Goal: Task Accomplishment & Management: Use online tool/utility

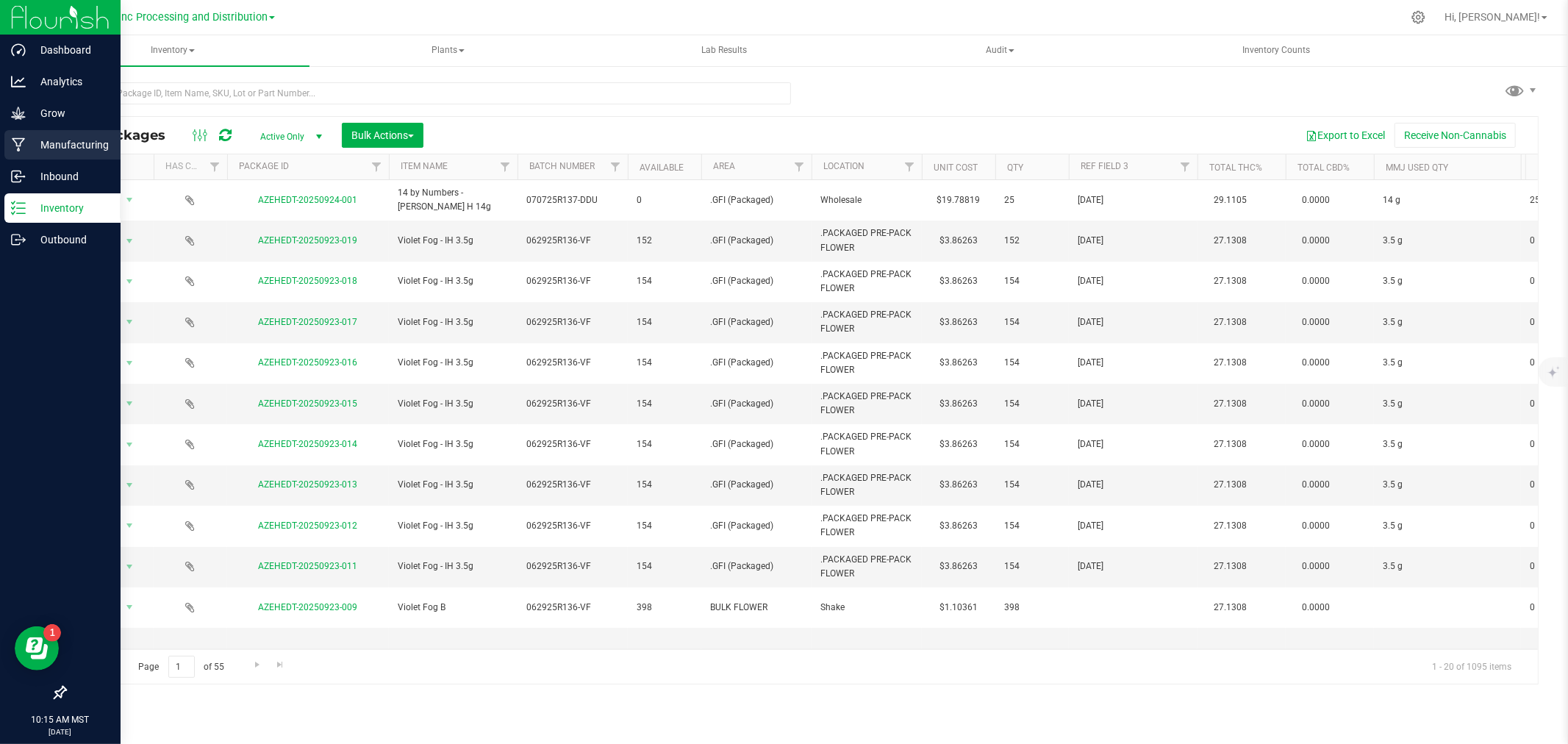
scroll to position [356, 0]
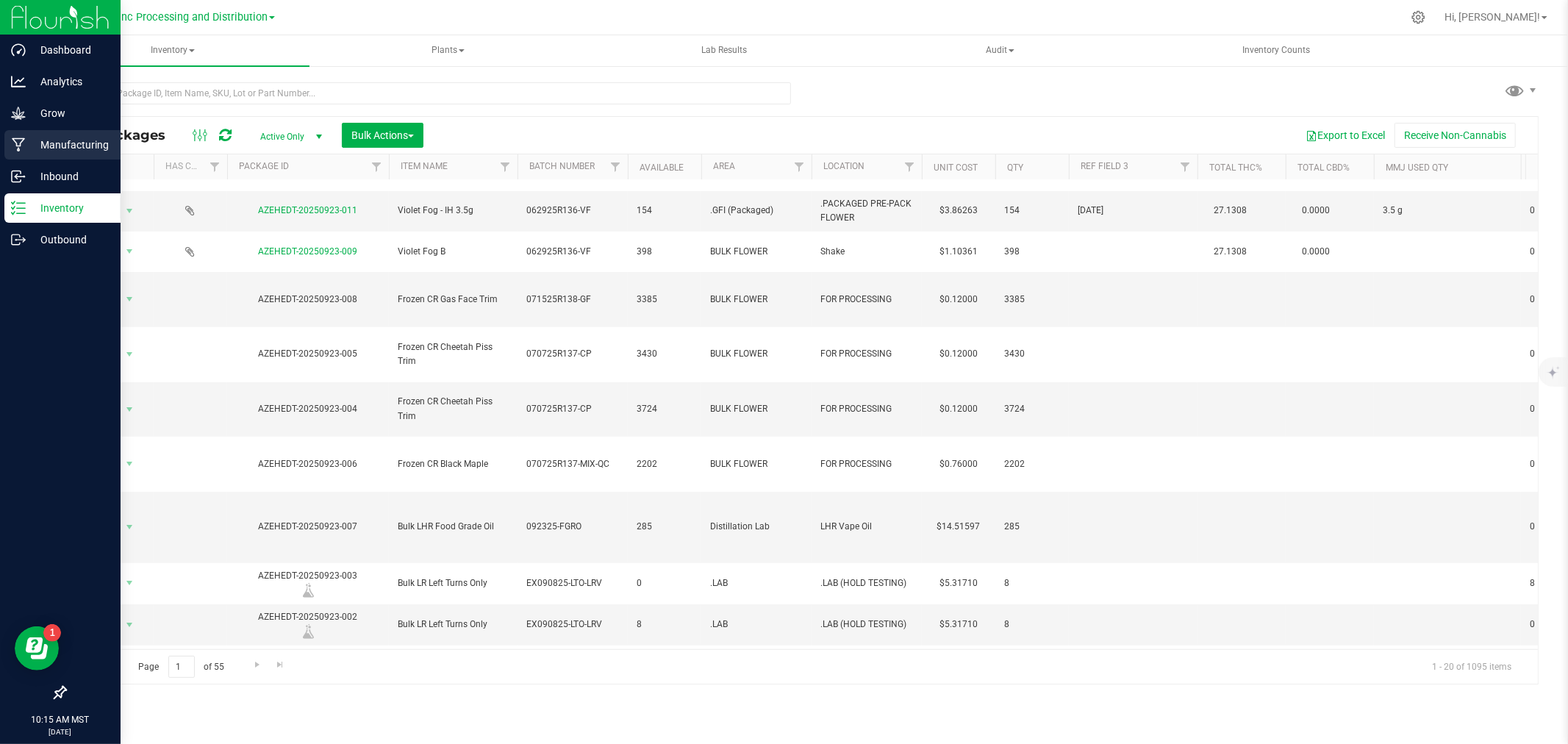
click at [0, 141] on link "Manufacturing" at bounding box center [60, 145] width 121 height 31
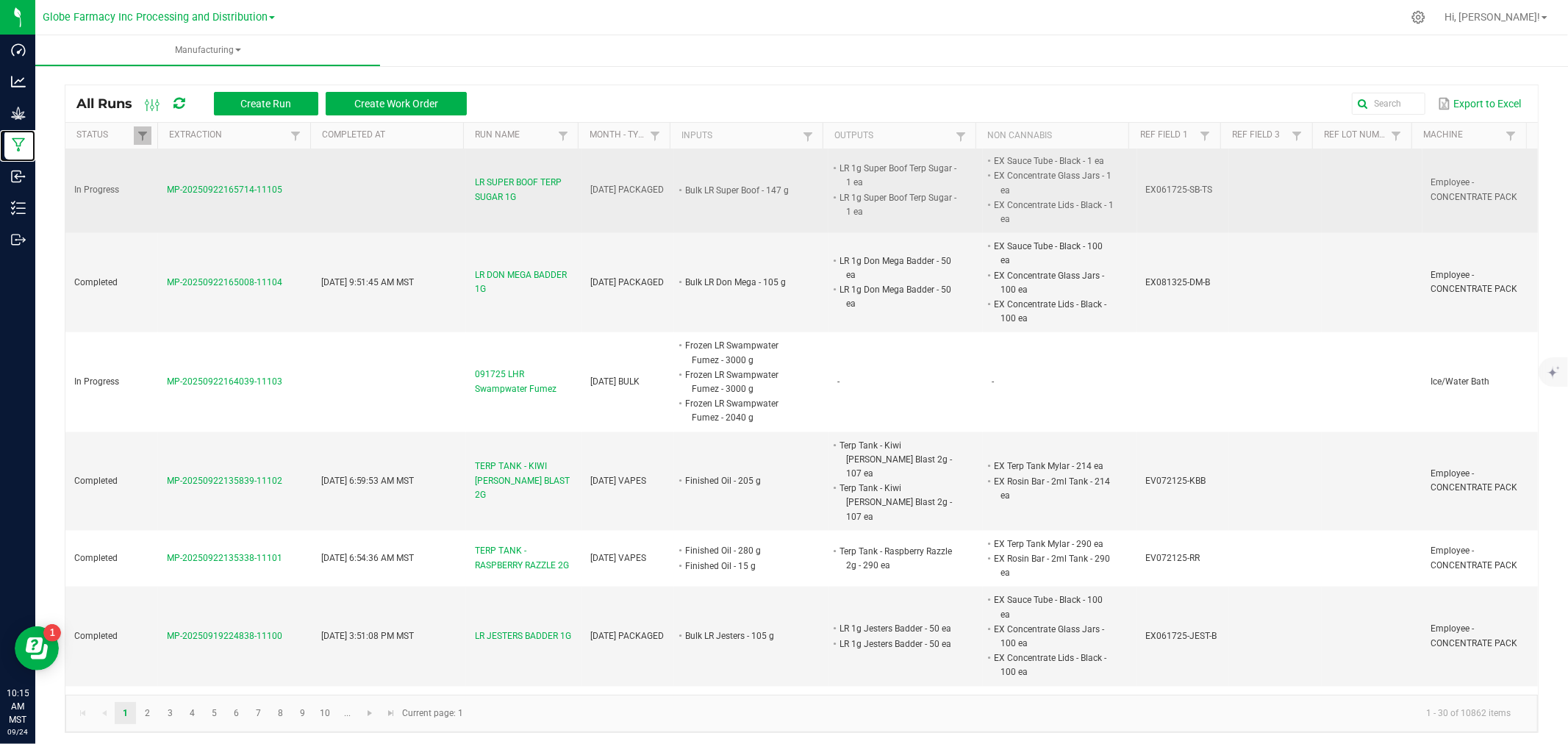
scroll to position [1716, 0]
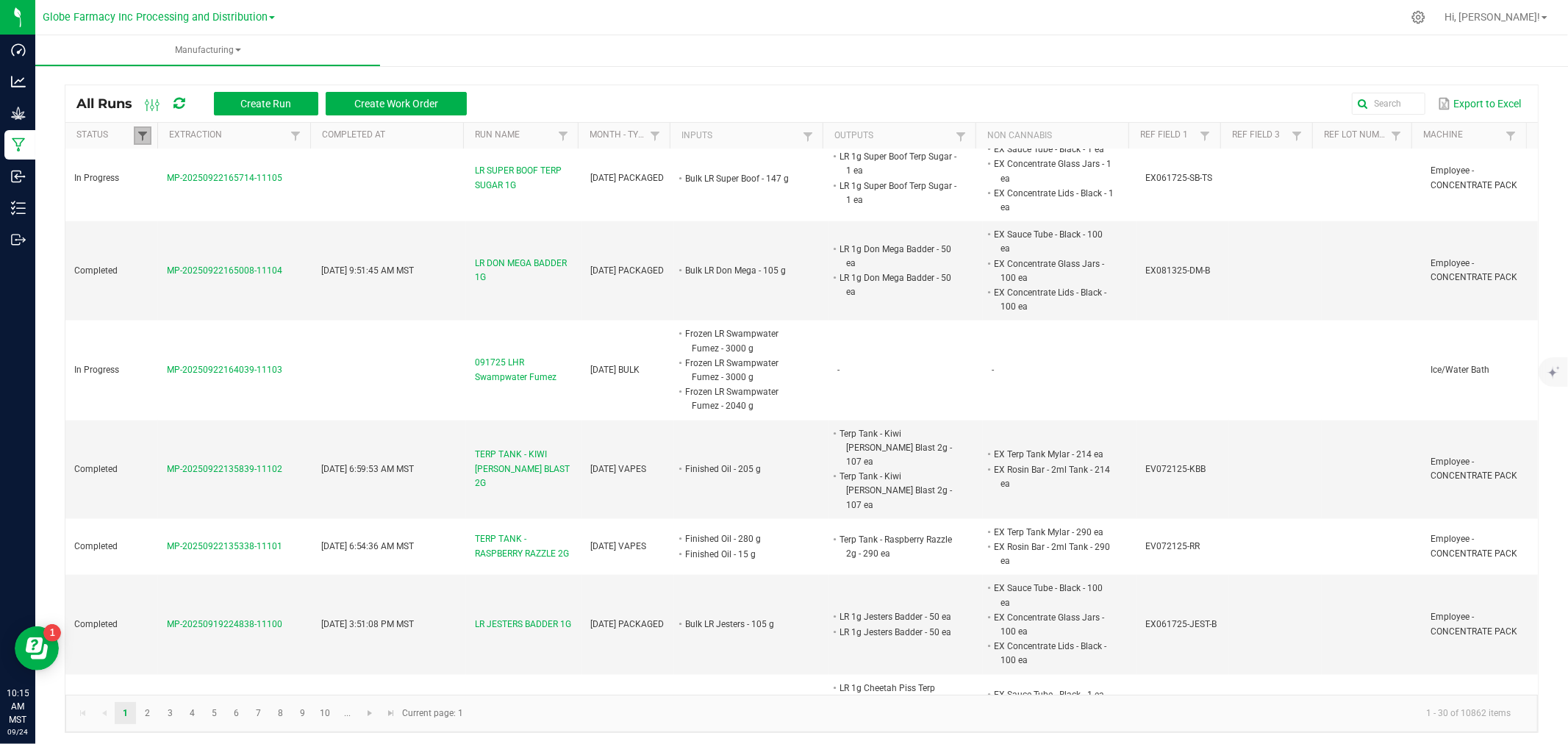
click at [147, 138] on span at bounding box center [142, 136] width 12 height 12
click at [195, 216] on li "Completed" at bounding box center [213, 215] width 142 height 19
checkbox input "false"
click at [273, 269] on button "Filter" at bounding box center [257, 267] width 74 height 32
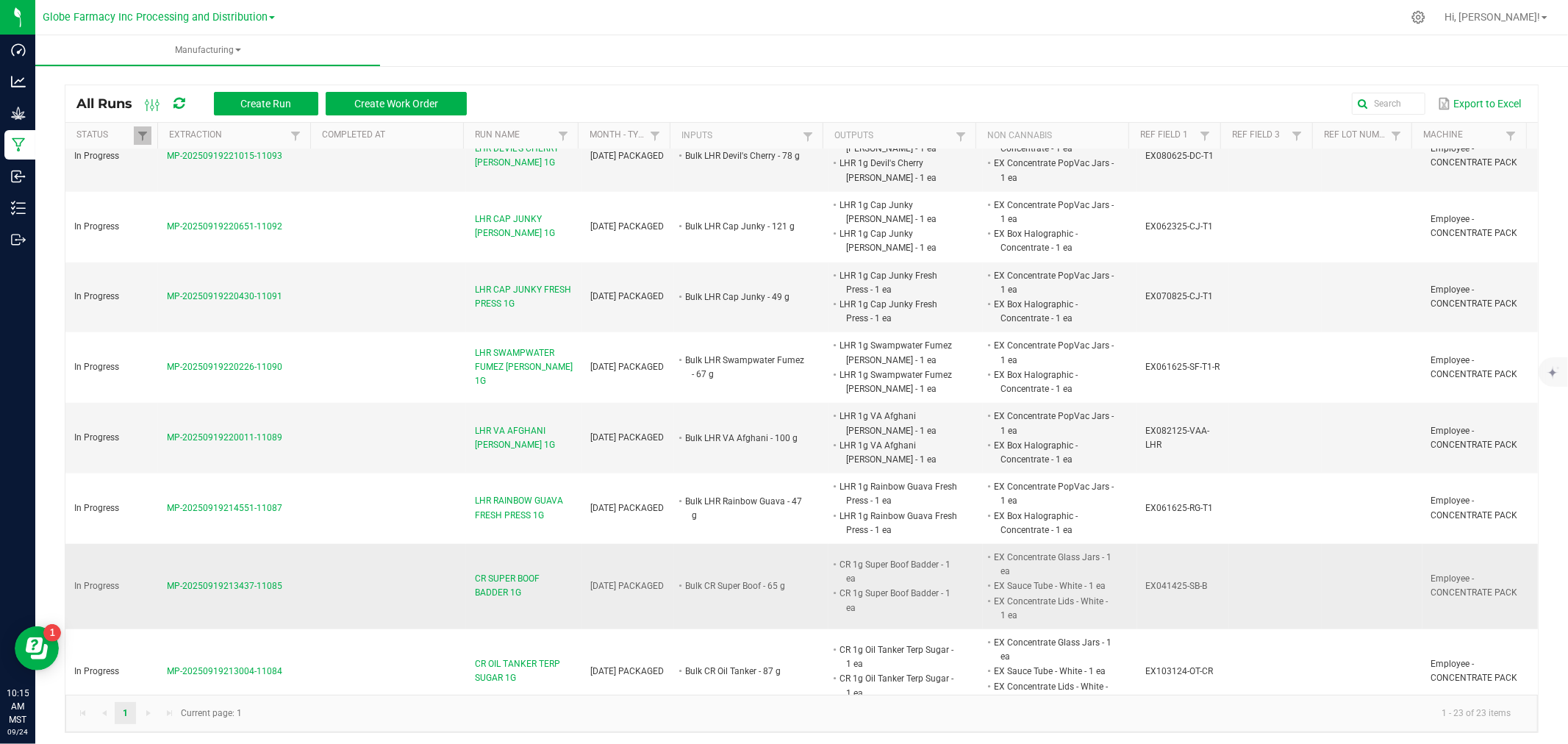
scroll to position [858, 0]
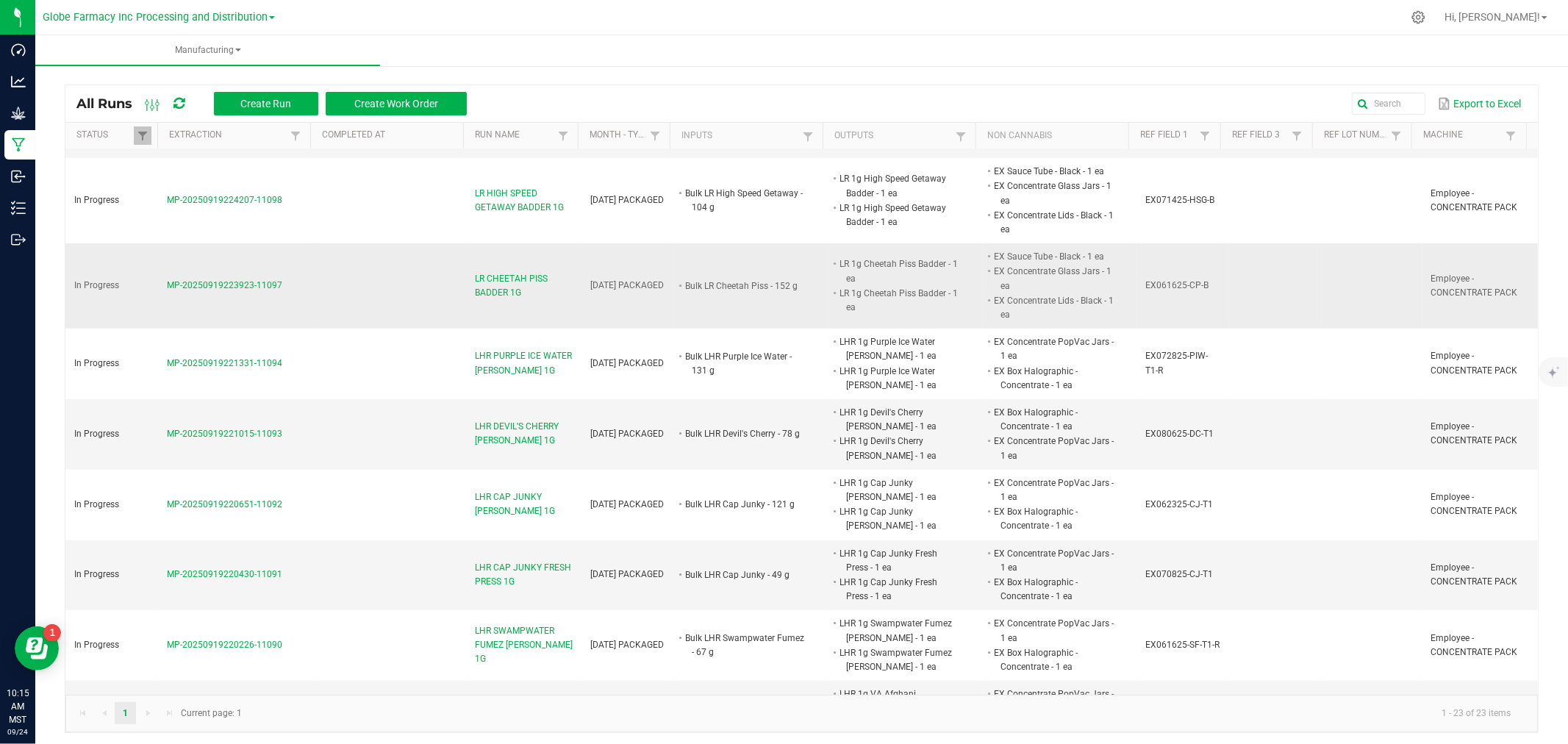
click at [476, 293] on span "LR CHEETAH PISS BADDER 1G" at bounding box center [524, 286] width 98 height 28
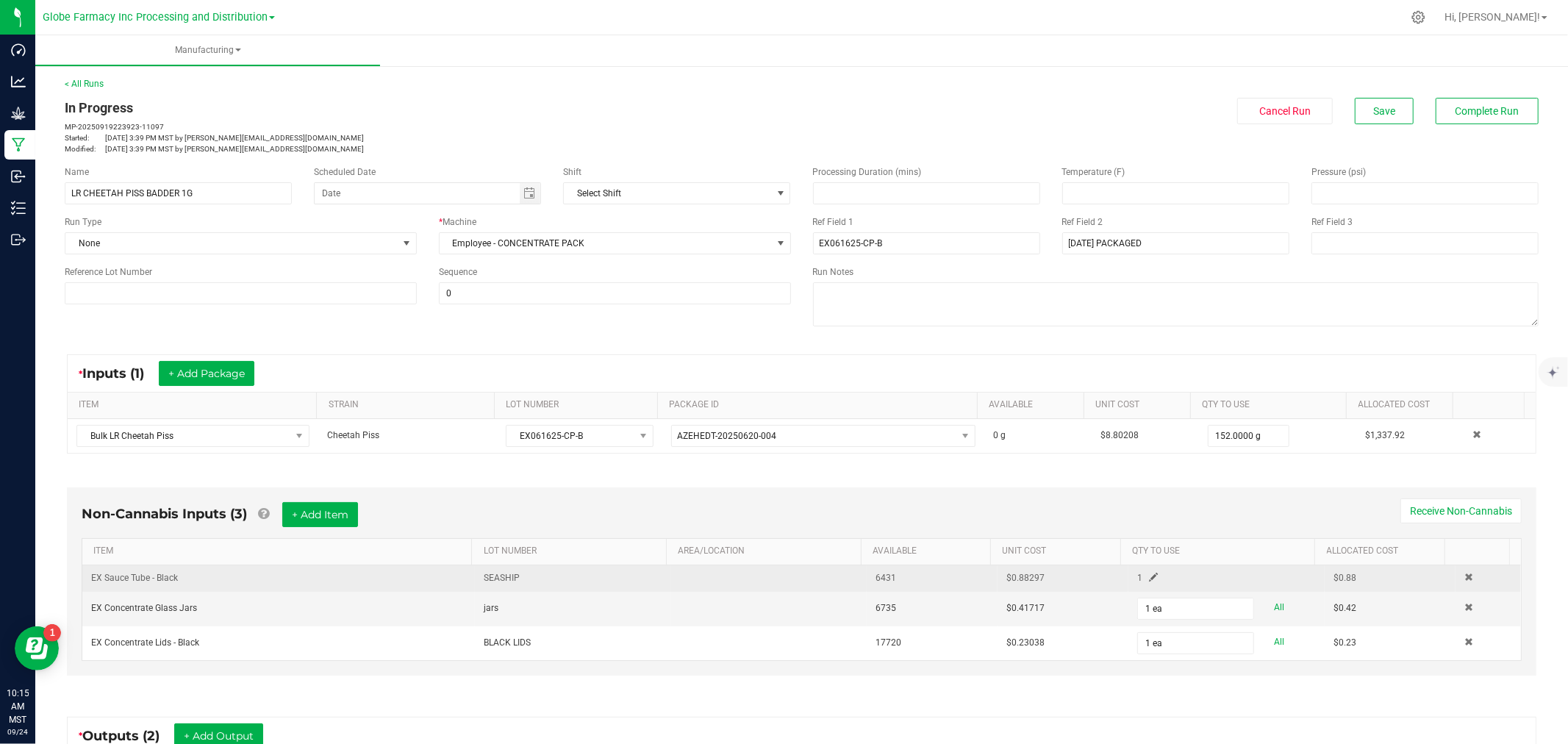
click at [1109, 577] on td "$0.88297" at bounding box center [1063, 578] width 131 height 27
click at [1149, 580] on span at bounding box center [1153, 577] width 9 height 9
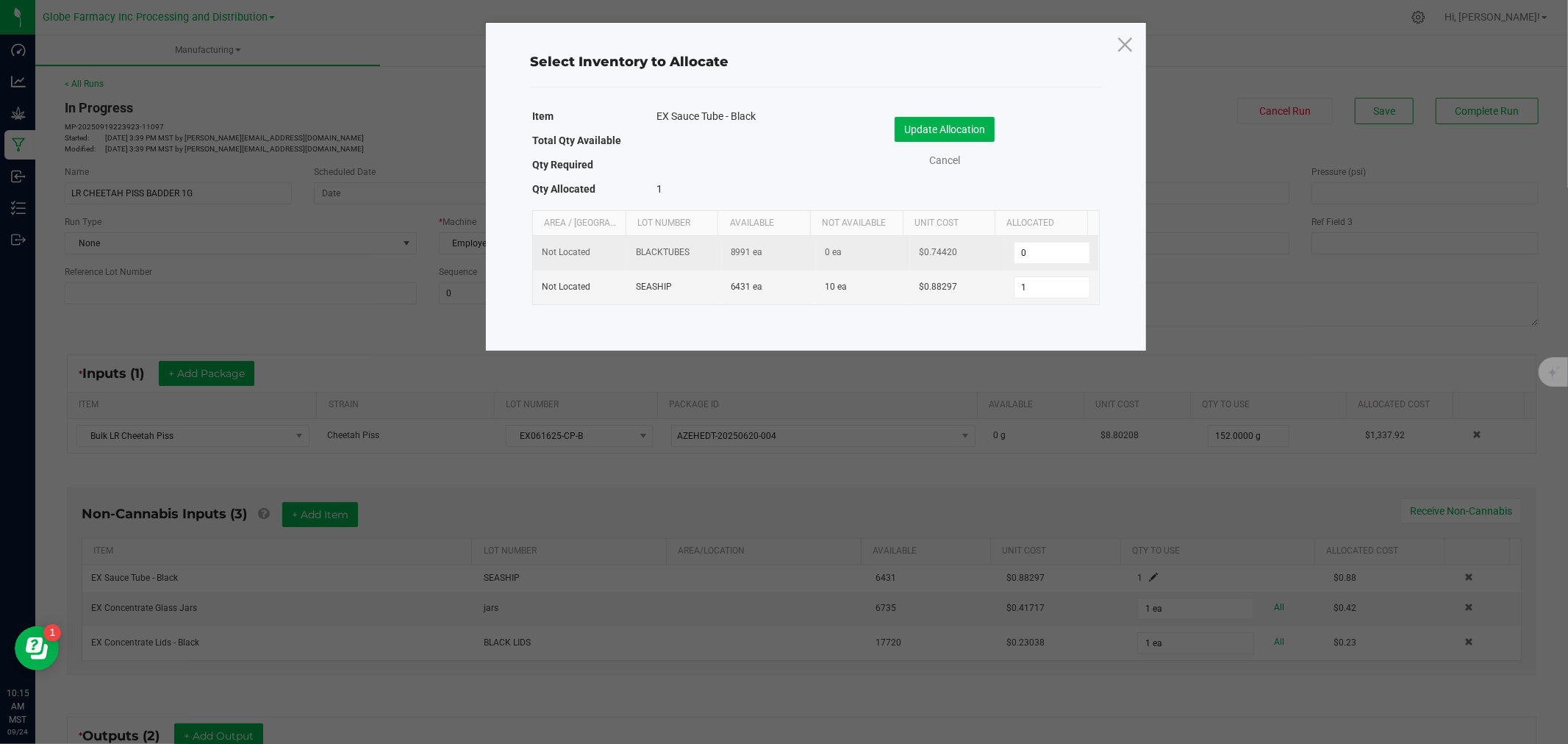
click at [1039, 267] on td "0" at bounding box center [1052, 253] width 94 height 34
click at [1038, 284] on input "1" at bounding box center [1052, 287] width 75 height 21
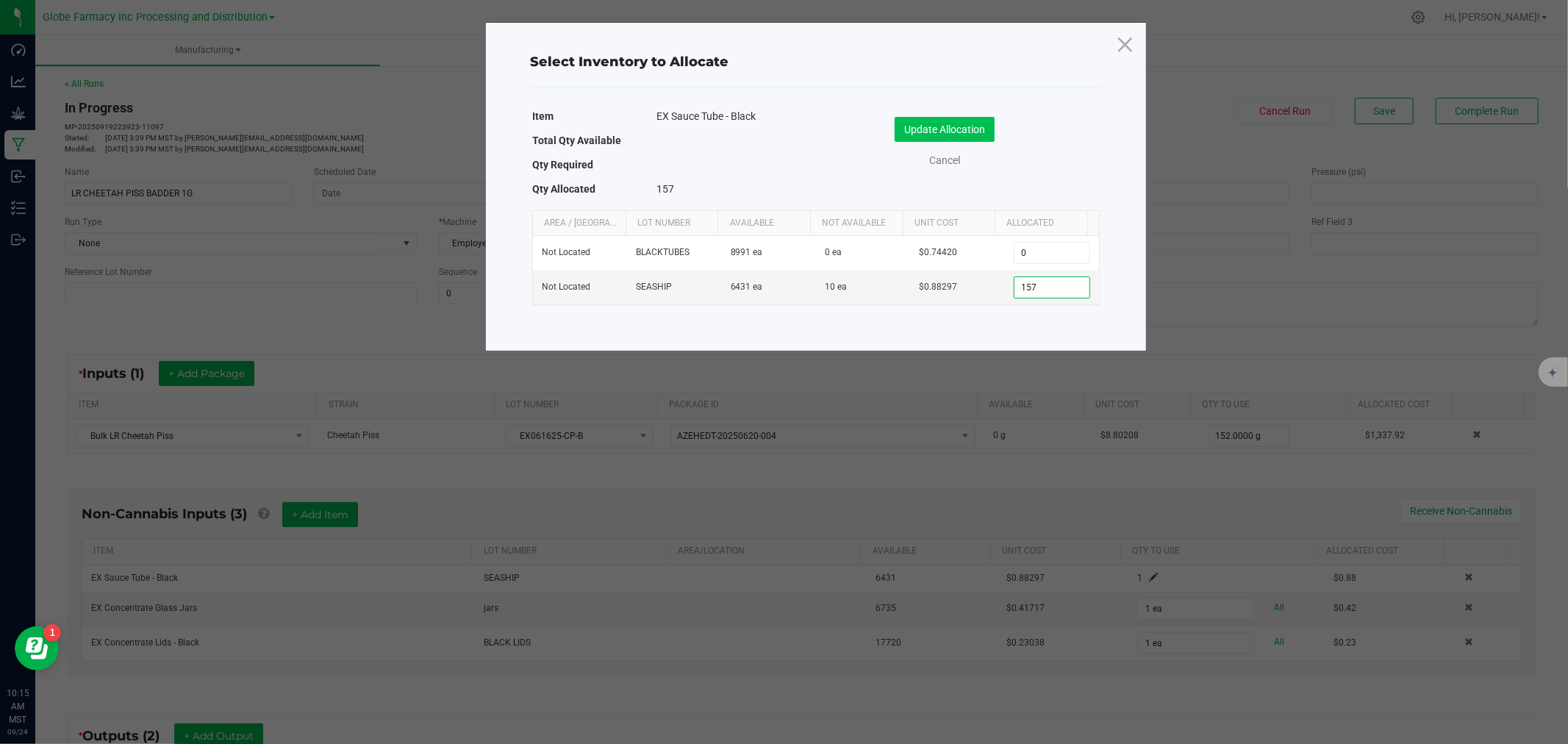
type input "157"
click at [912, 127] on button "Update Allocation" at bounding box center [945, 129] width 100 height 25
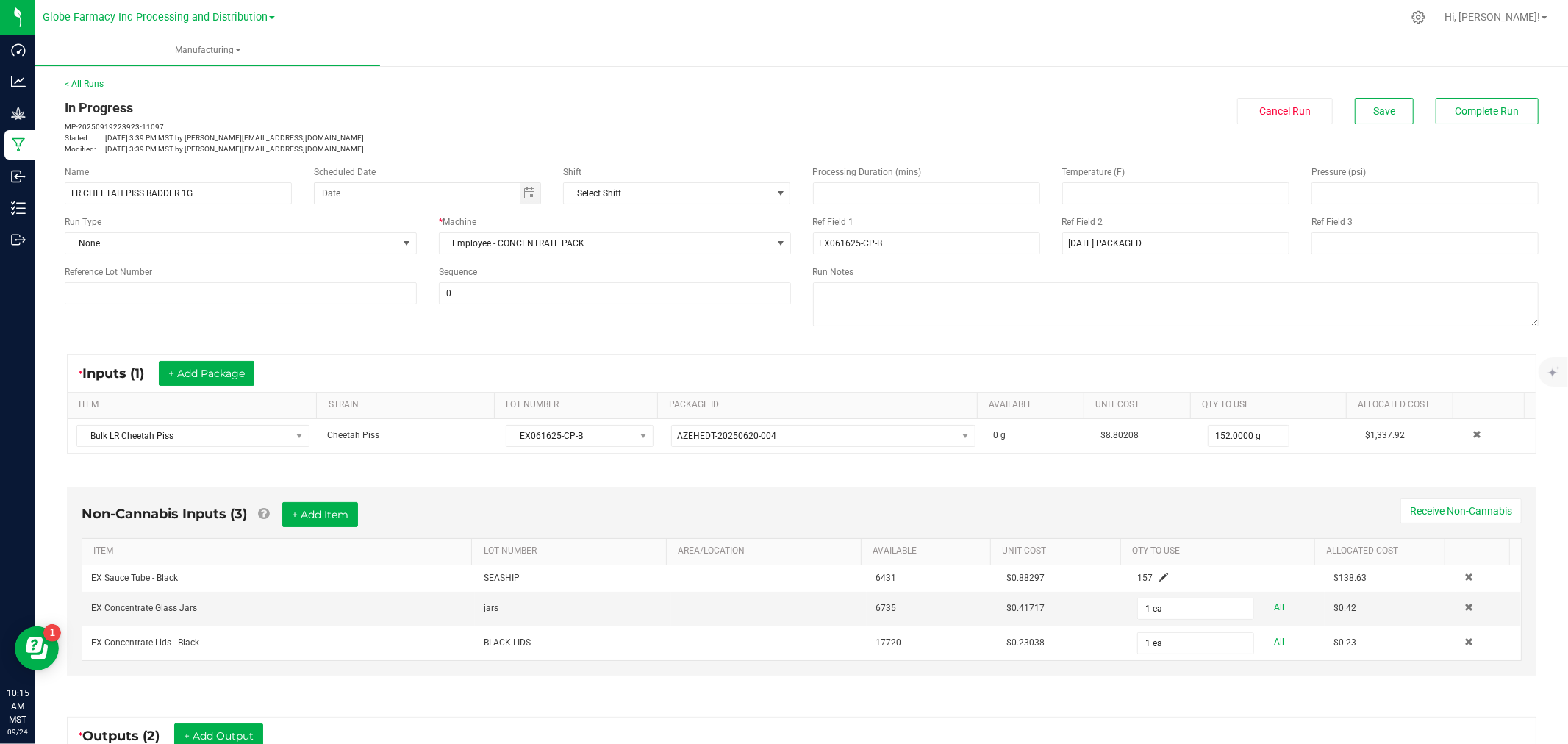
scroll to position [245, 0]
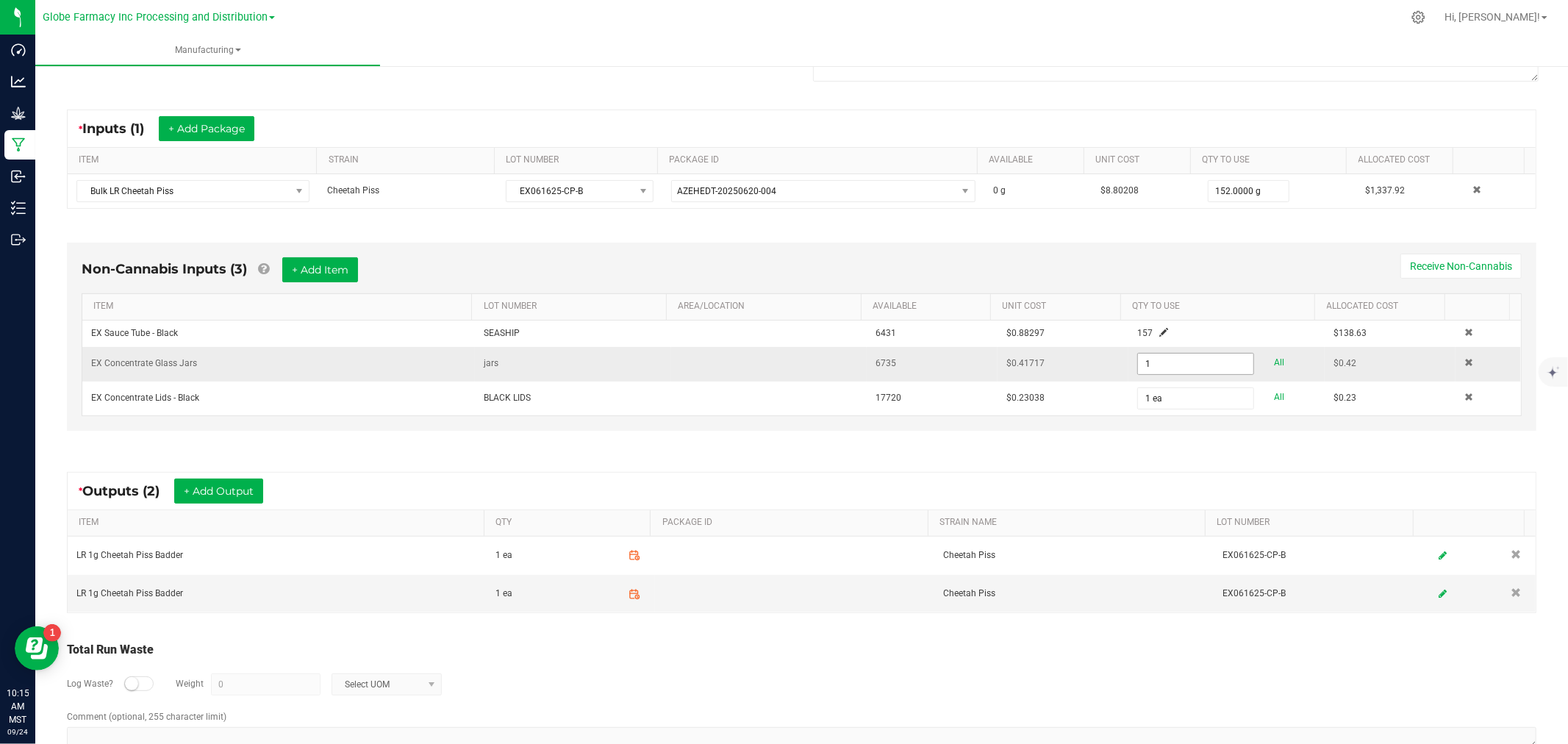
click at [1167, 364] on input "1" at bounding box center [1195, 364] width 115 height 21
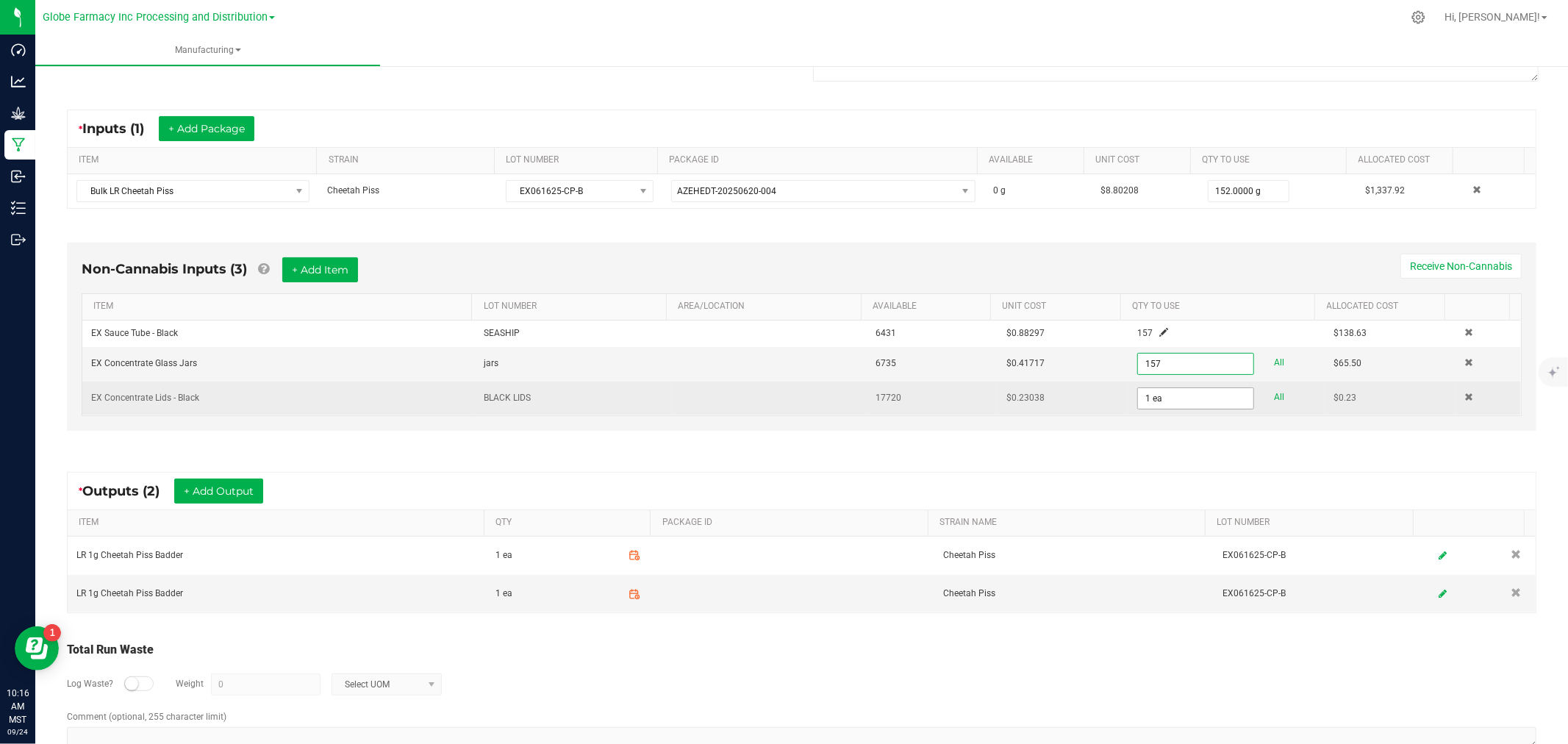
type input "157 ea"
click at [1164, 407] on input "1" at bounding box center [1195, 398] width 115 height 21
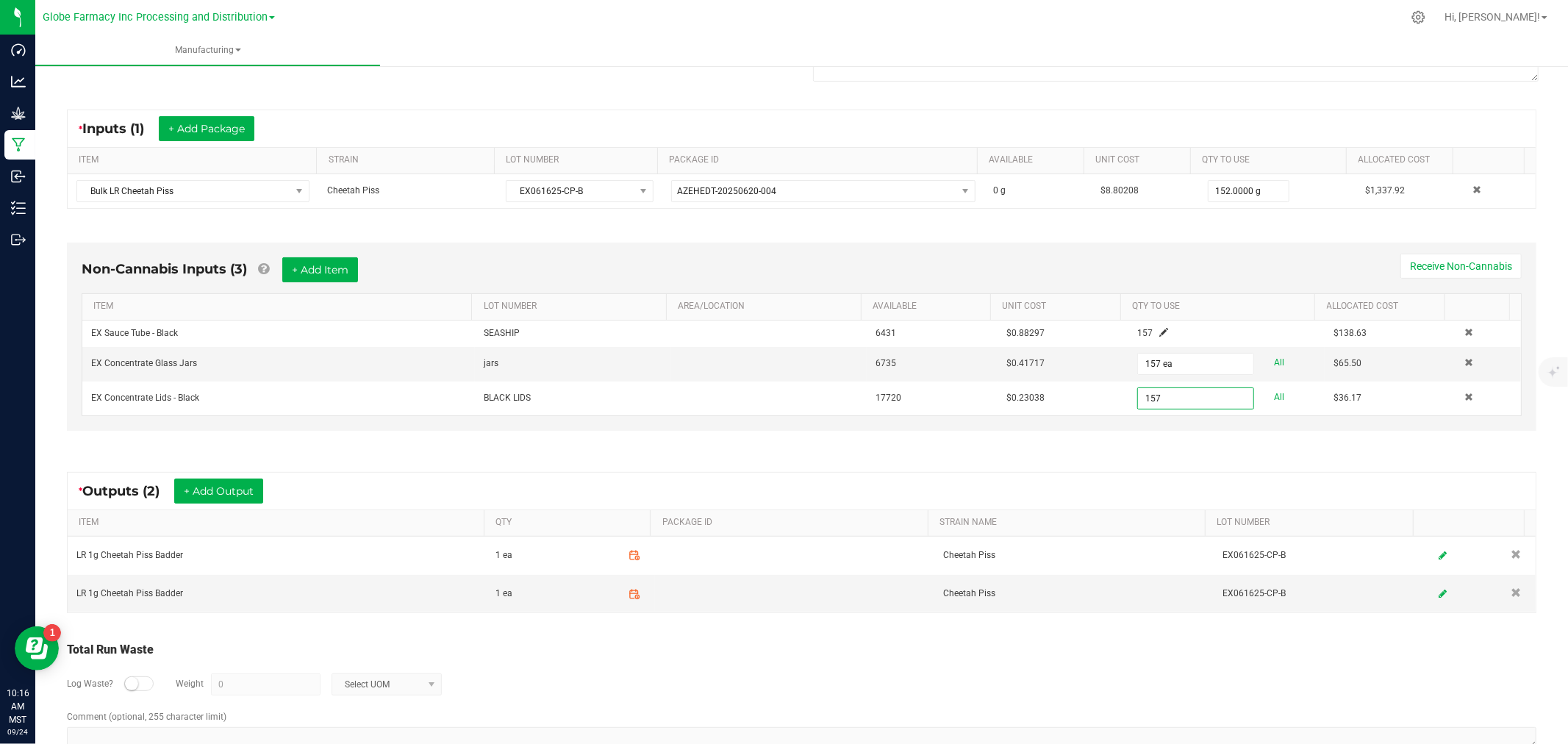
type input "157 ea"
click at [1159, 448] on div "Non-Cannabis Inputs (3) + Add Item Receive Non-Cannabis ITEM LOT NUMBER AREA/LO…" at bounding box center [802, 340] width 1496 height 237
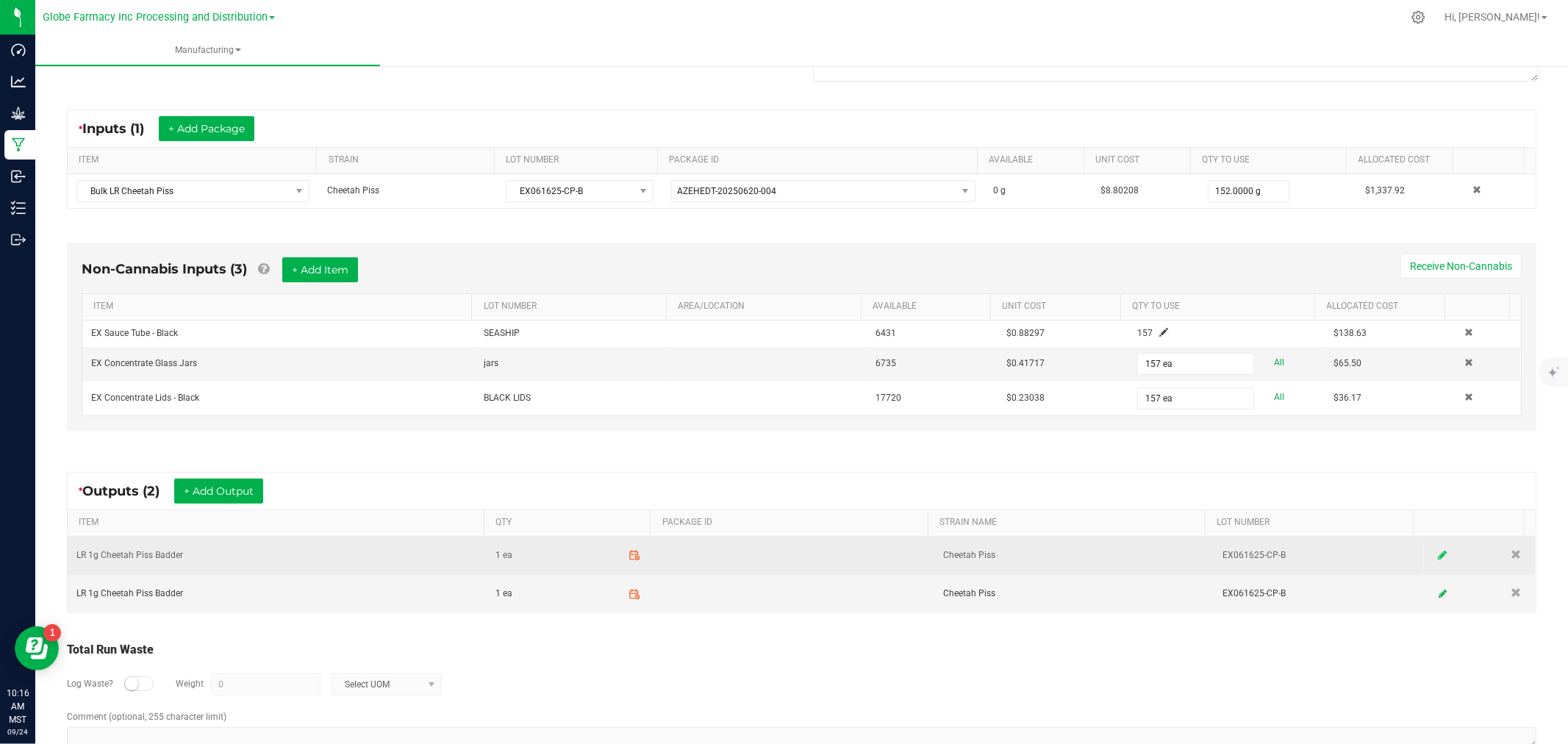
click at [1431, 555] on link at bounding box center [1442, 555] width 22 height 29
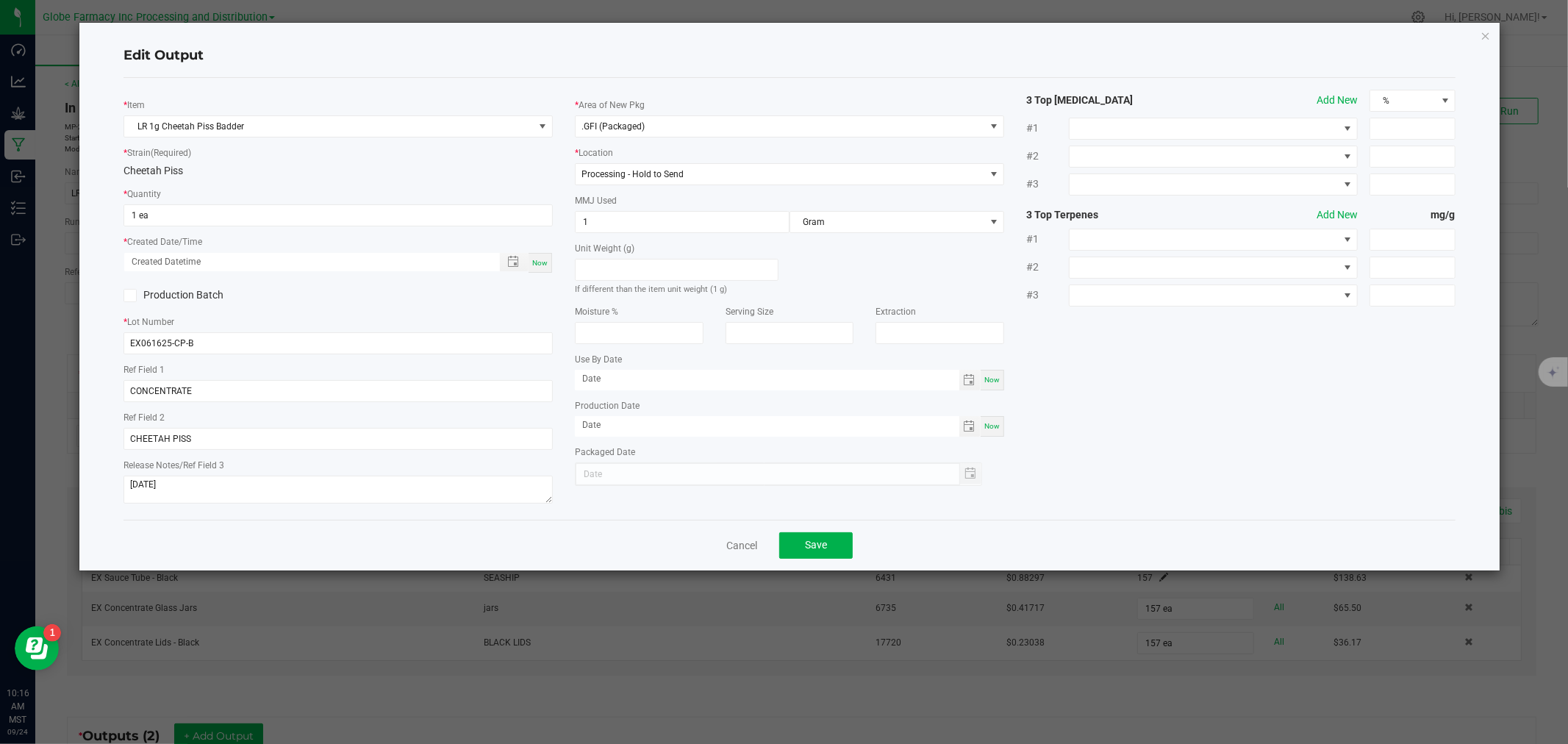
click at [278, 203] on div "* Quantity 1 ea" at bounding box center [338, 205] width 429 height 40
click at [277, 217] on input "1" at bounding box center [338, 215] width 428 height 21
type input "50 ea"
click at [546, 266] on span "Now" at bounding box center [540, 262] width 16 height 8
type input "[DATE] 10:16 AM"
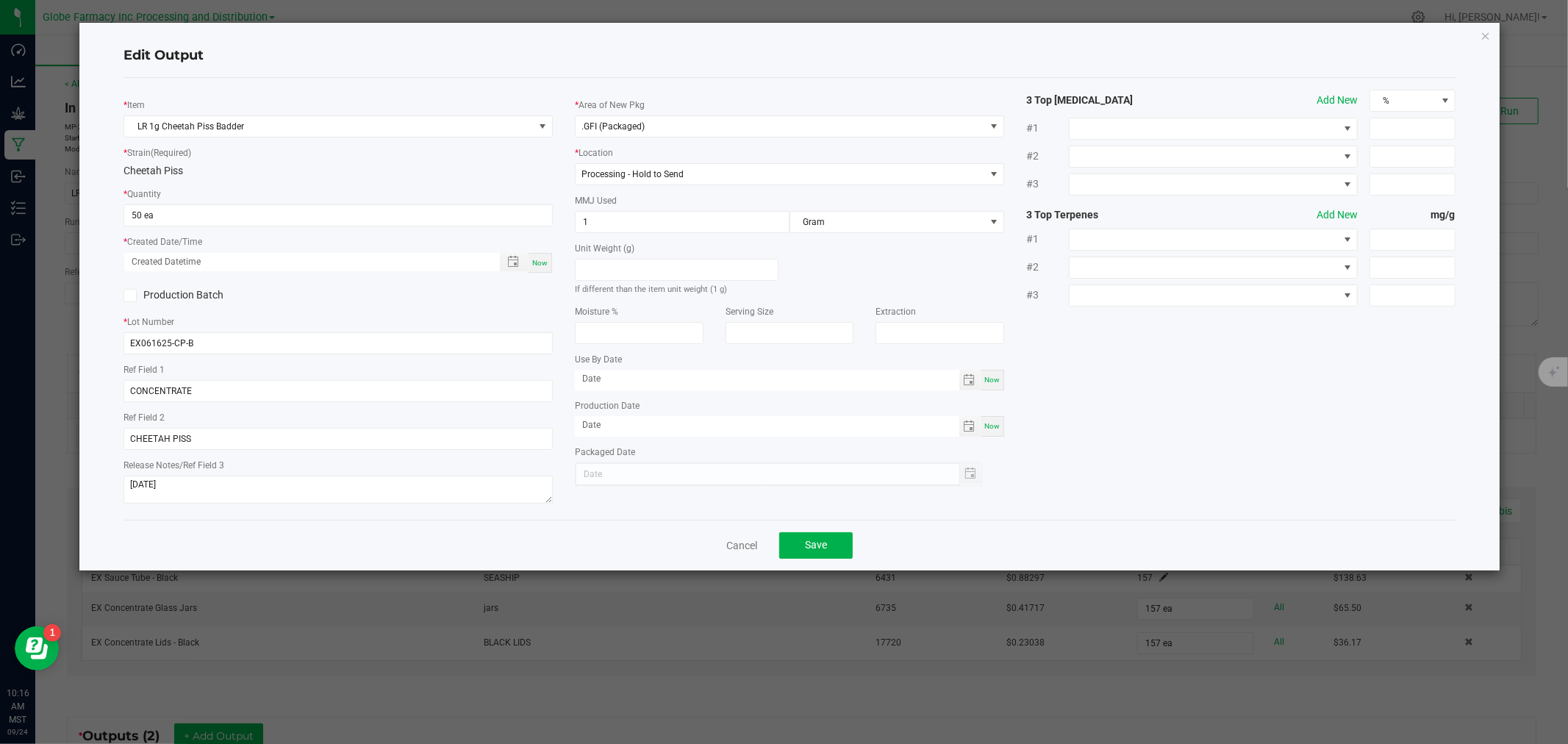
type input "[DATE]"
click at [466, 217] on input "50" at bounding box center [338, 215] width 428 height 21
type input "52 ea"
click at [803, 544] on button "Save" at bounding box center [815, 545] width 74 height 27
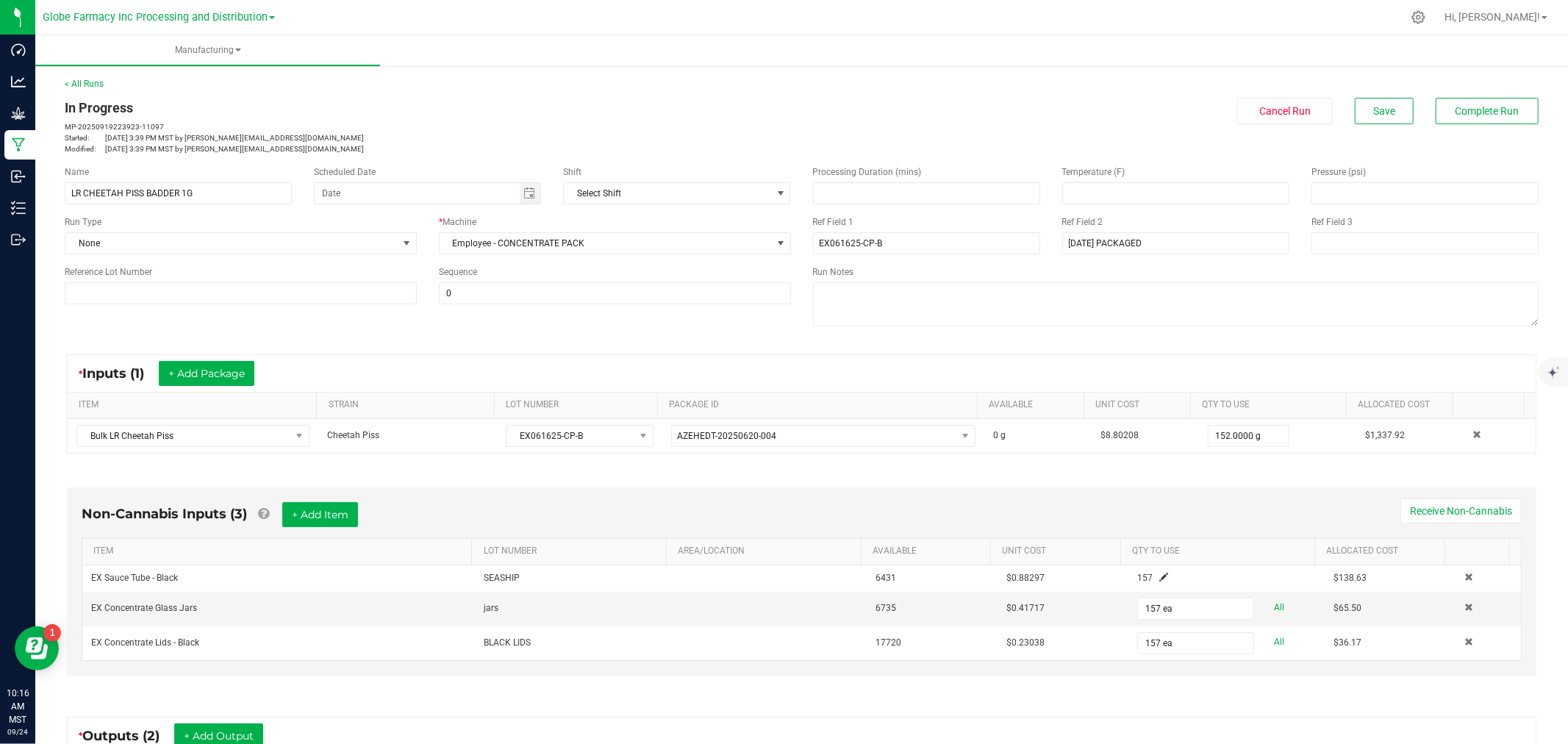
scroll to position [284, 0]
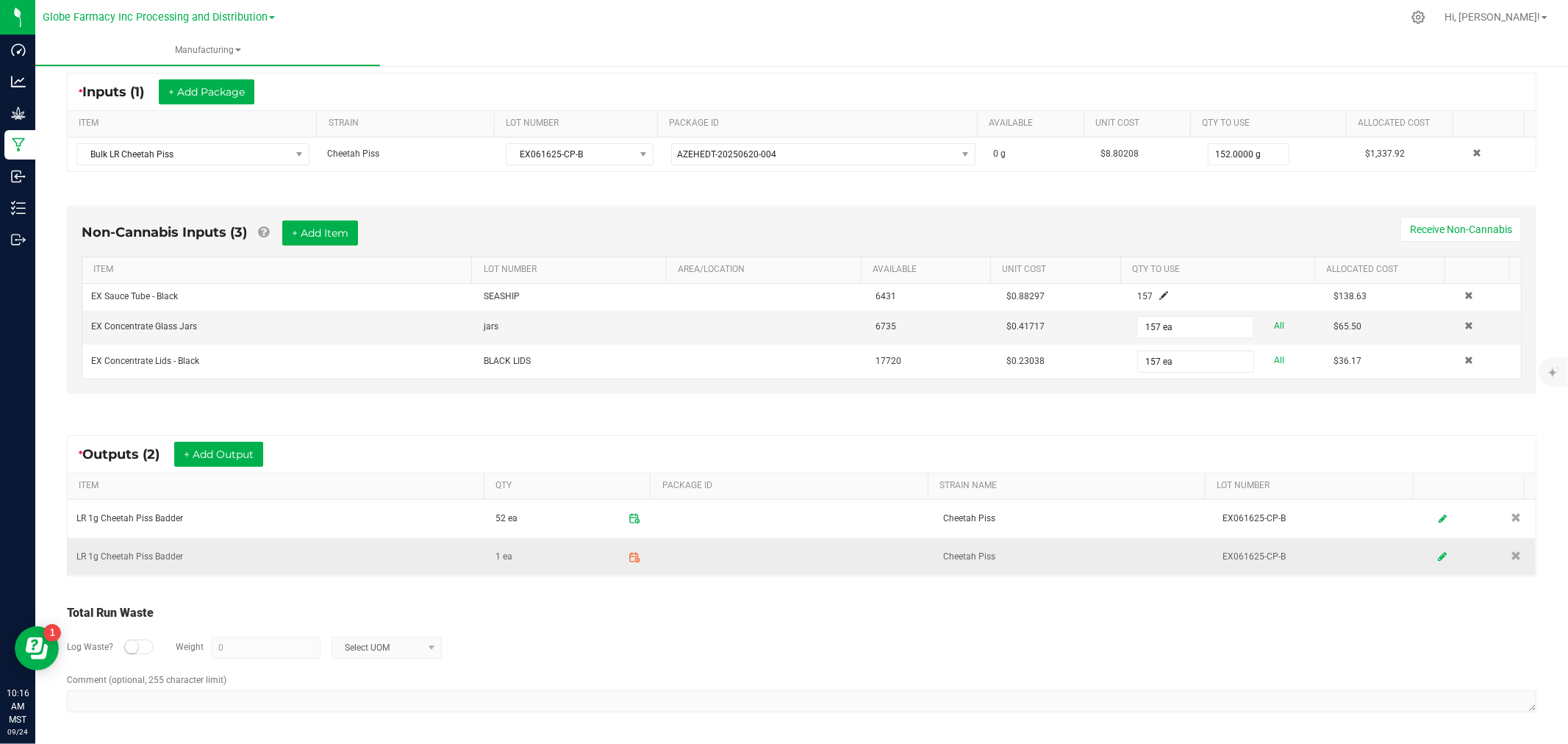
click at [1431, 556] on link at bounding box center [1442, 556] width 22 height 29
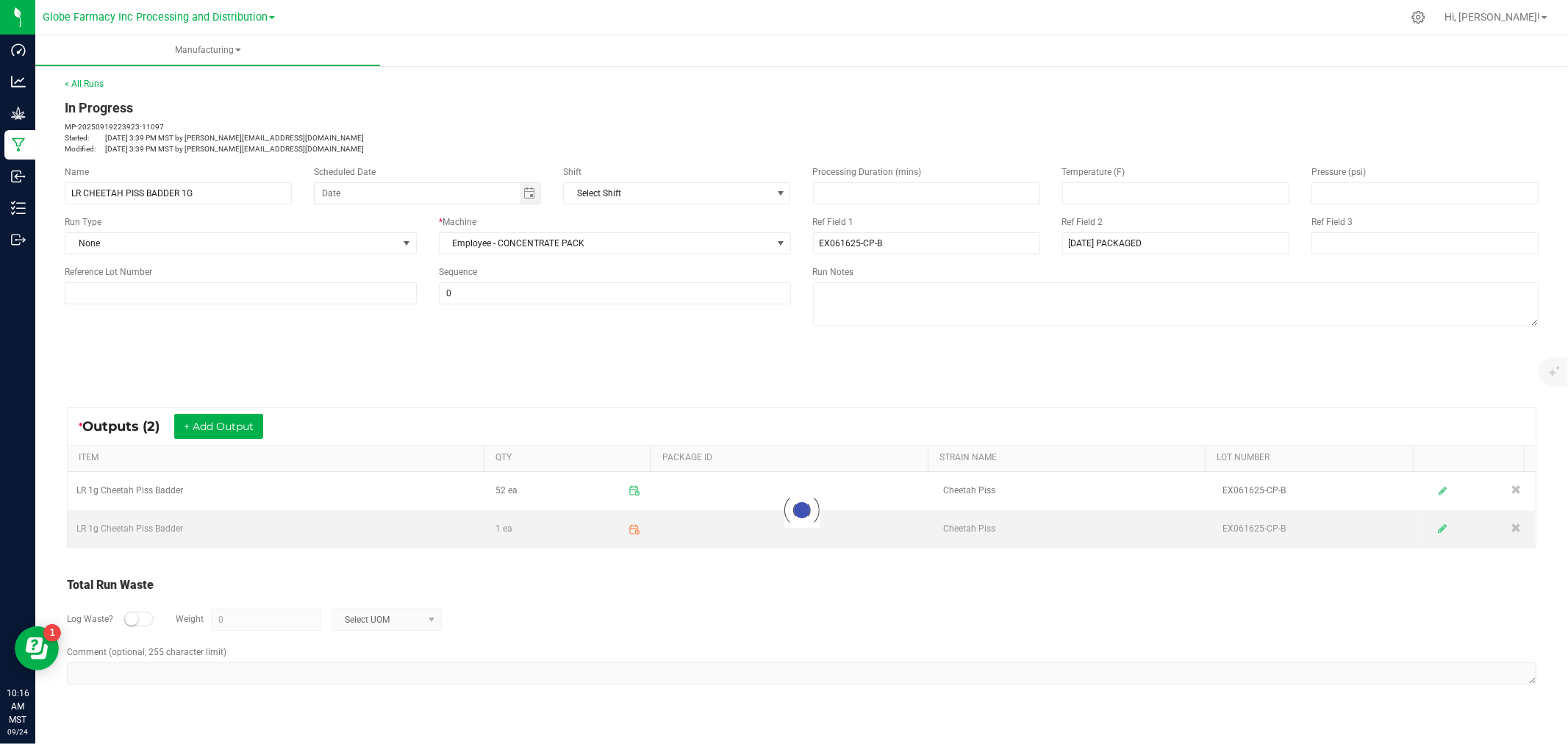
scroll to position [0, 0]
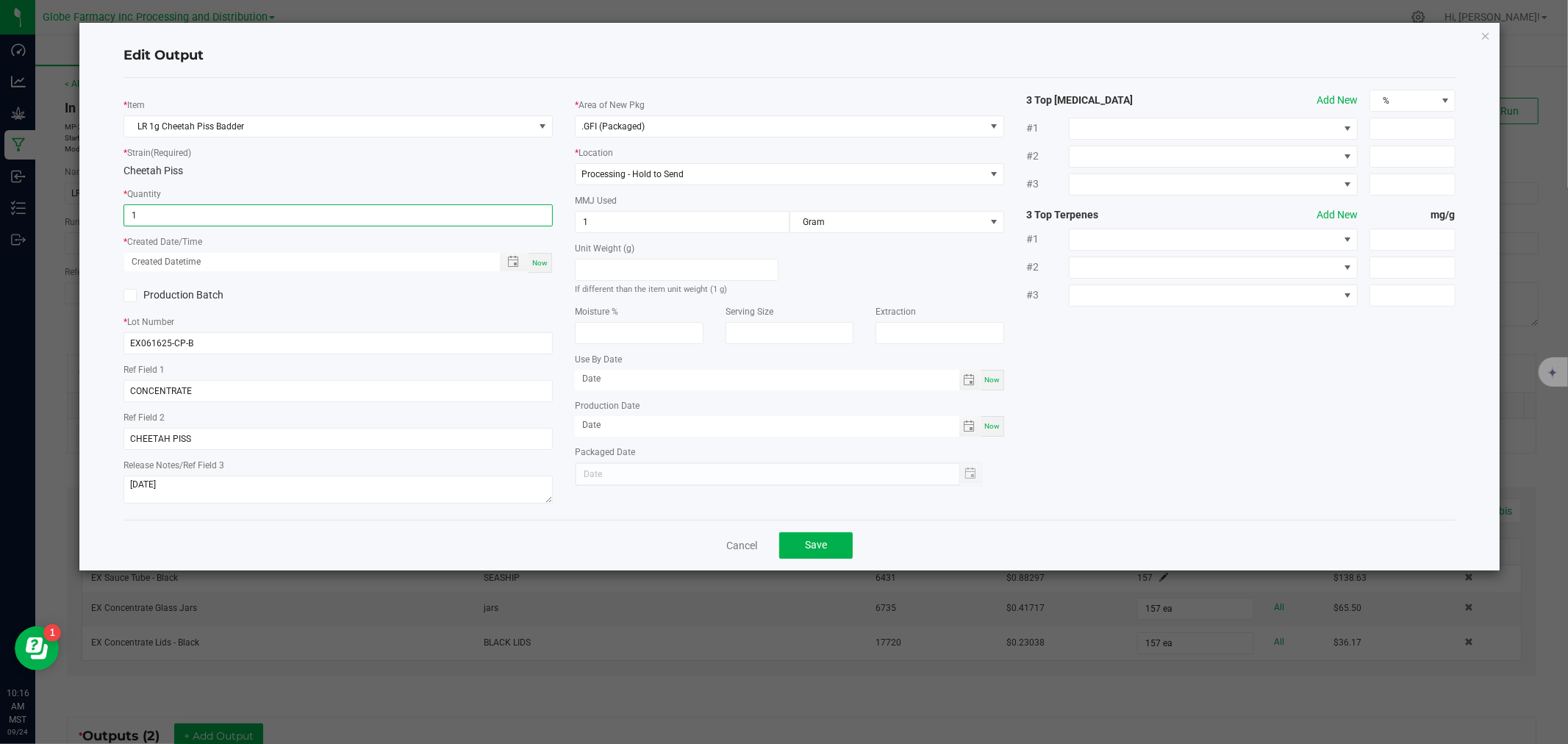
click at [183, 218] on input "1" at bounding box center [338, 215] width 428 height 21
type input "52 ea"
click at [539, 258] on span "Now" at bounding box center [540, 262] width 16 height 8
type input "[DATE] 10:16 AM"
type input "[DATE]"
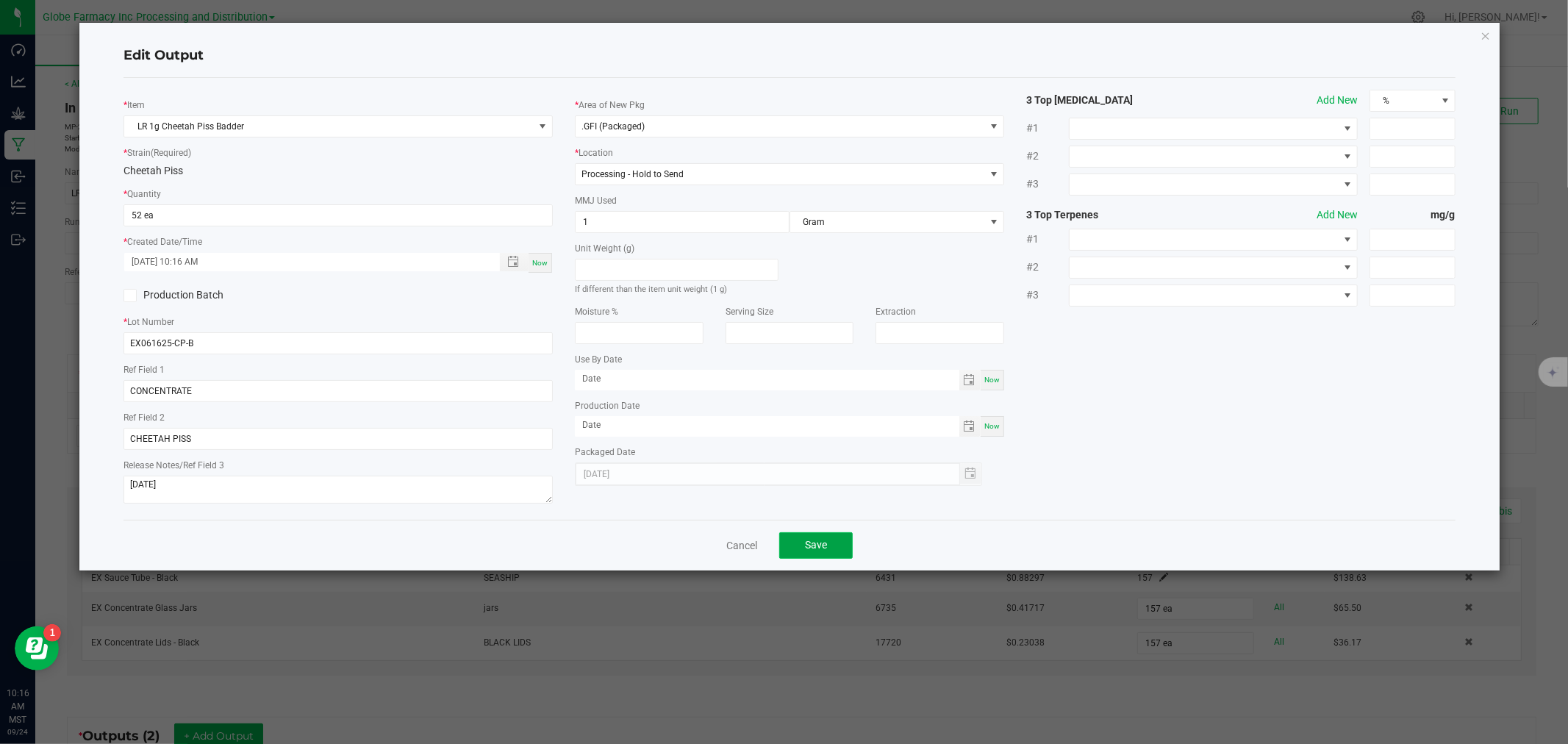
click at [847, 537] on button "Save" at bounding box center [815, 545] width 74 height 27
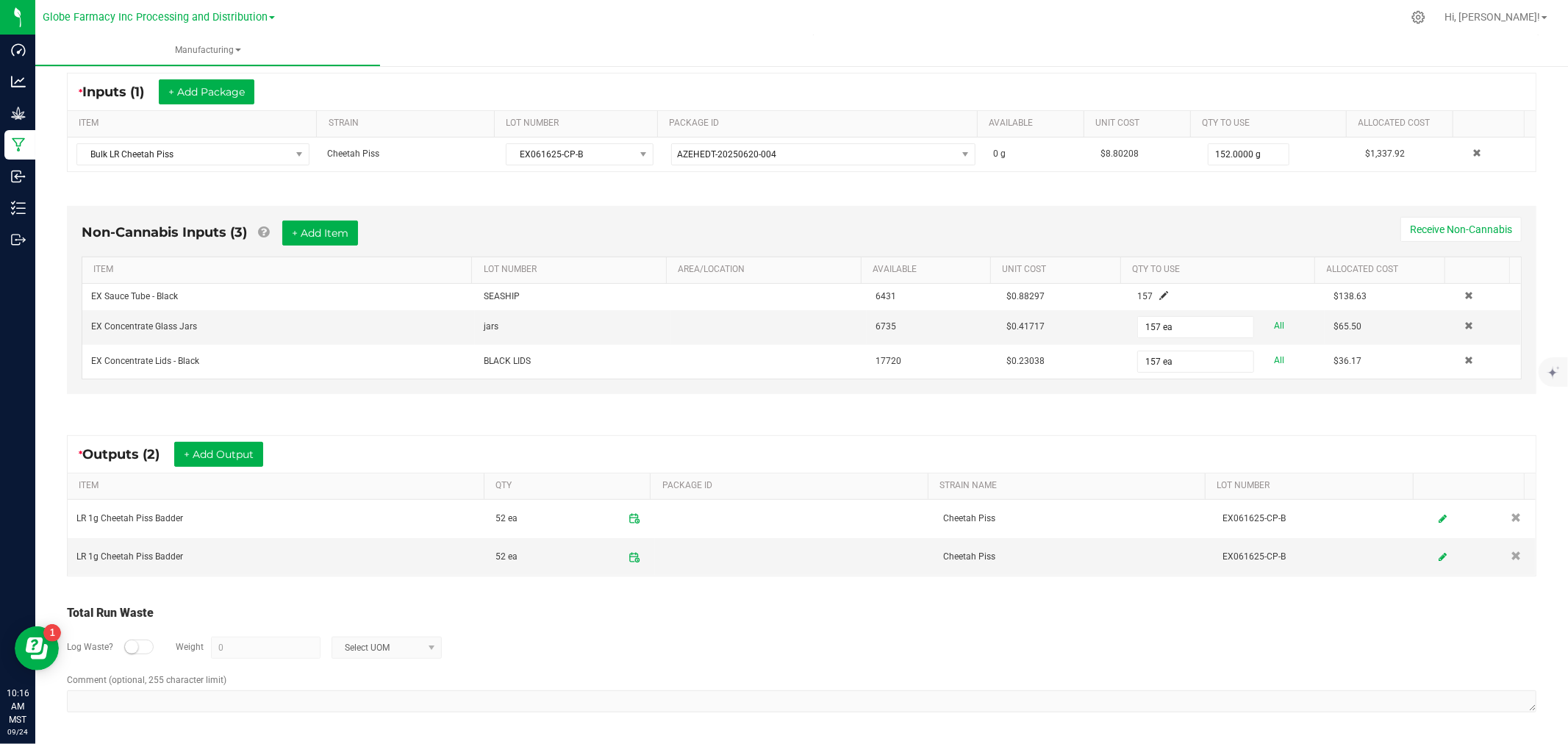
drag, startPoint x: 216, startPoint y: 434, endPoint x: 216, endPoint y: 445, distance: 11.0
click at [216, 436] on div "* Outputs (2) + Add Output" at bounding box center [802, 454] width 1468 height 36
click at [216, 445] on button "+ Add Output" at bounding box center [218, 454] width 89 height 25
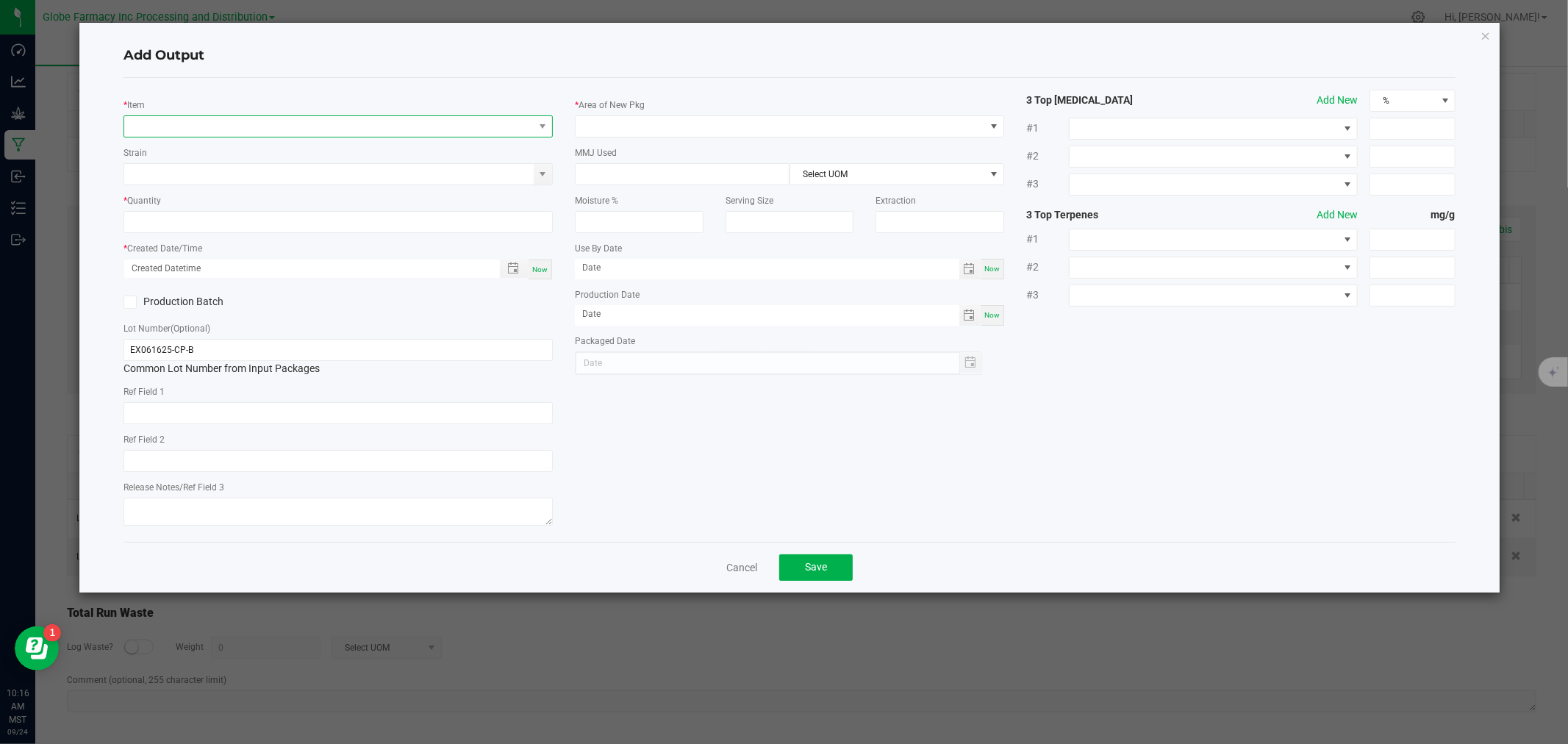
click at [202, 121] on span "NO DATA FOUND" at bounding box center [328, 126] width 410 height 21
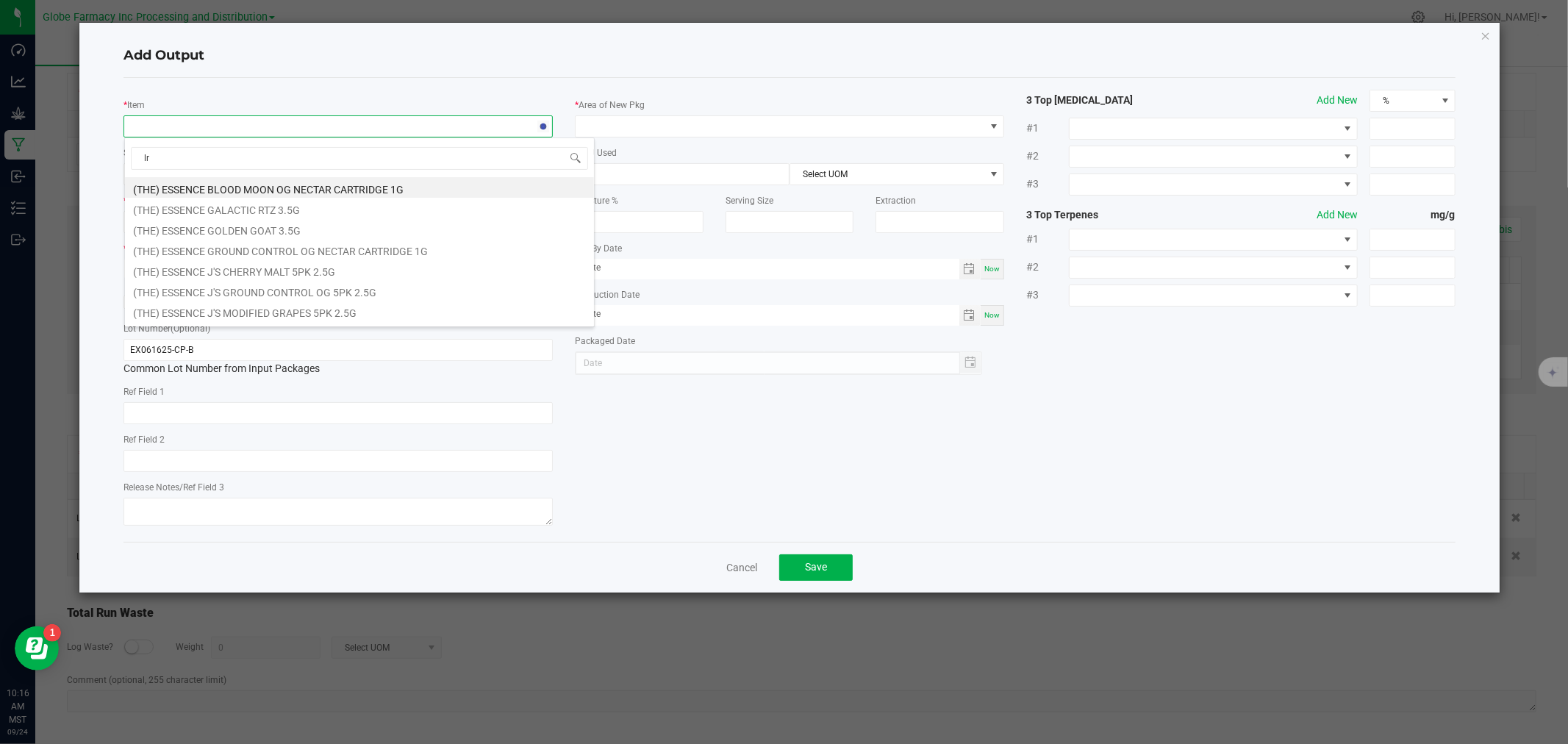
type input "l"
type input "cheetah piss"
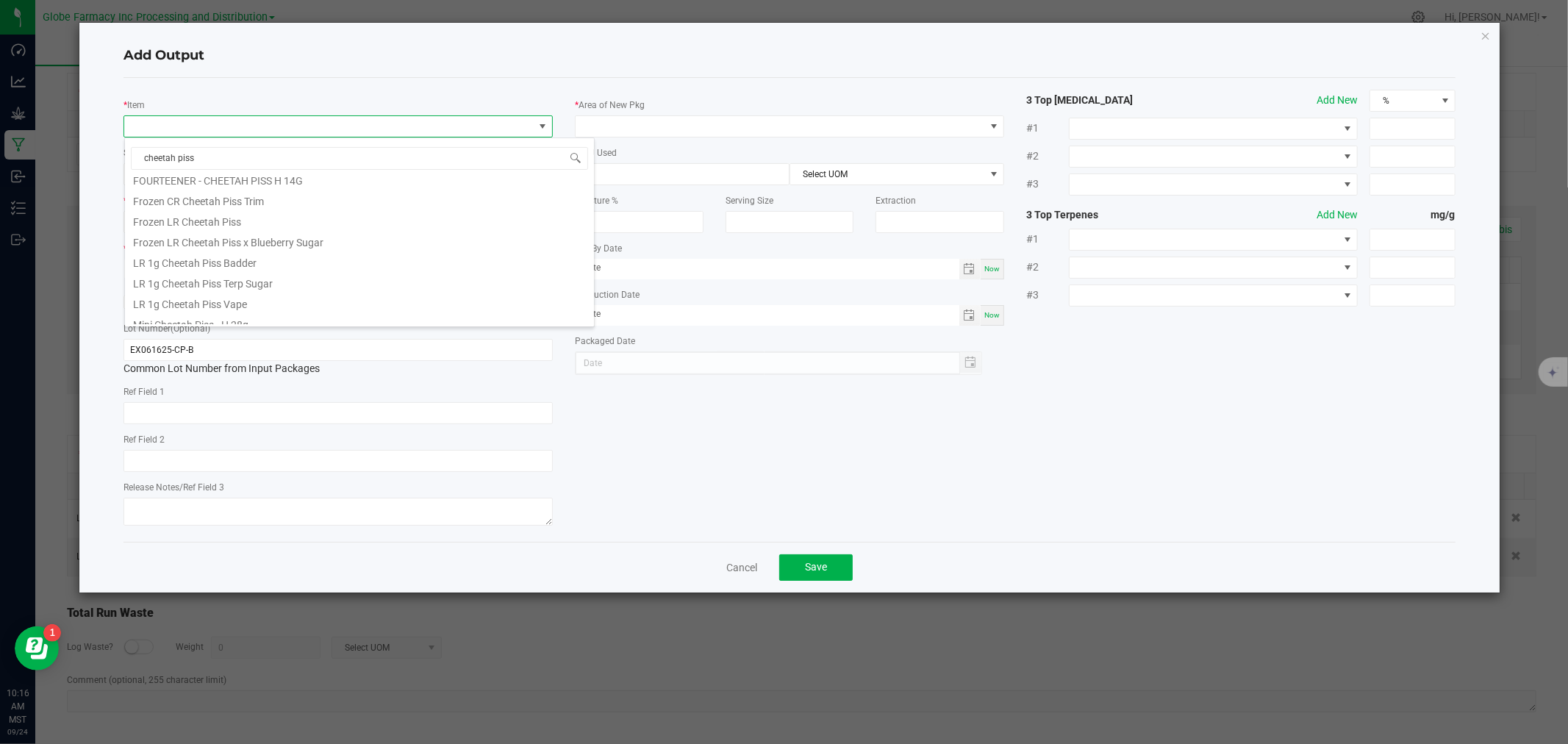
scroll to position [326, 0]
click at [244, 235] on li "LR 1g Cheetah Piss Badder" at bounding box center [359, 231] width 469 height 21
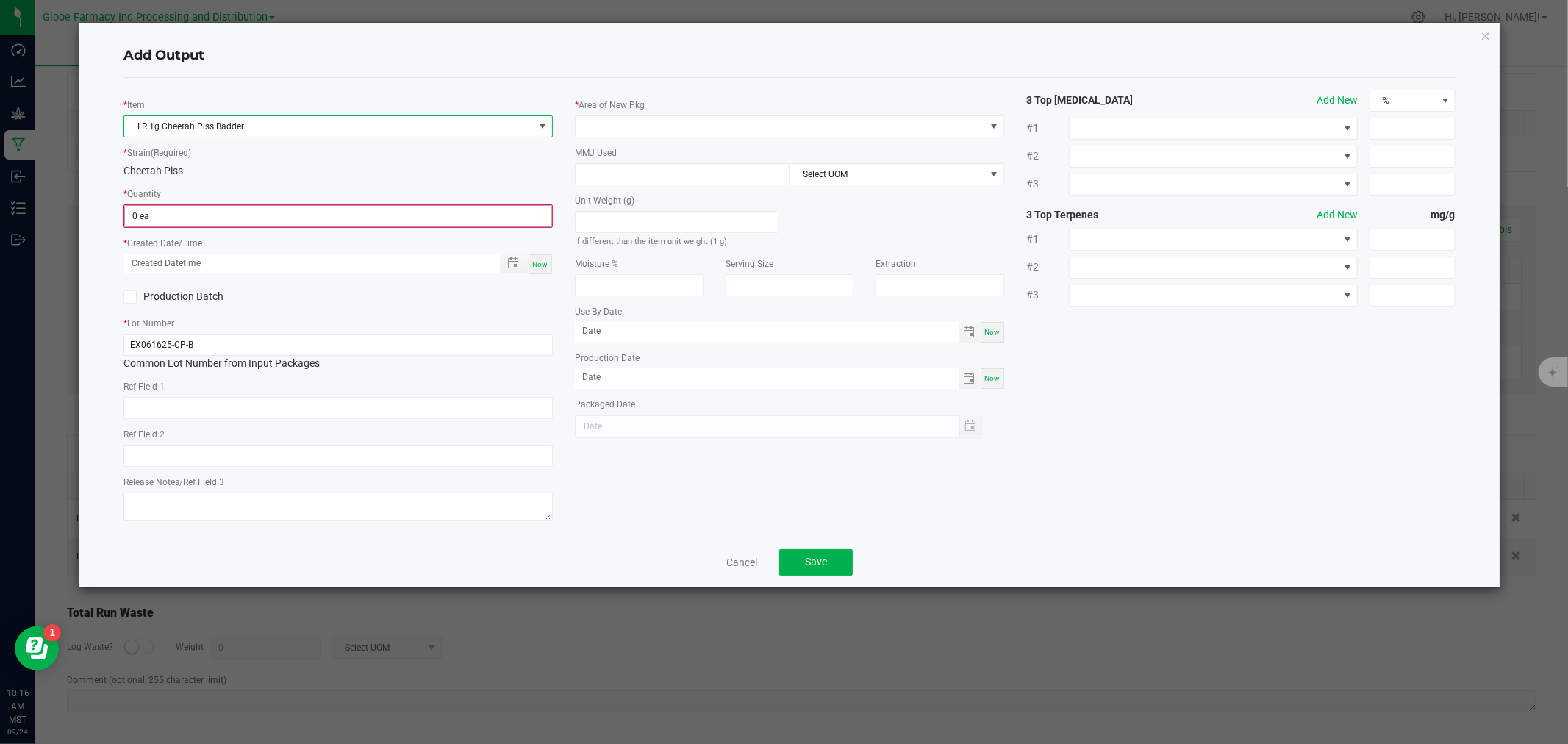
drag, startPoint x: 240, startPoint y: 235, endPoint x: 238, endPoint y: 228, distance: 7.3
click at [240, 234] on div "* Item LR 1g Cheetah Piss Badder * Strain (Required) Cheetah Piss * Quantity 0 …" at bounding box center [337, 307] width 451 height 435
click at [238, 227] on span "0 ea" at bounding box center [338, 216] width 428 height 22
click at [229, 209] on input "0" at bounding box center [338, 216] width 426 height 21
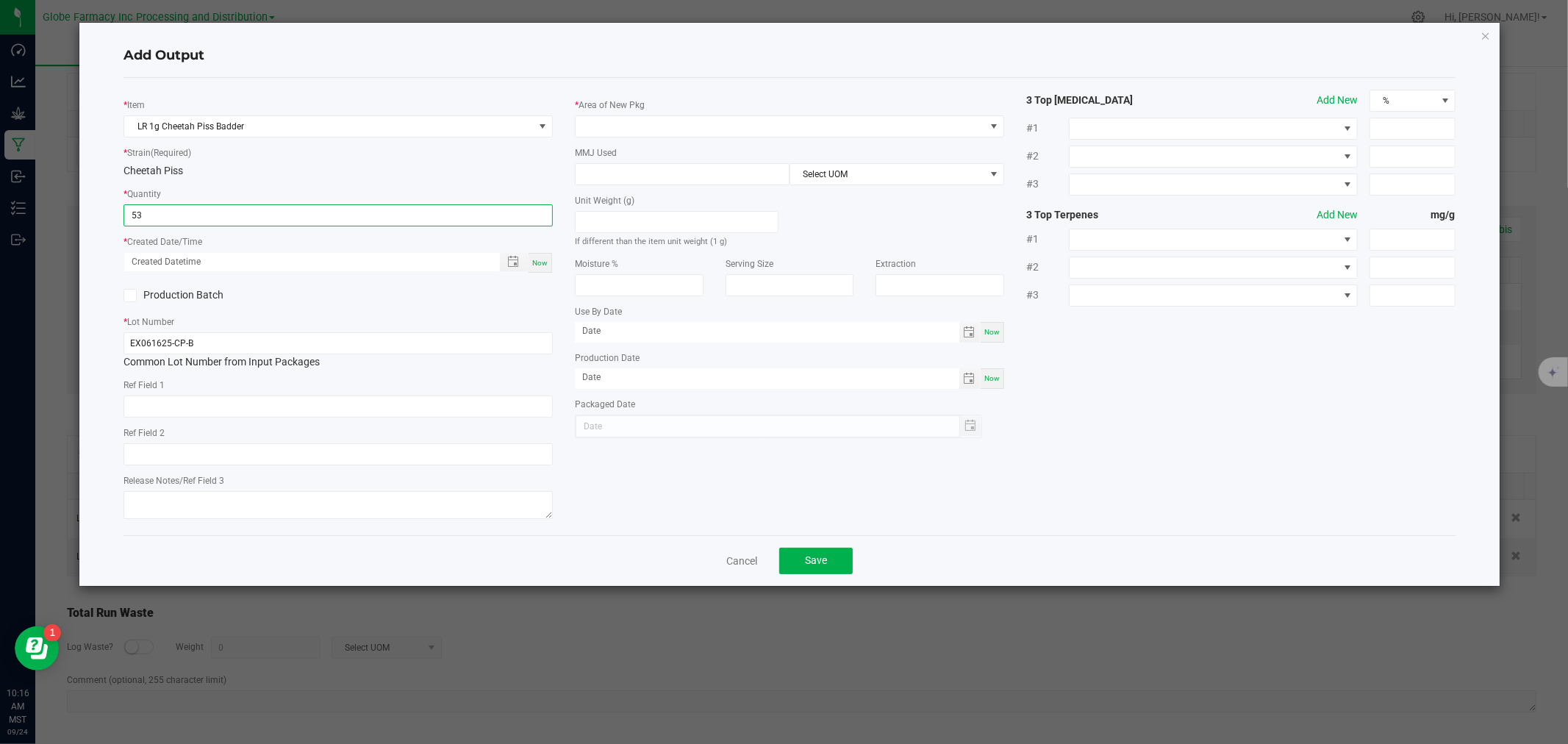
type input "53 ea"
click at [540, 272] on div "Now" at bounding box center [540, 262] width 24 height 20
type input "[DATE] 10:16 AM"
type input "[DATE]"
click at [639, 188] on div "Unit Weight (g) If different than the item unit weight (1 g)" at bounding box center [677, 217] width 226 height 63
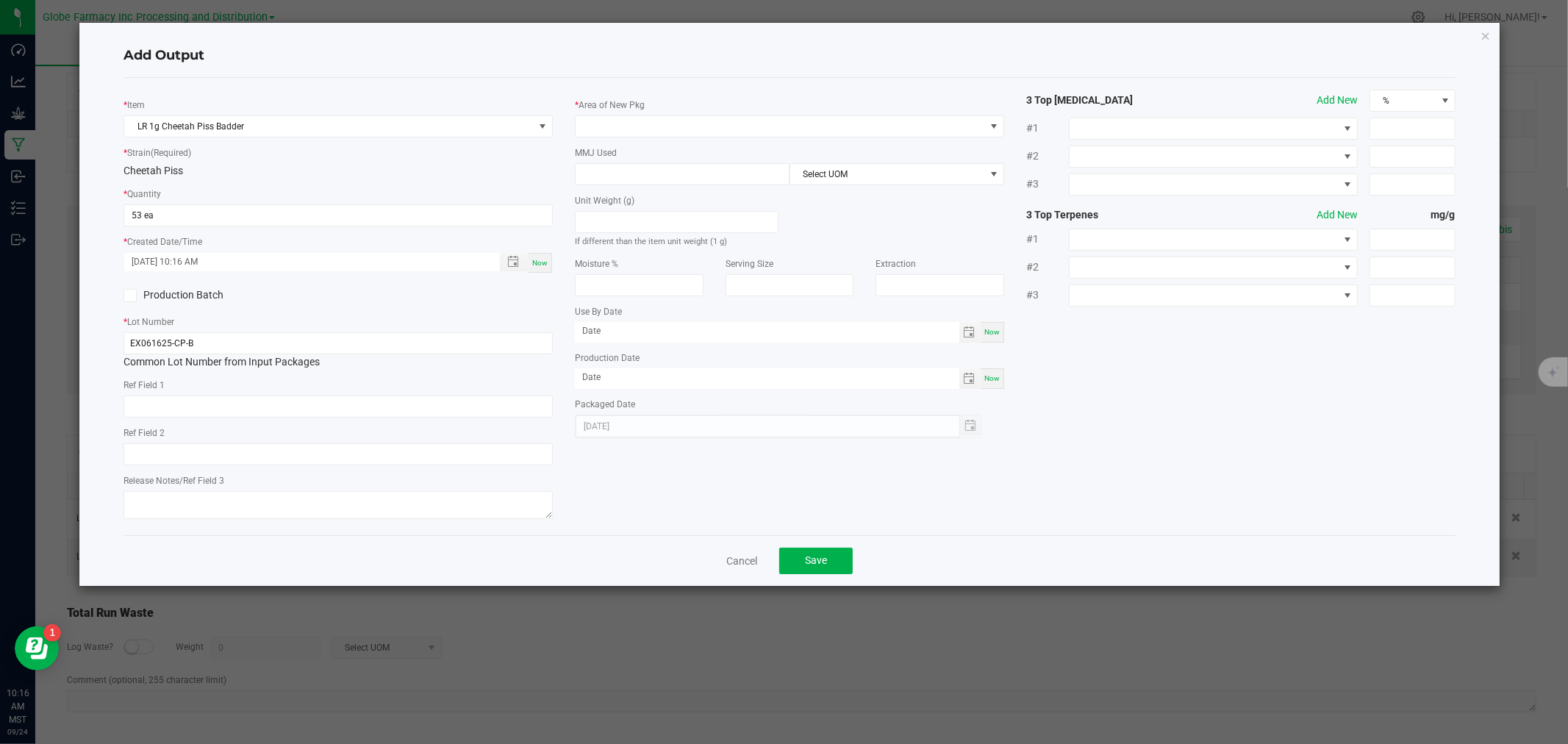
click at [644, 162] on div "MMJ Used Select UOM" at bounding box center [789, 164] width 429 height 40
click at [644, 164] on input at bounding box center [682, 174] width 213 height 21
type input "1"
click at [636, 126] on span at bounding box center [780, 126] width 410 height 21
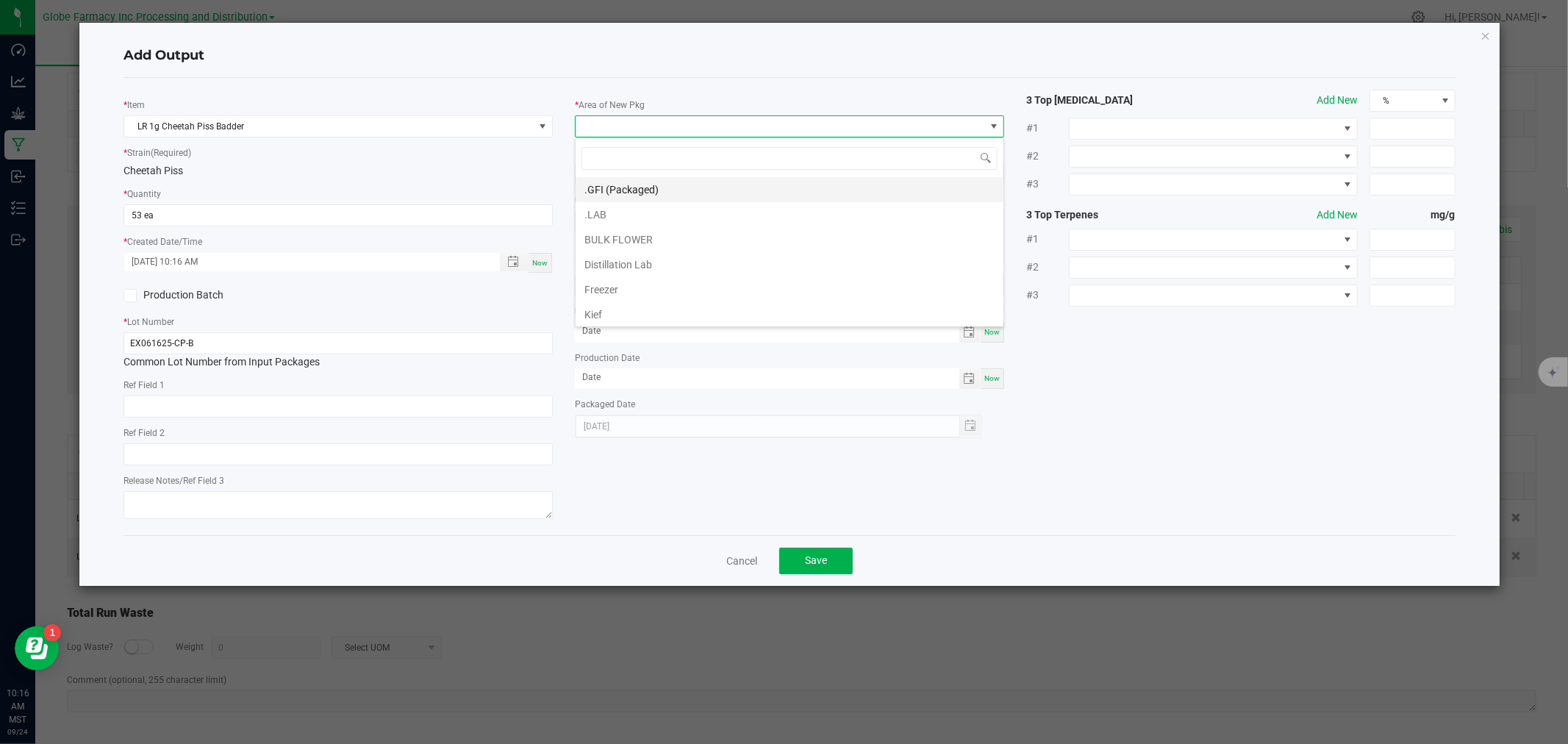
scroll to position [22, 429]
click at [630, 189] on li ".GFI (Packaged)" at bounding box center [790, 189] width 428 height 25
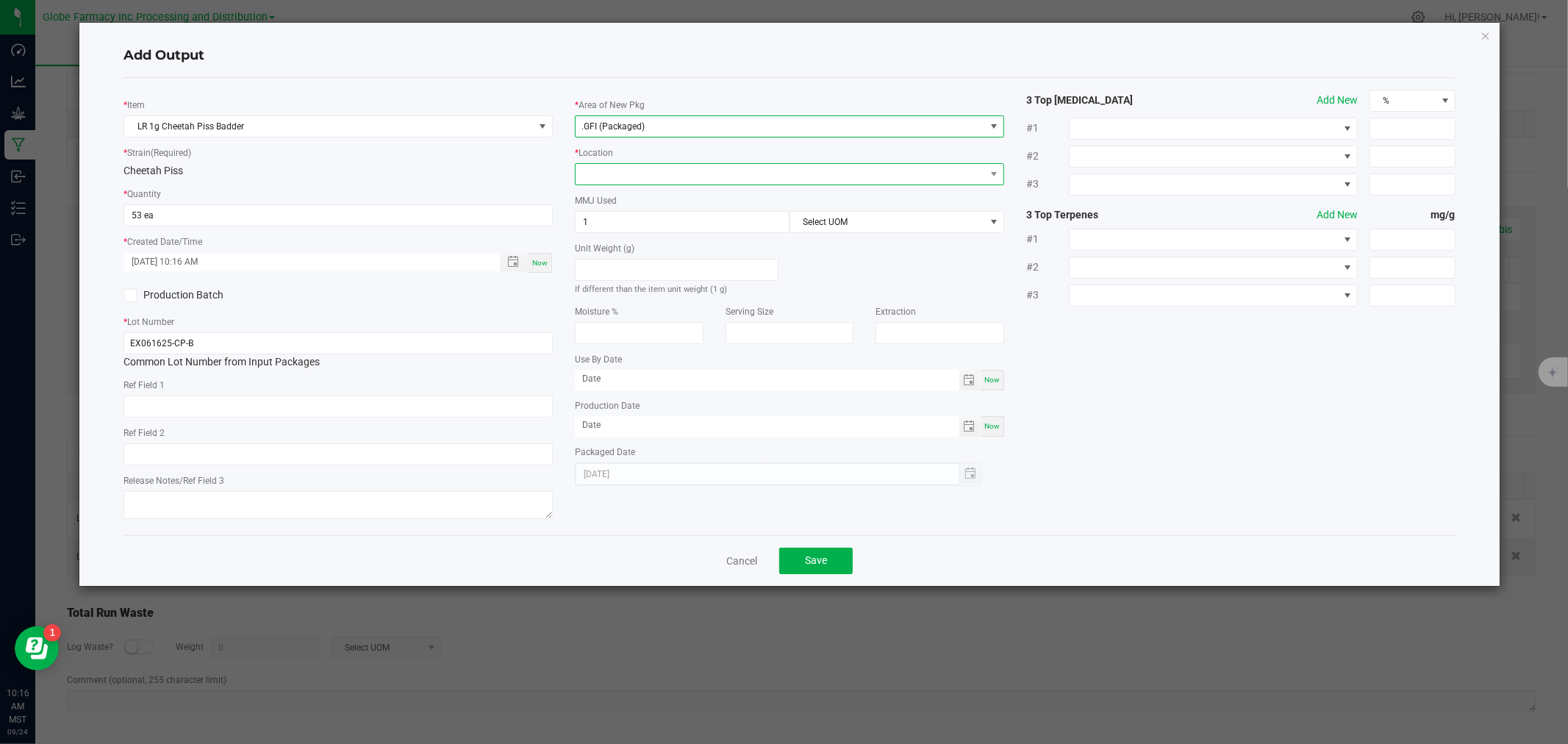
click at [630, 170] on span at bounding box center [780, 174] width 410 height 21
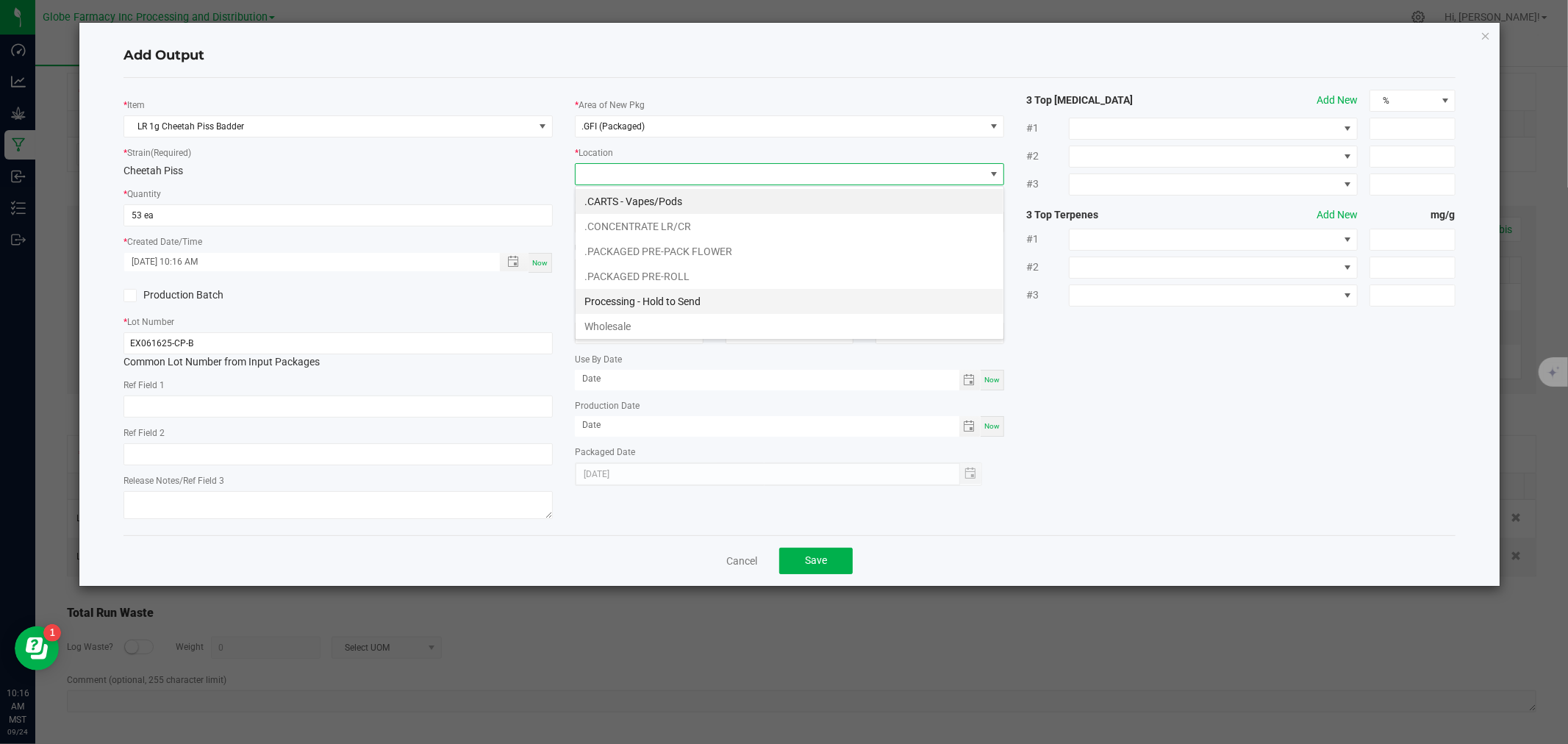
click at [624, 305] on li "Processing - Hold to Send" at bounding box center [790, 301] width 428 height 25
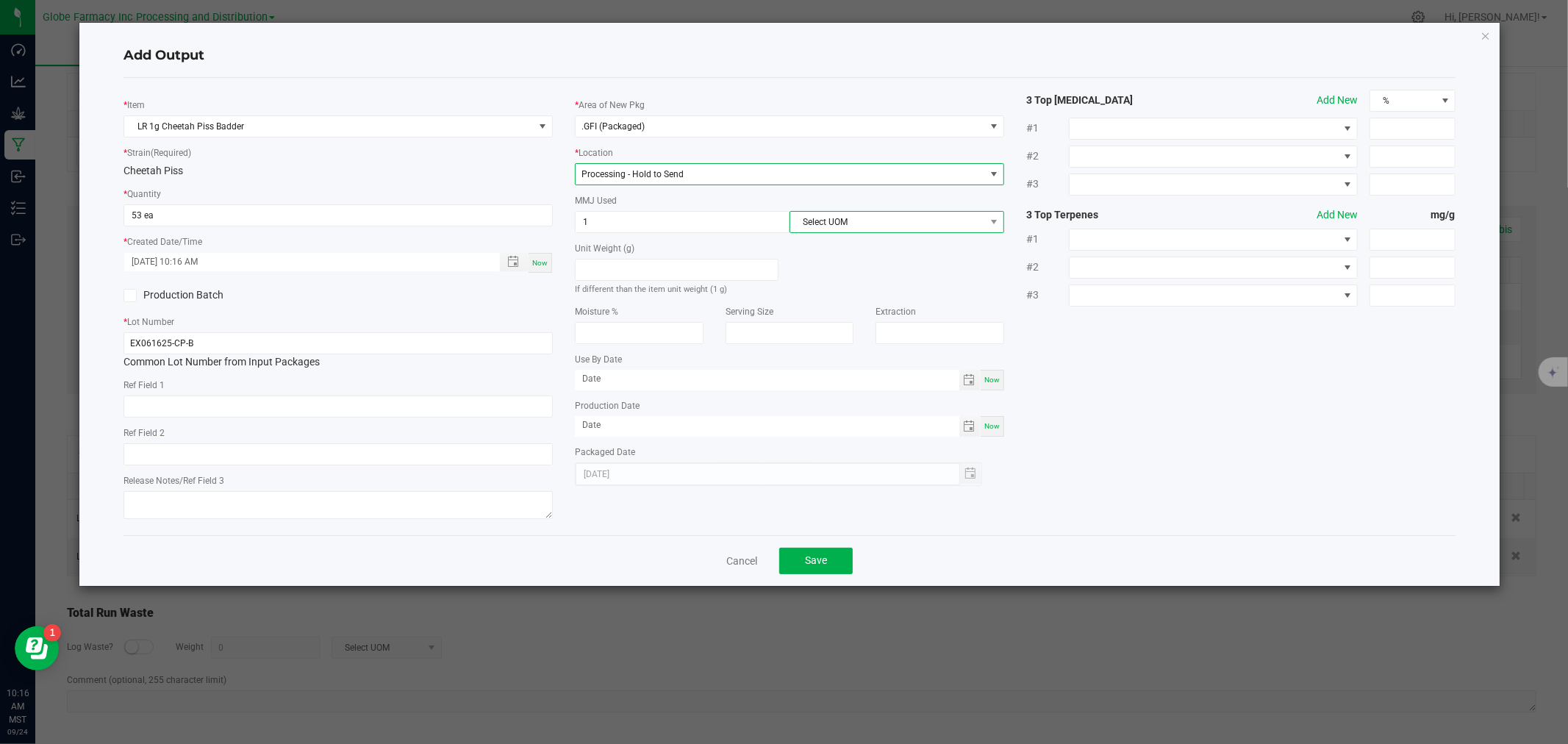
click at [935, 223] on span "Select UOM" at bounding box center [887, 222] width 195 height 21
click at [846, 316] on li "Gram" at bounding box center [896, 311] width 213 height 25
click at [388, 414] on input "text" at bounding box center [338, 407] width 429 height 22
type input "concentrate"
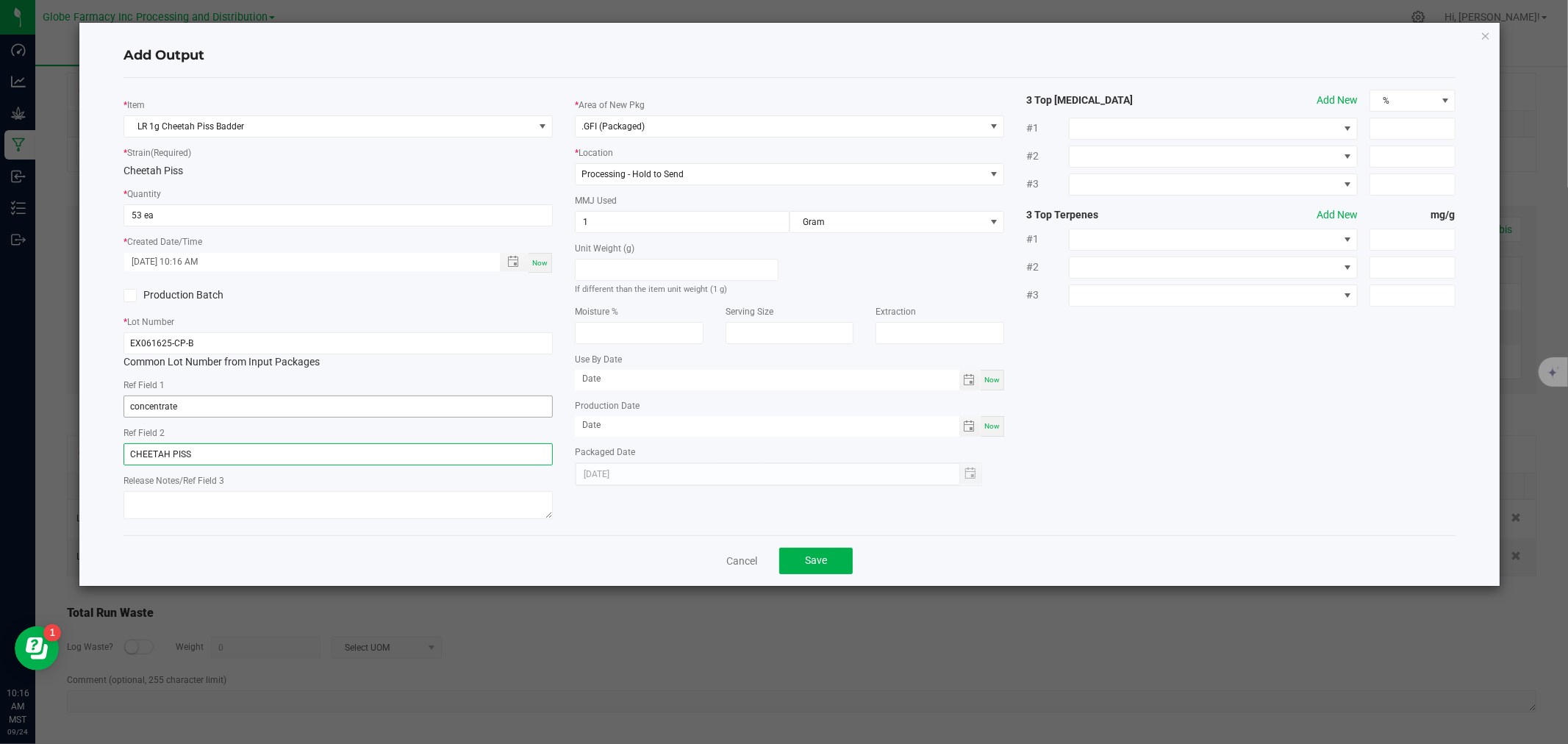
type input "CHEETAH PISS"
type textarea "[DATE]"
click at [810, 553] on button "Save" at bounding box center [815, 561] width 74 height 27
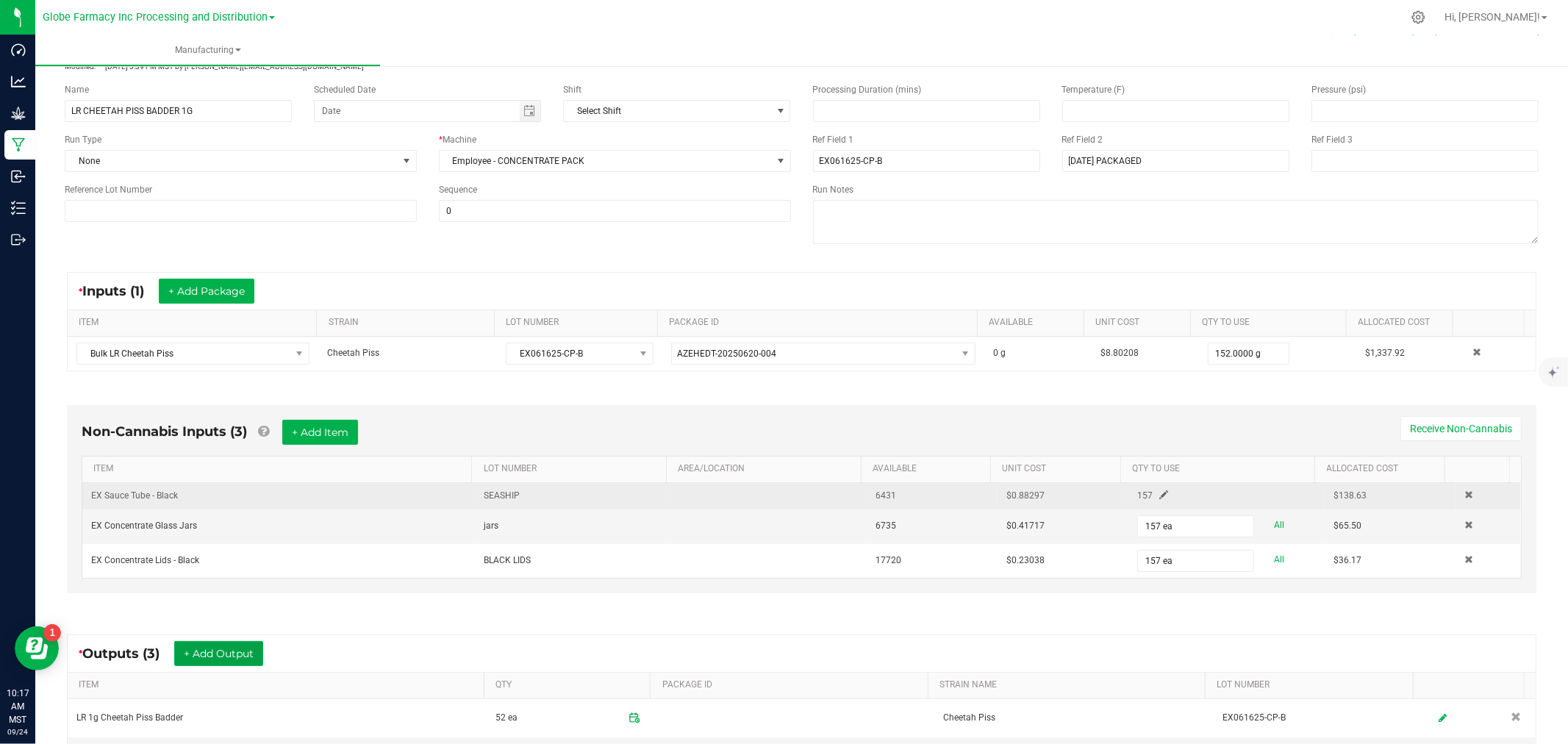
scroll to position [0, 0]
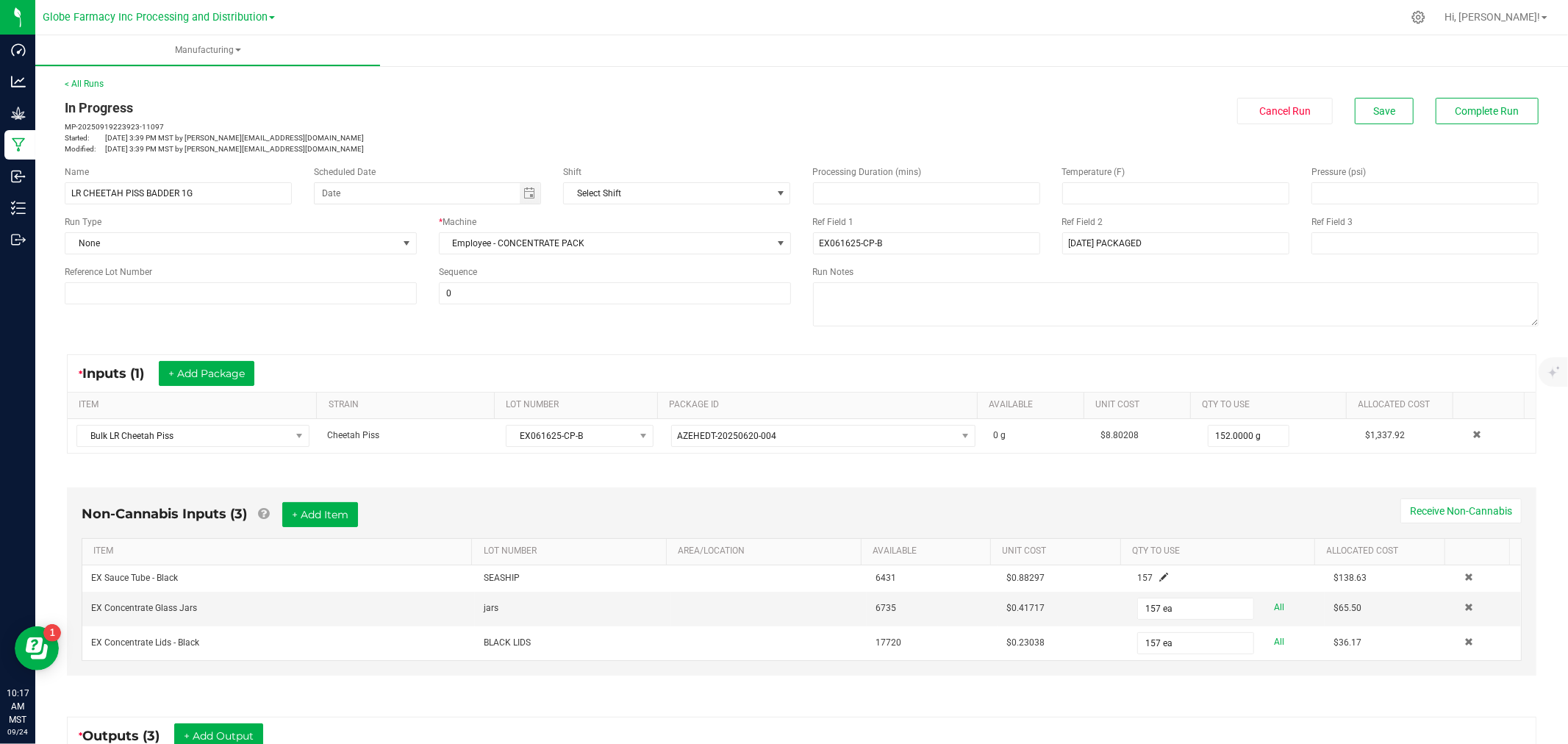
click at [1452, 128] on div "In Progress MP-20250919223923-11097 Started: [DATE] 3:39 PM MST by [PERSON_NAME…" at bounding box center [802, 127] width 1496 height 57
click at [1456, 115] on span "Complete Run" at bounding box center [1487, 111] width 64 height 12
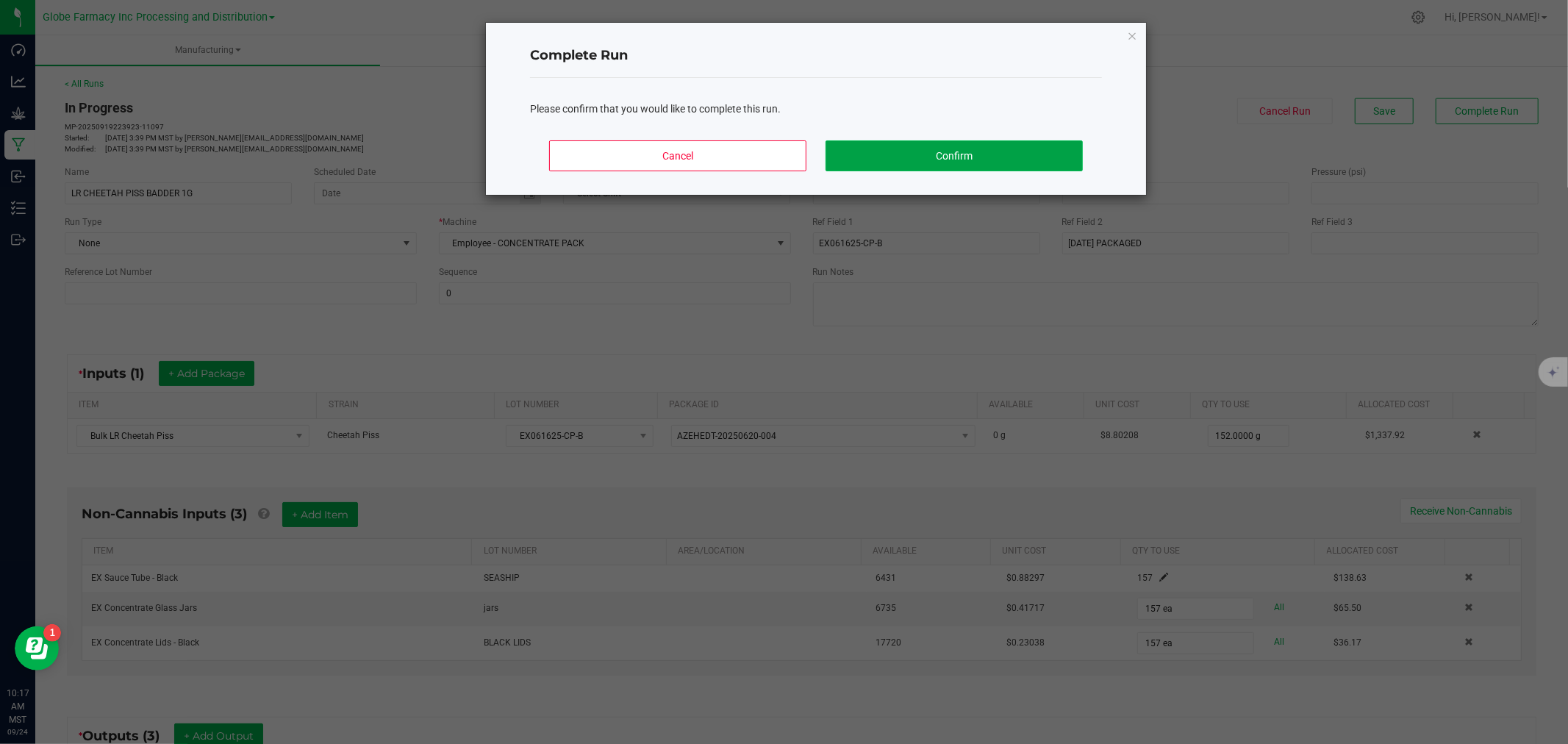
click at [878, 162] on button "Confirm" at bounding box center [954, 155] width 257 height 30
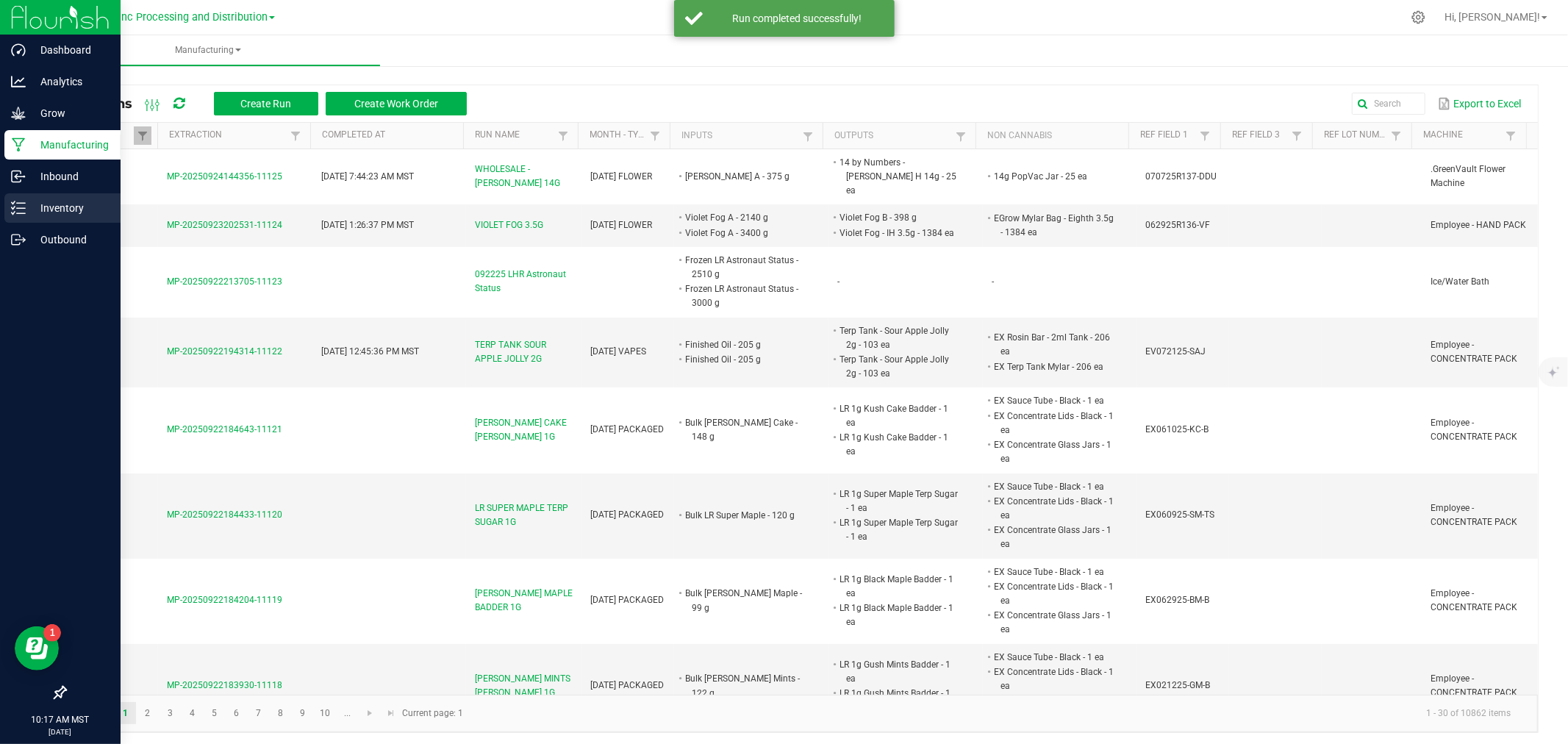
click at [11, 211] on icon at bounding box center [18, 207] width 15 height 15
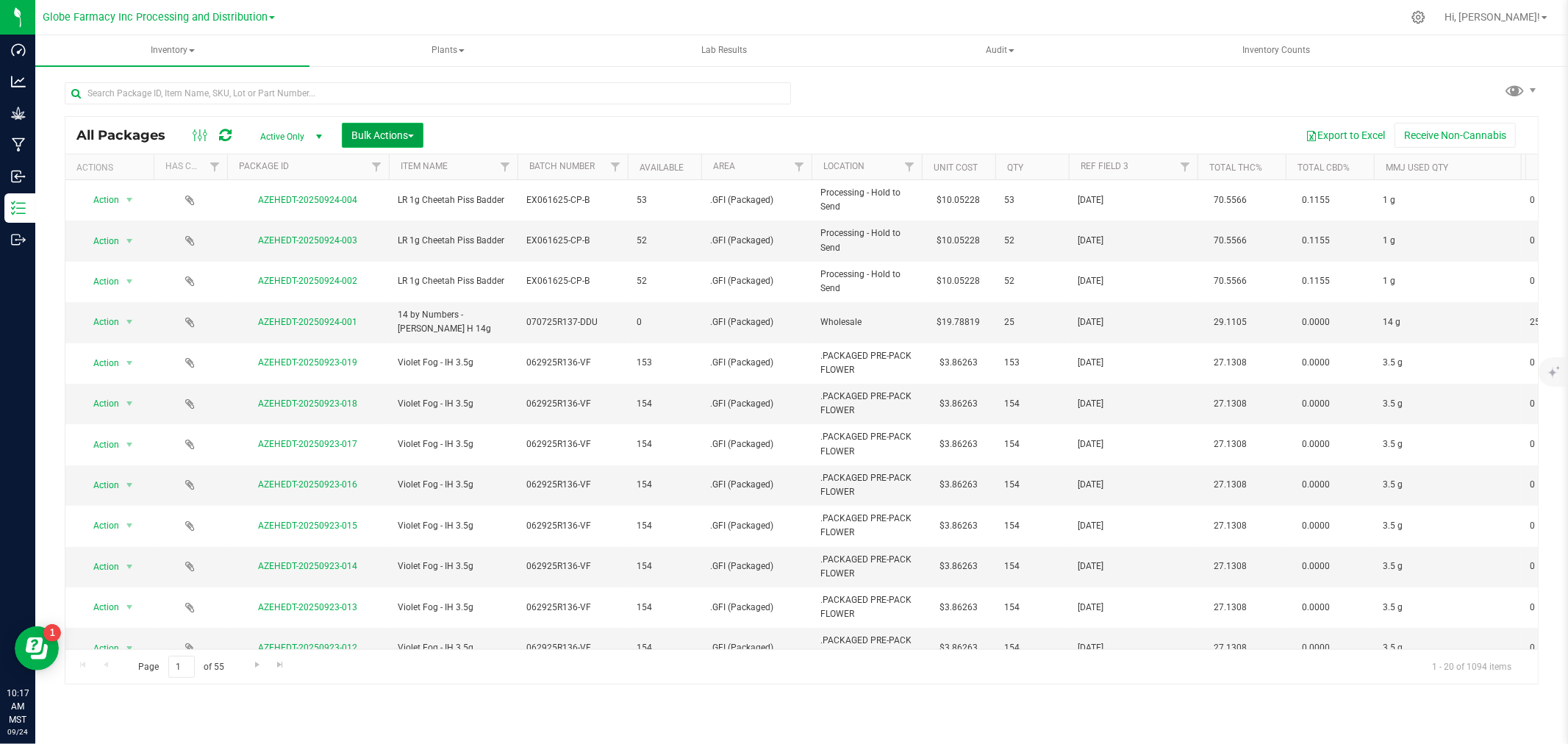
click at [384, 135] on span "Bulk Actions" at bounding box center [383, 136] width 63 height 12
click at [414, 305] on span "Print package labels" at bounding box center [395, 304] width 88 height 12
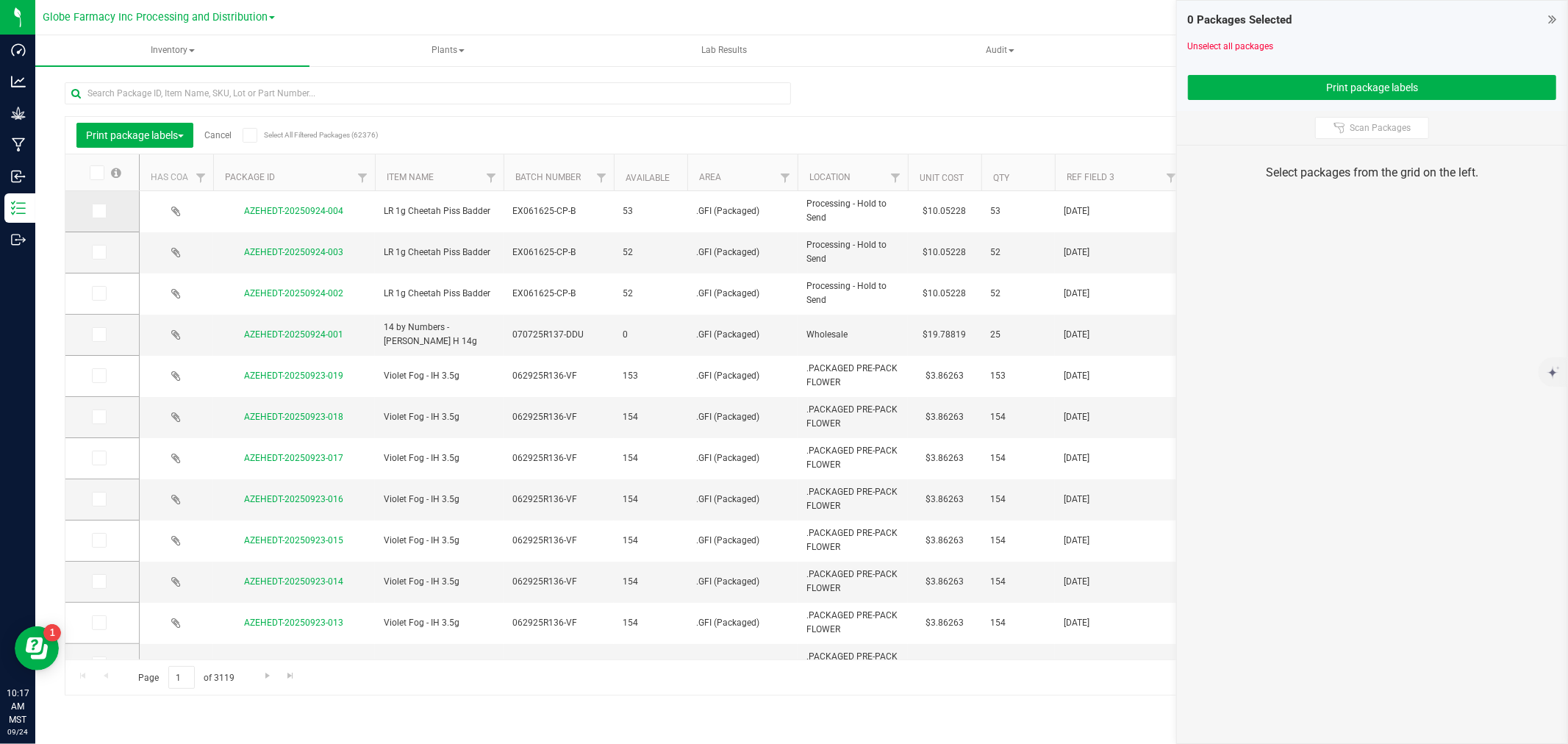
click at [104, 206] on span at bounding box center [99, 210] width 15 height 15
click at [0, 0] on input "checkbox" at bounding box center [0, 0] width 0 height 0
click at [98, 253] on icon at bounding box center [98, 253] width 10 height 0
click at [0, 0] on input "checkbox" at bounding box center [0, 0] width 0 height 0
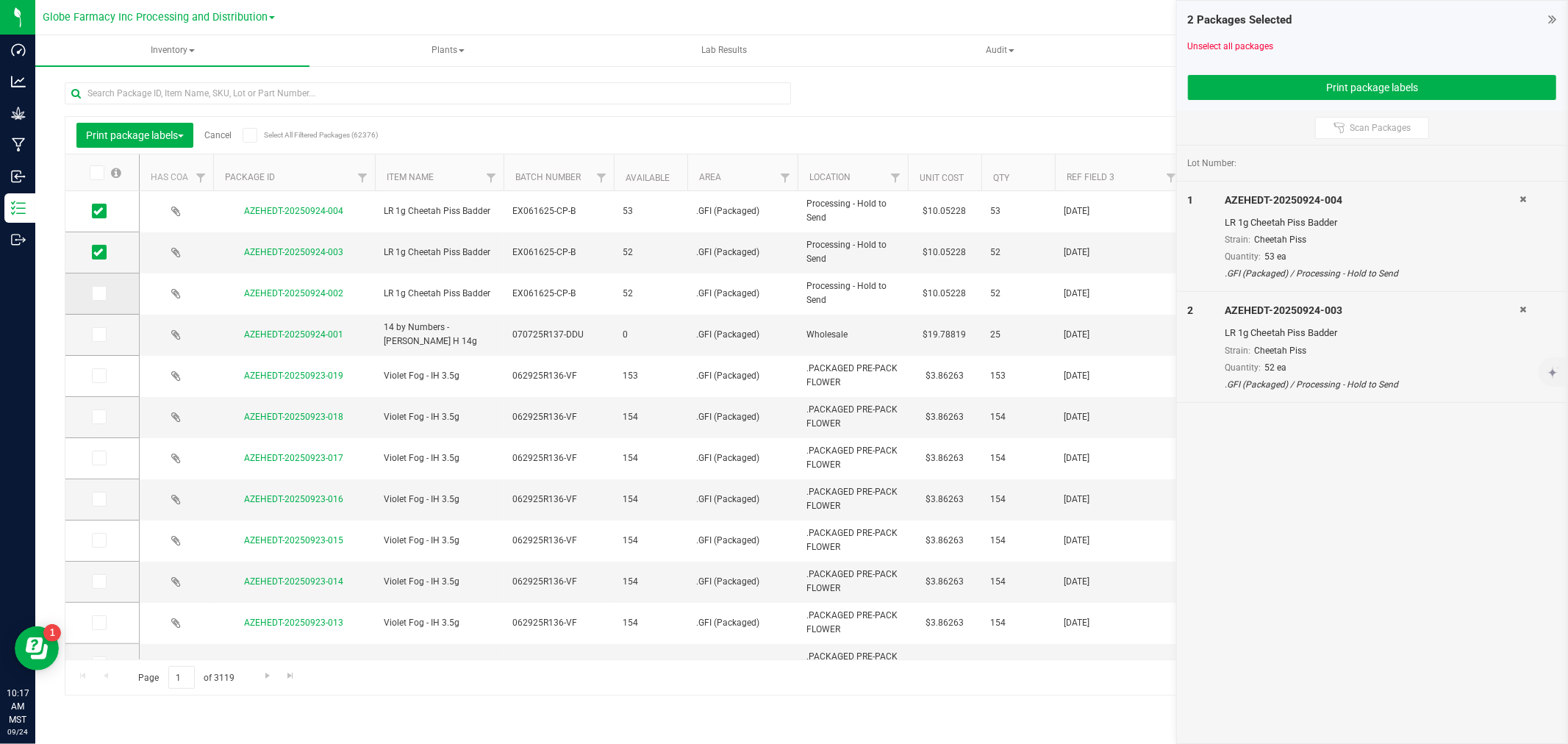
click at [97, 286] on span at bounding box center [99, 293] width 15 height 15
click at [0, 0] on input "checkbox" at bounding box center [0, 0] width 0 height 0
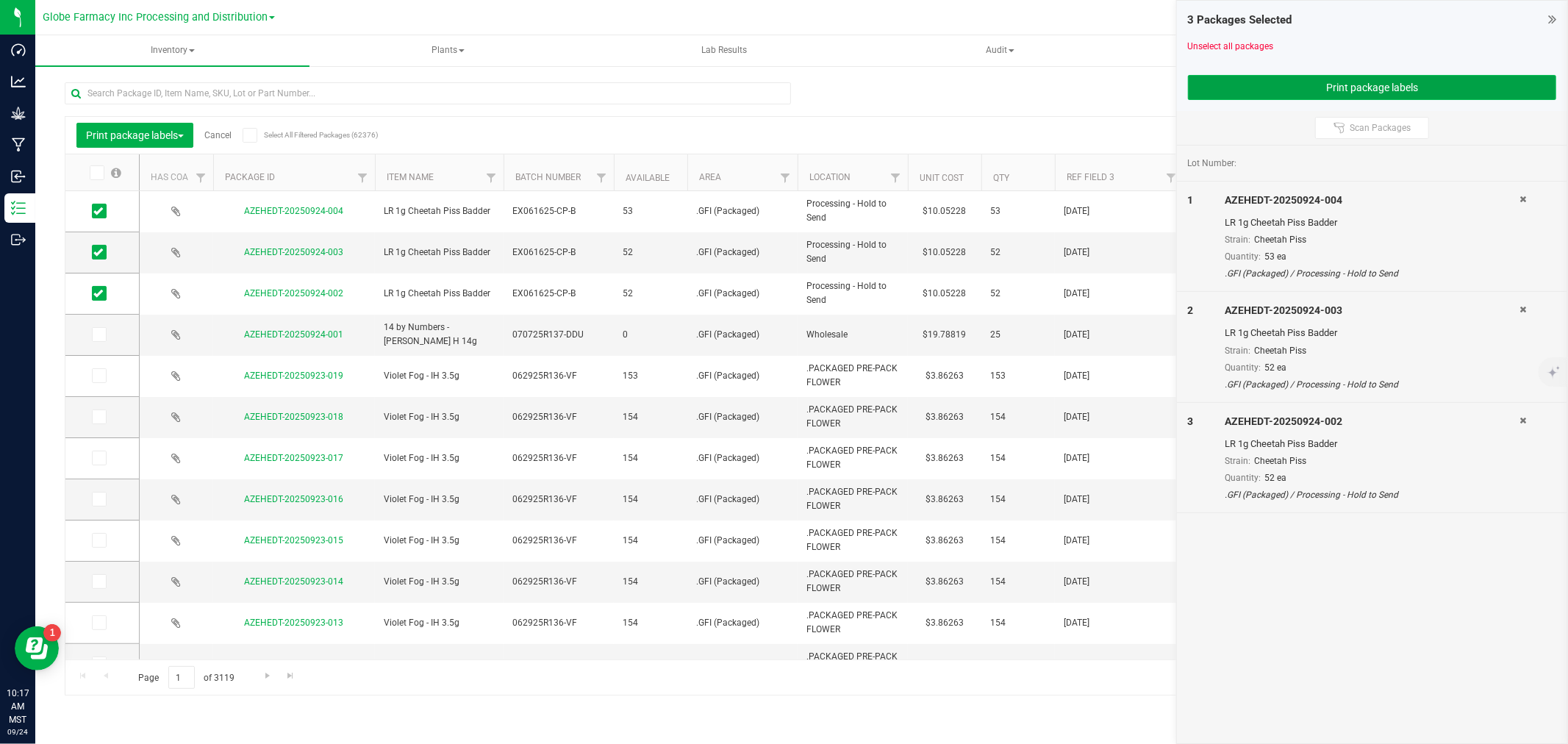
click at [1370, 76] on button "Print package labels" at bounding box center [1372, 86] width 368 height 25
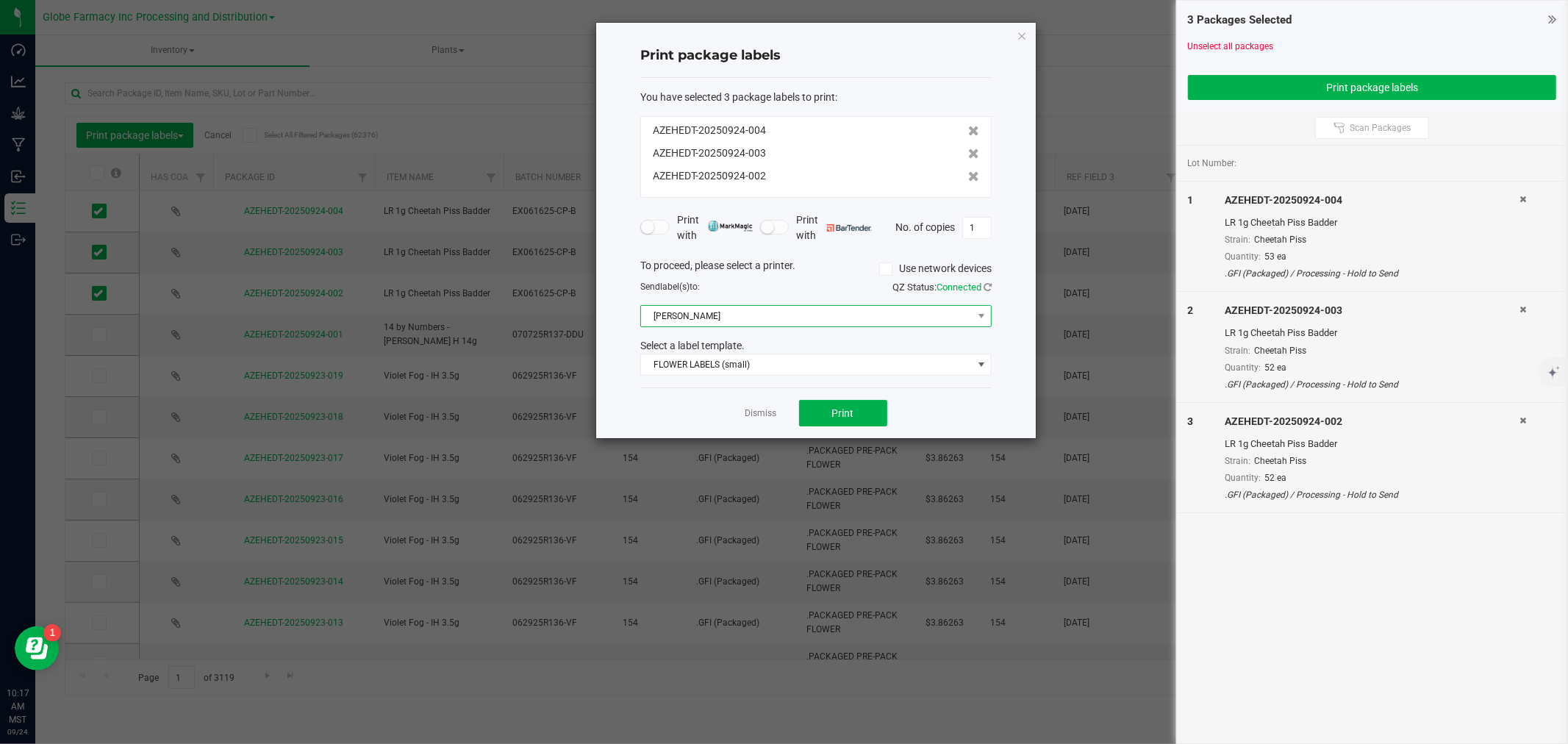
click at [679, 310] on span "[PERSON_NAME]" at bounding box center [808, 315] width 332 height 21
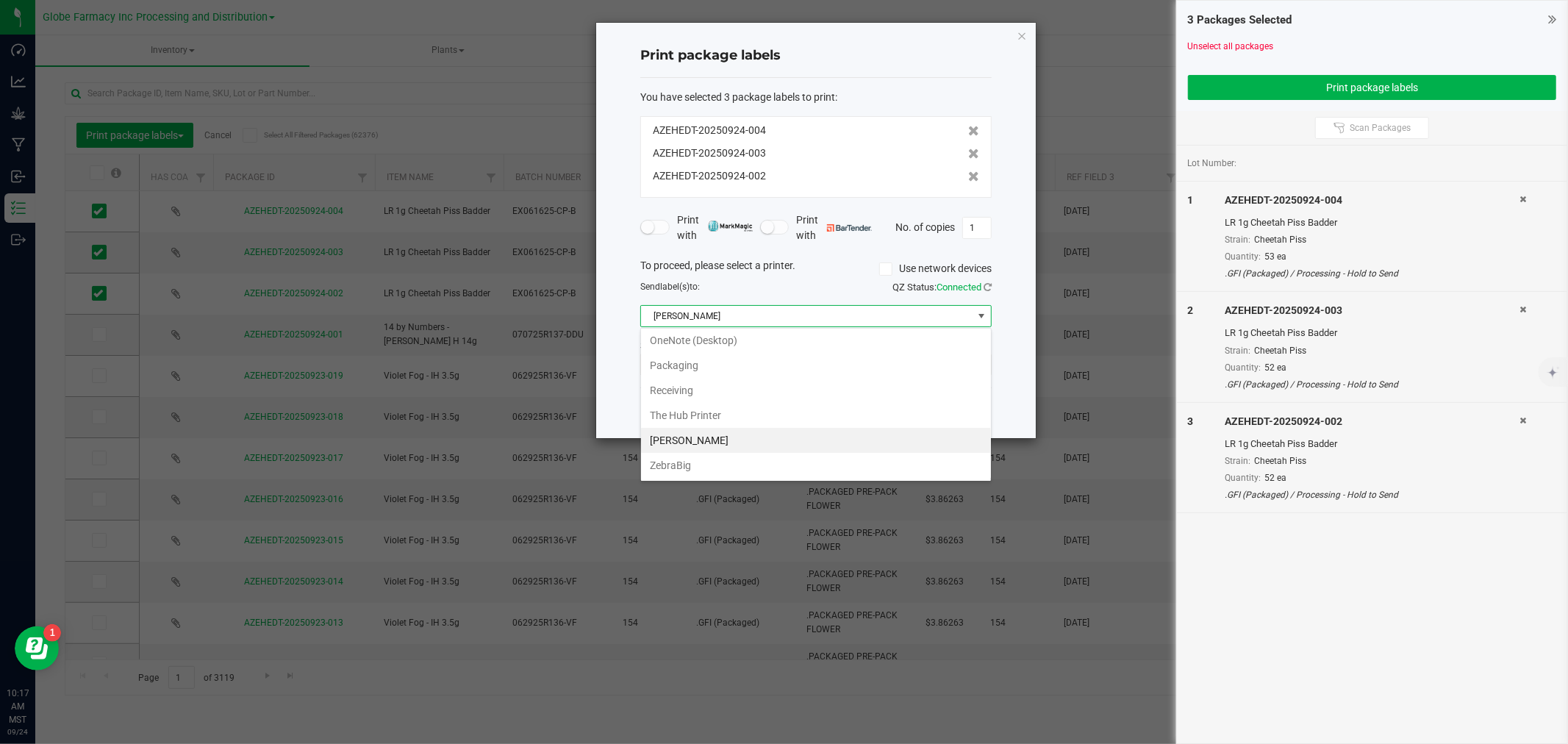
scroll to position [230, 0]
click at [673, 464] on li "ZebraBig" at bounding box center [816, 465] width 350 height 25
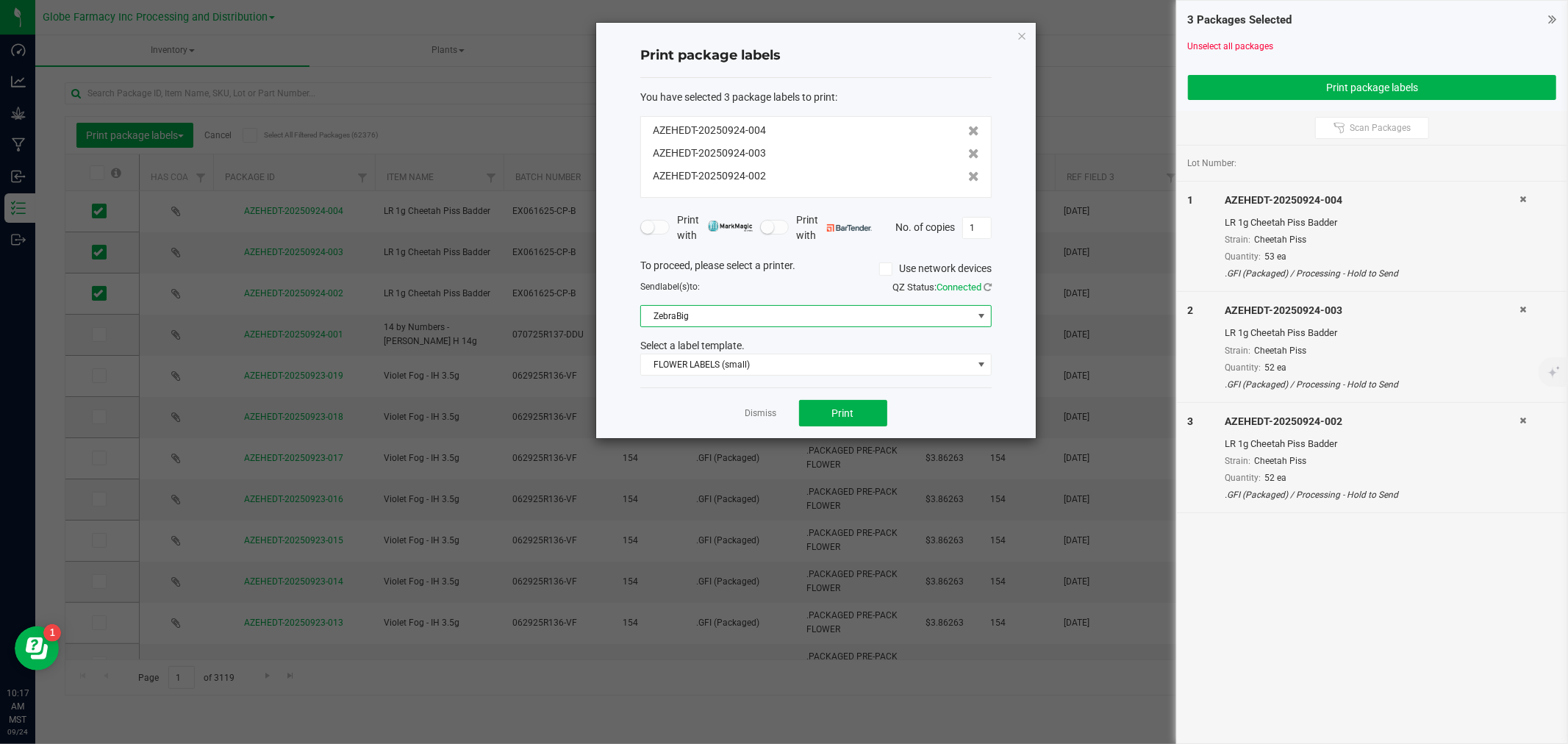
click at [694, 379] on div "You have selected 3 package labels to print : AZEHEDT-20250924-004 AZEHEDT-2025…" at bounding box center [816, 233] width 352 height 311
click at [694, 372] on span "FLOWER LABELS (small)" at bounding box center [808, 365] width 332 height 21
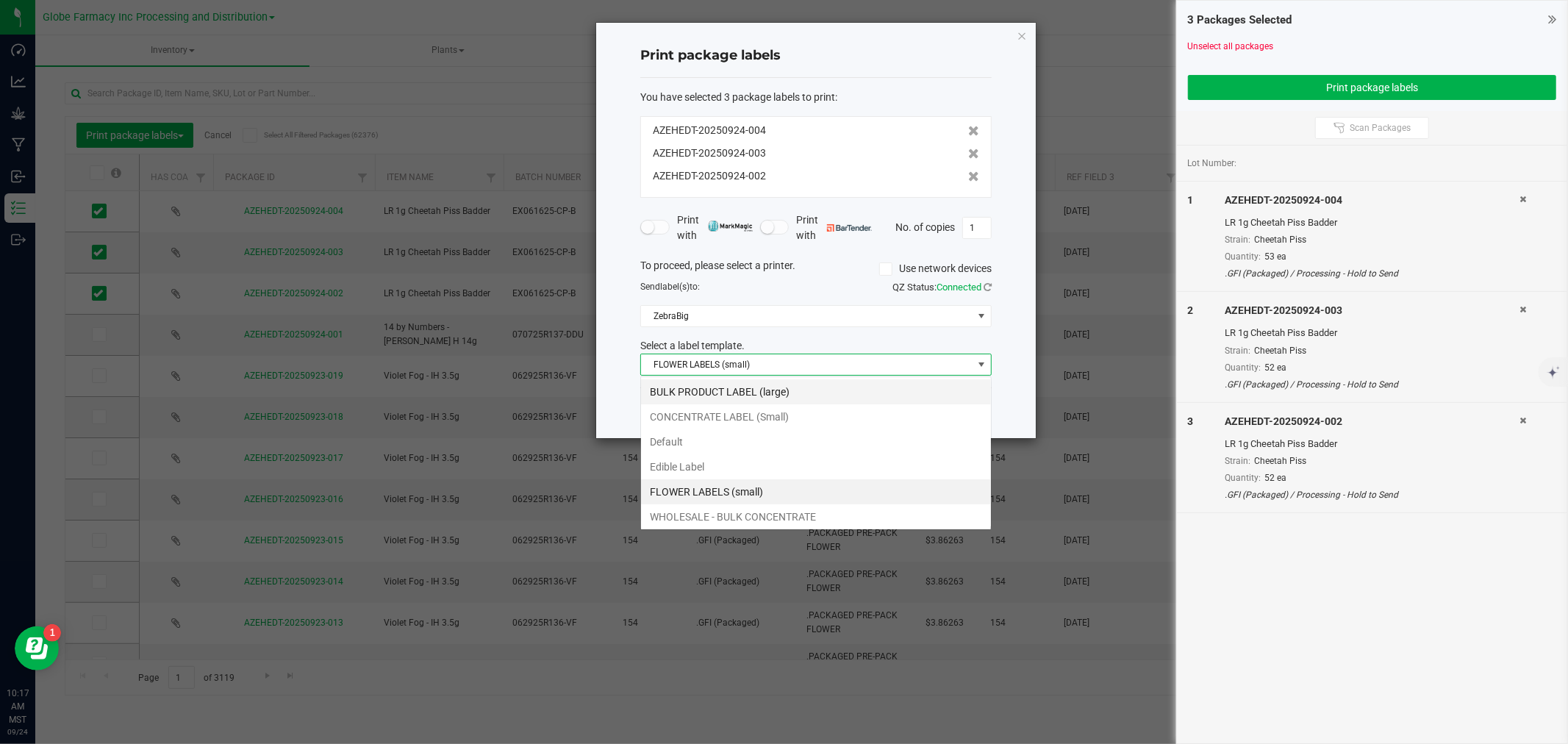
scroll to position [22, 351]
click at [688, 395] on li "BULK PRODUCT LABEL (large)" at bounding box center [816, 391] width 350 height 25
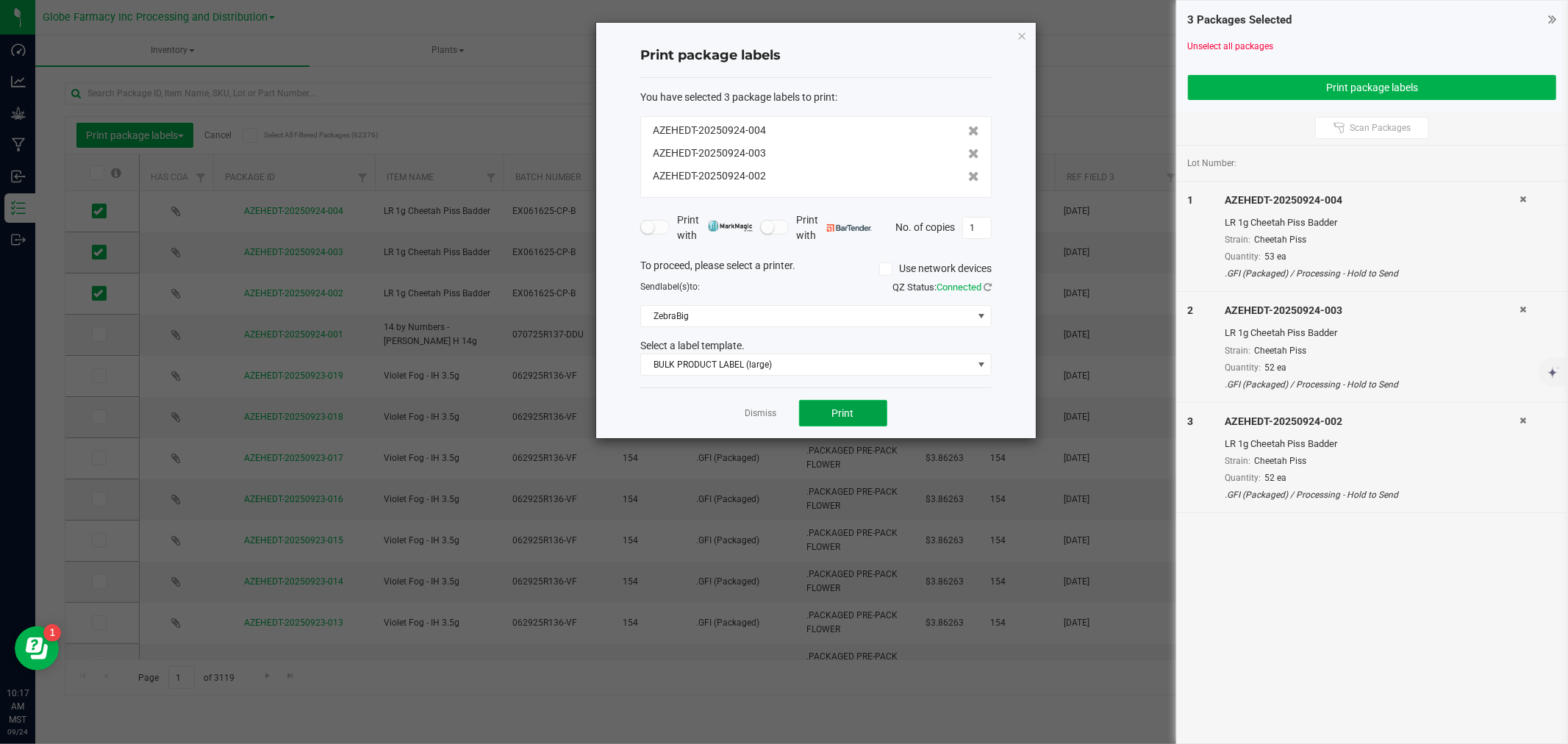
click at [837, 405] on button "Print" at bounding box center [843, 413] width 88 height 27
click at [741, 413] on div "Dismiss Print" at bounding box center [816, 413] width 352 height 51
click at [770, 414] on link "Dismiss" at bounding box center [761, 414] width 31 height 13
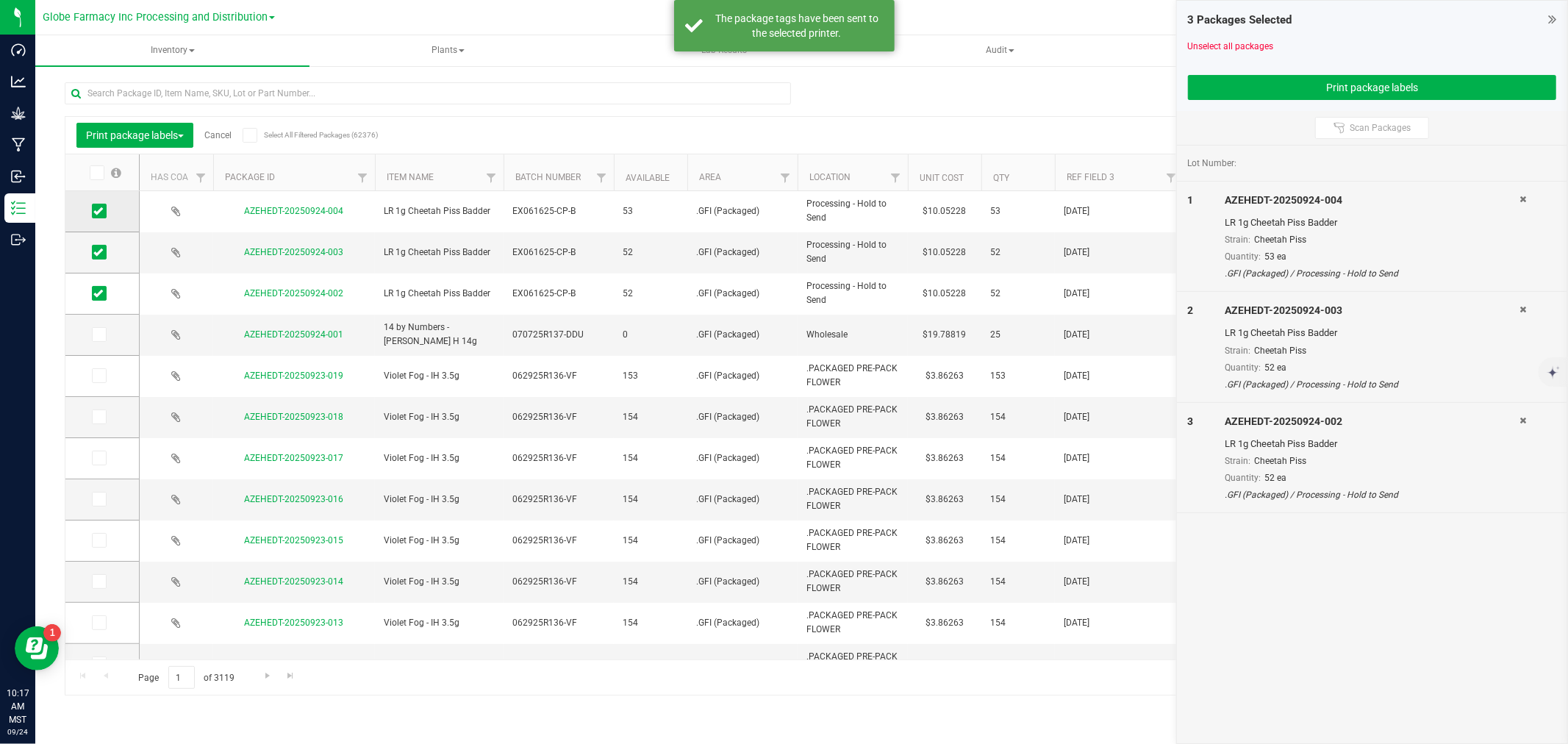
click at [89, 208] on td at bounding box center [102, 212] width 74 height 41
drag, startPoint x: 96, startPoint y: 210, endPoint x: 113, endPoint y: 217, distance: 18.4
click at [96, 211] on icon at bounding box center [98, 211] width 10 height 0
click at [0, 0] on input "checkbox" at bounding box center [0, 0] width 0 height 0
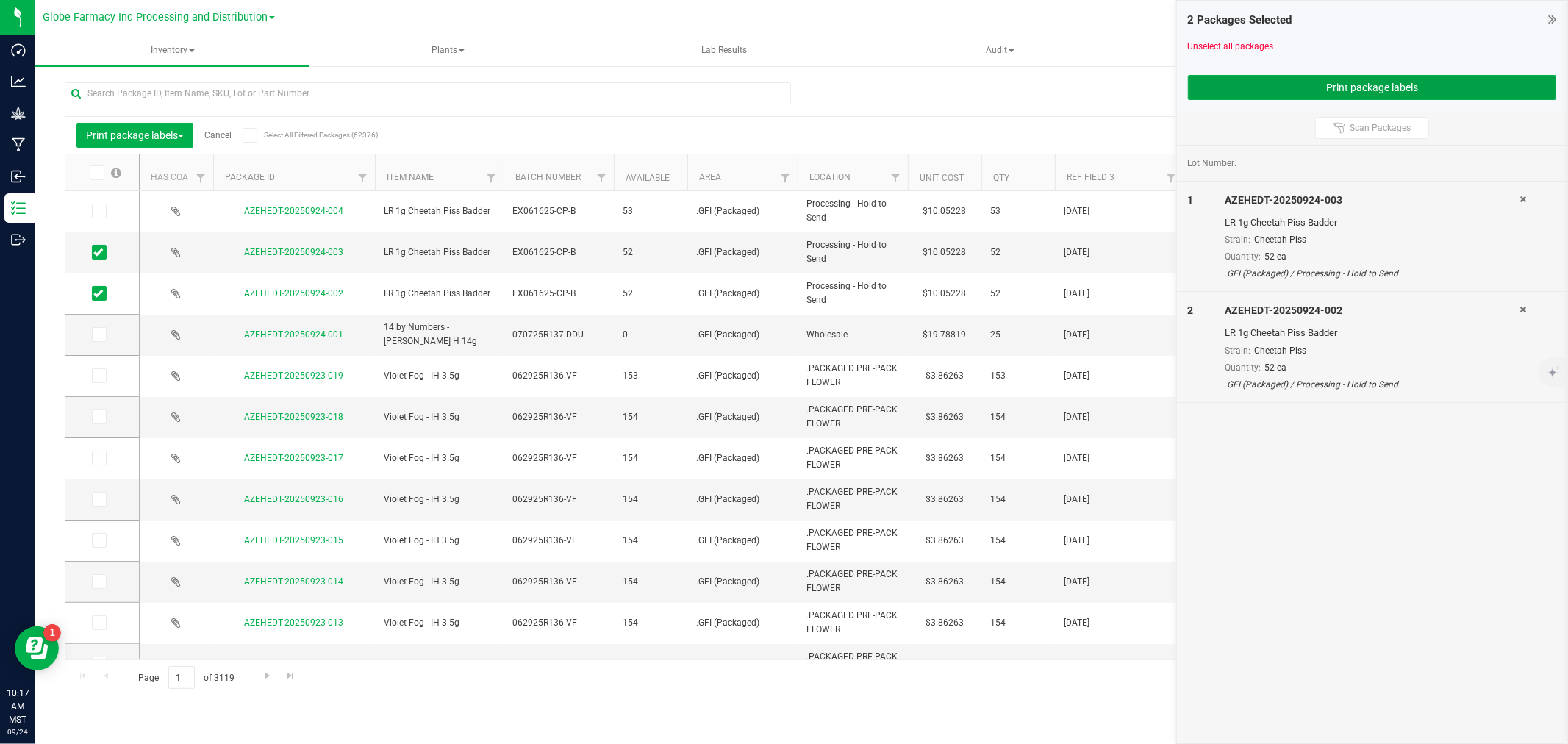
click at [1211, 90] on button "Print package labels" at bounding box center [1372, 86] width 368 height 25
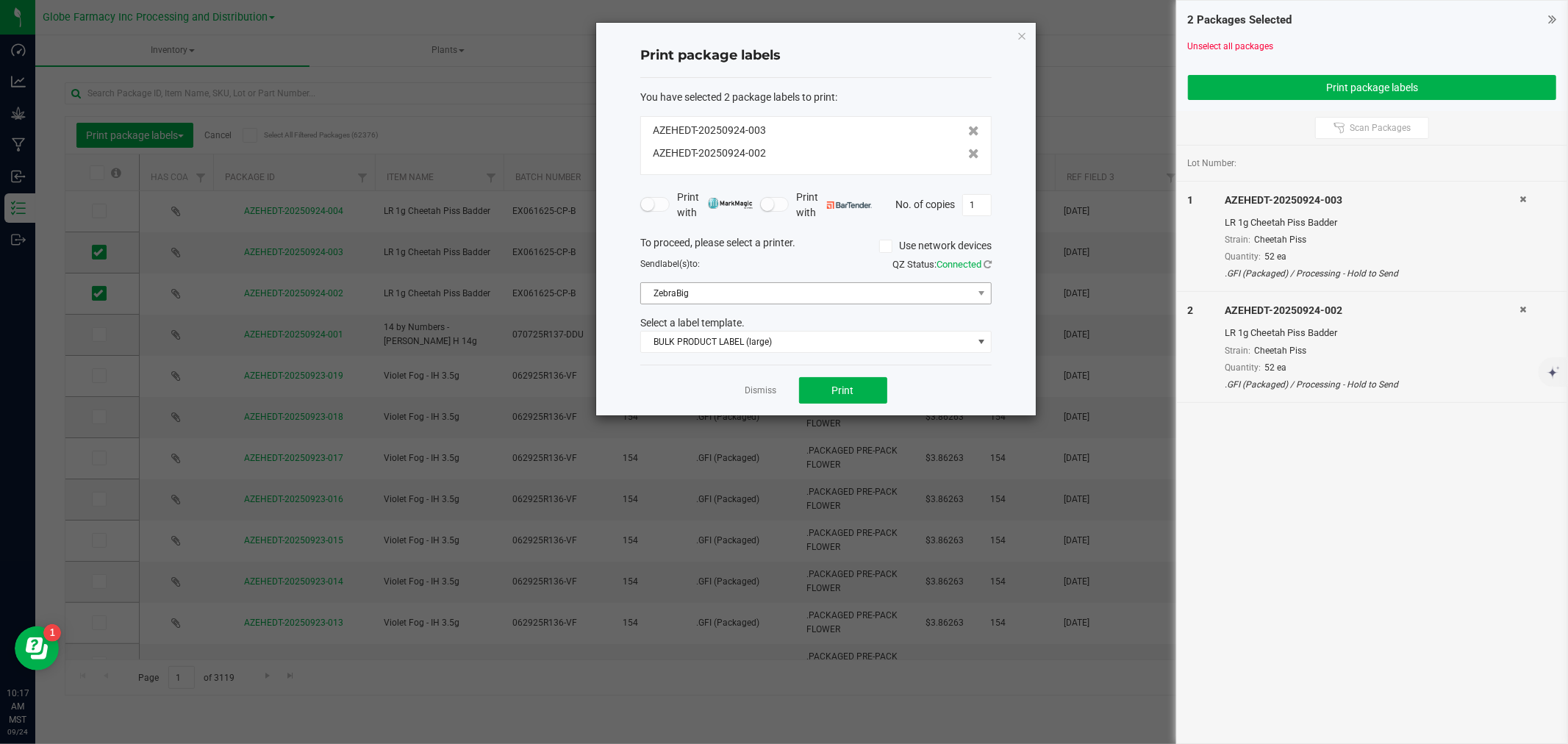
drag, startPoint x: 700, startPoint y: 308, endPoint x: 700, endPoint y: 300, distance: 8.0
click at [700, 306] on div "To proceed, please select a printer. Use network devices Send label(s) to: QZ S…" at bounding box center [816, 294] width 352 height 118
click at [700, 300] on span "ZebraBig" at bounding box center [808, 293] width 332 height 21
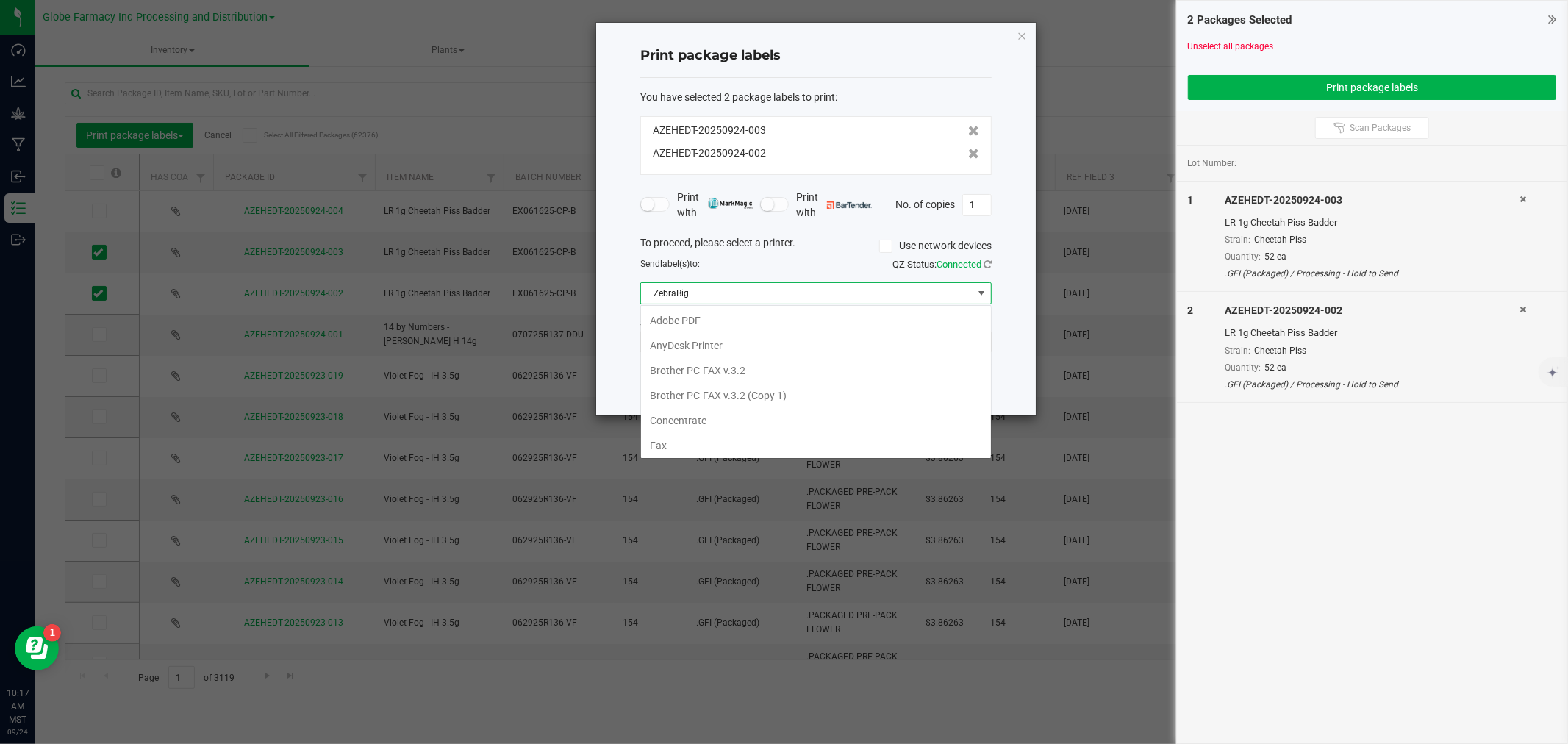
scroll to position [230, 0]
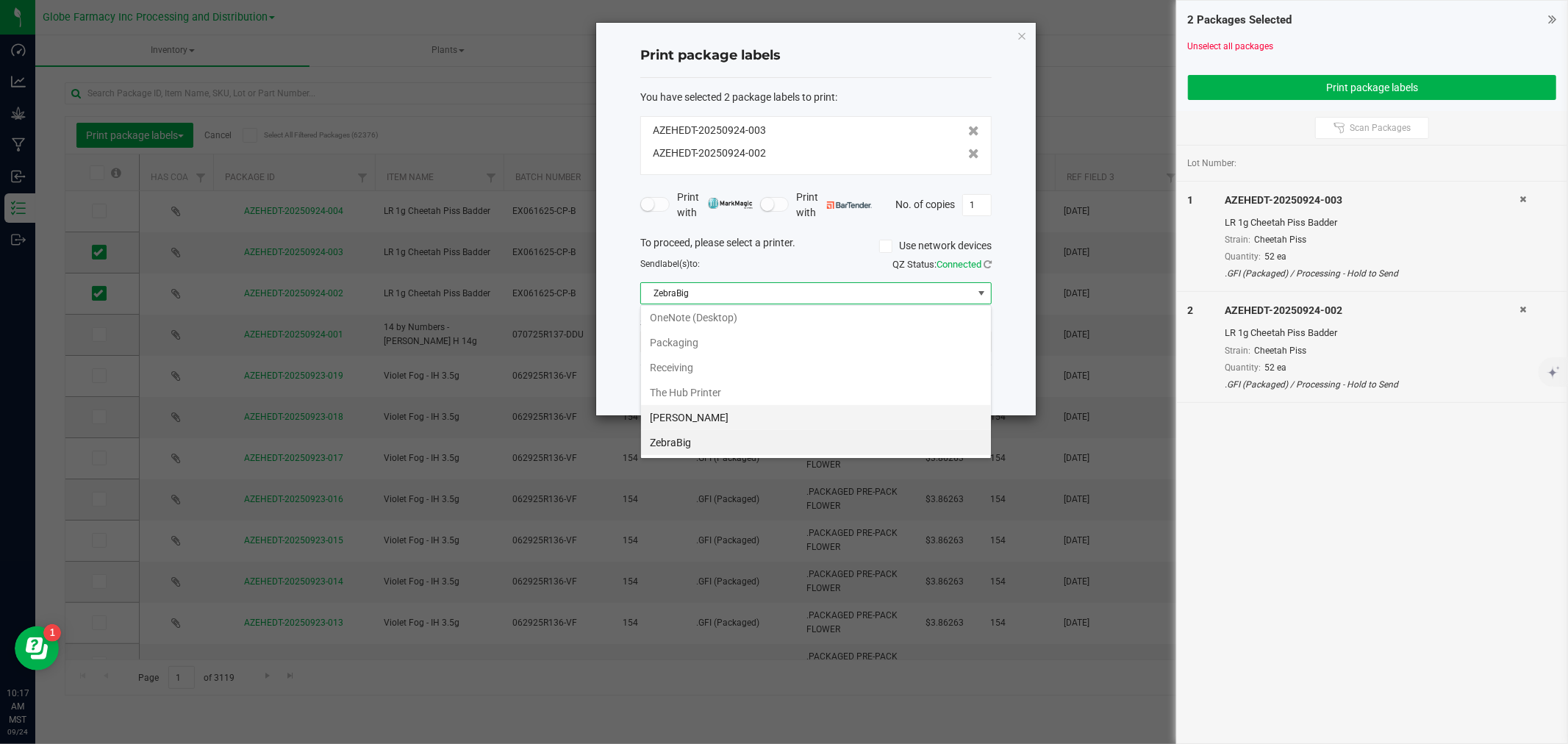
click at [700, 425] on Small "[PERSON_NAME]" at bounding box center [816, 417] width 350 height 25
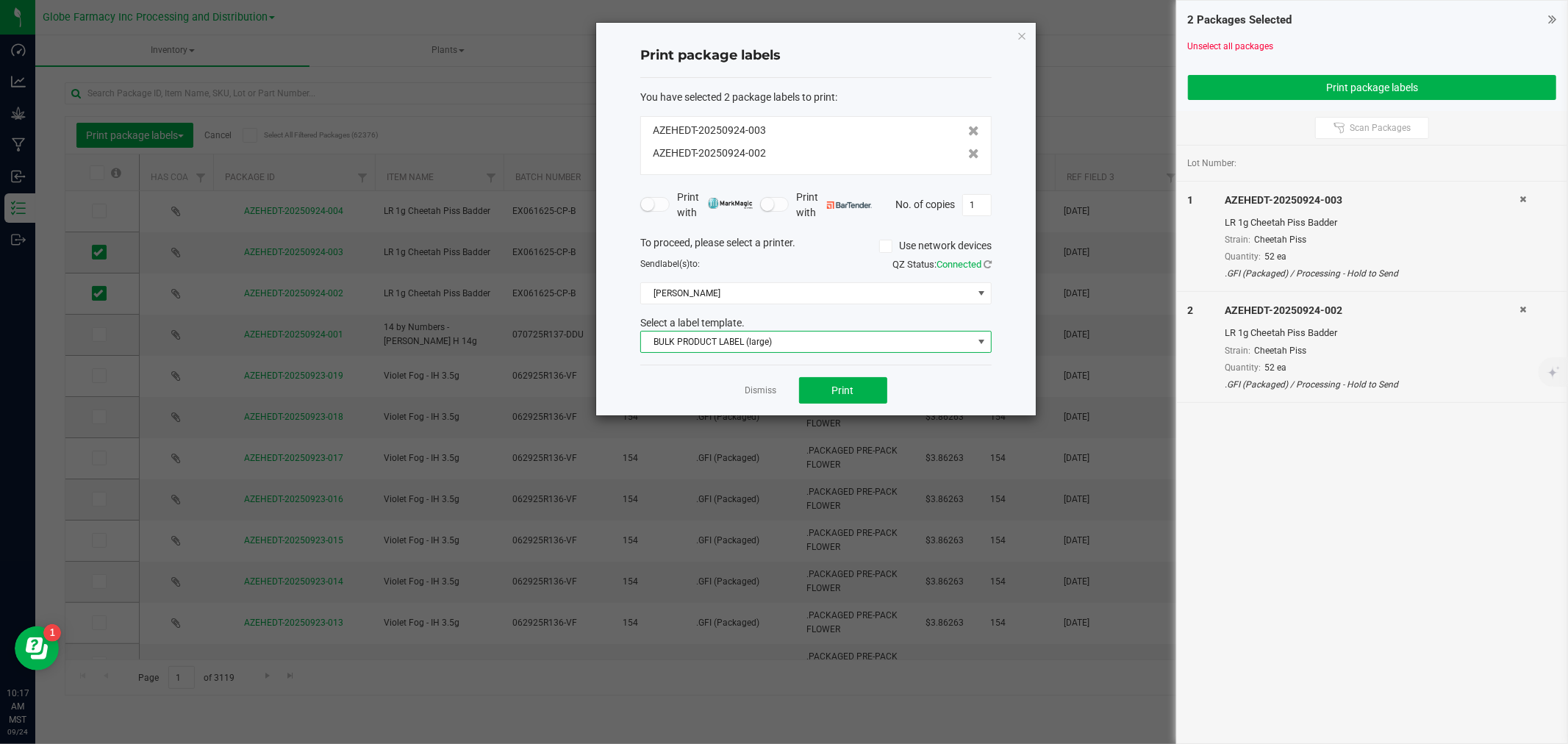
click at [699, 348] on span "BULK PRODUCT LABEL (large)" at bounding box center [808, 342] width 332 height 21
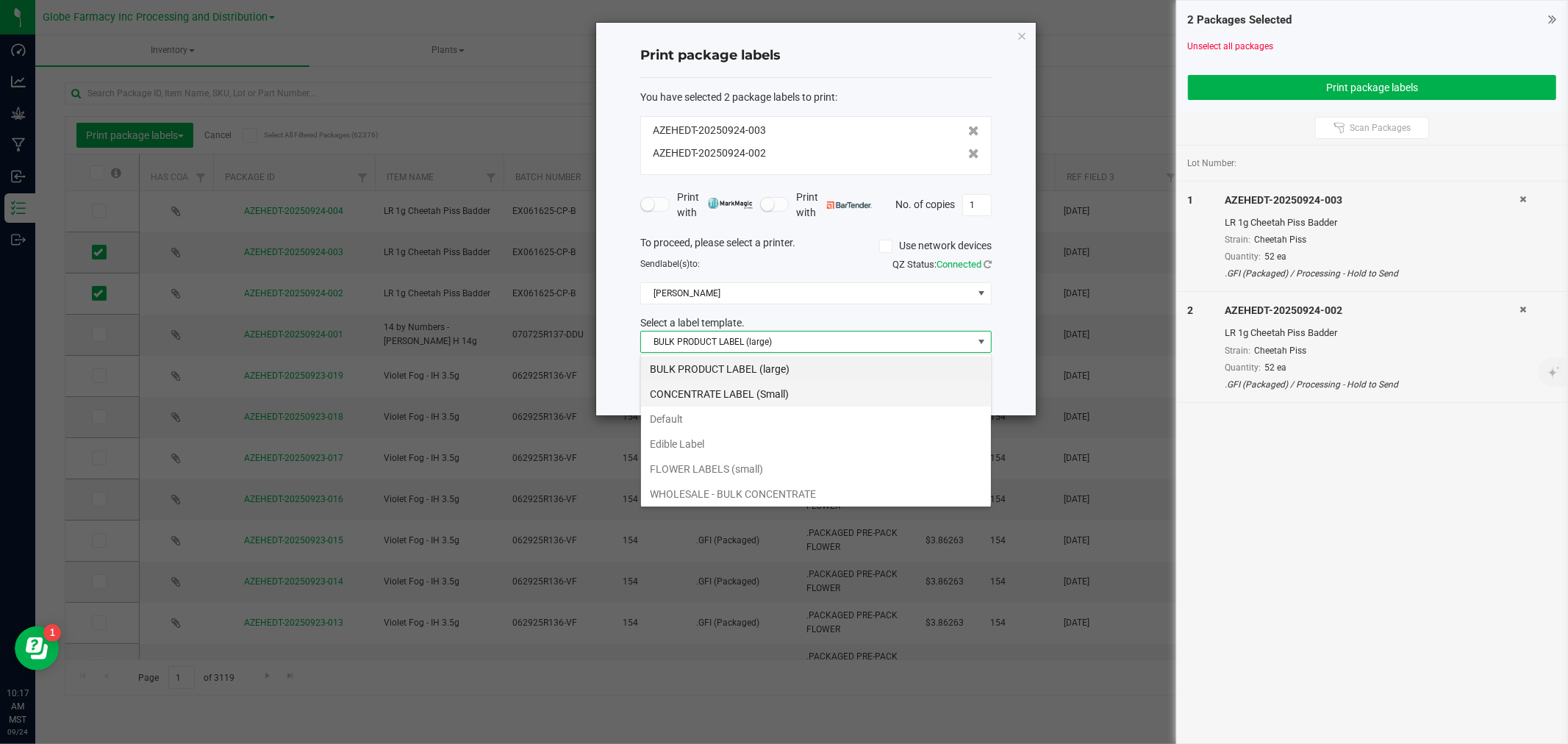
scroll to position [22, 351]
click at [685, 401] on li "CONCENTRATE LABEL (Small)" at bounding box center [816, 393] width 350 height 25
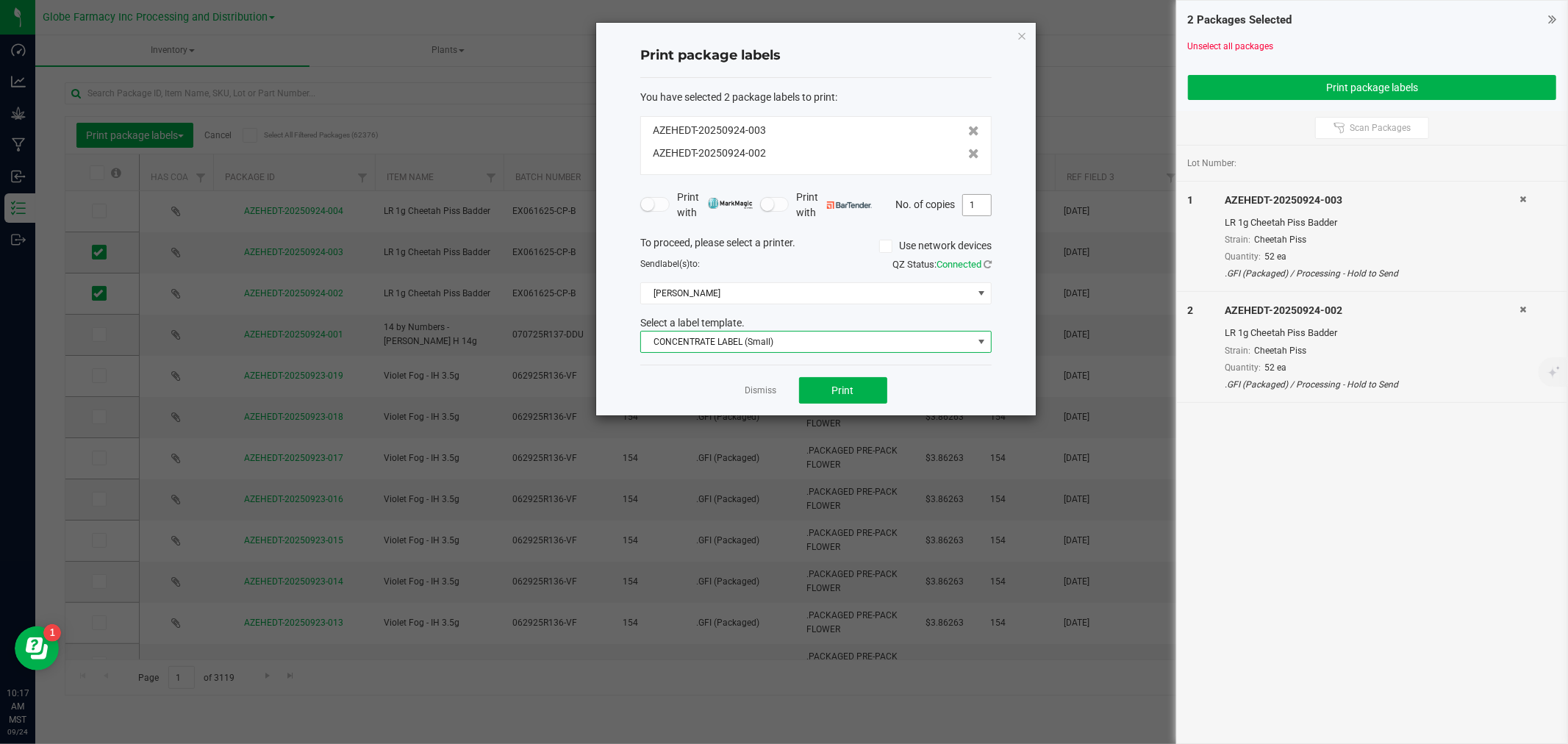
click at [980, 208] on input "1" at bounding box center [977, 204] width 28 height 21
type input "52"
click at [816, 396] on button "Print" at bounding box center [843, 390] width 88 height 27
click at [748, 390] on link "Dismiss" at bounding box center [761, 390] width 31 height 13
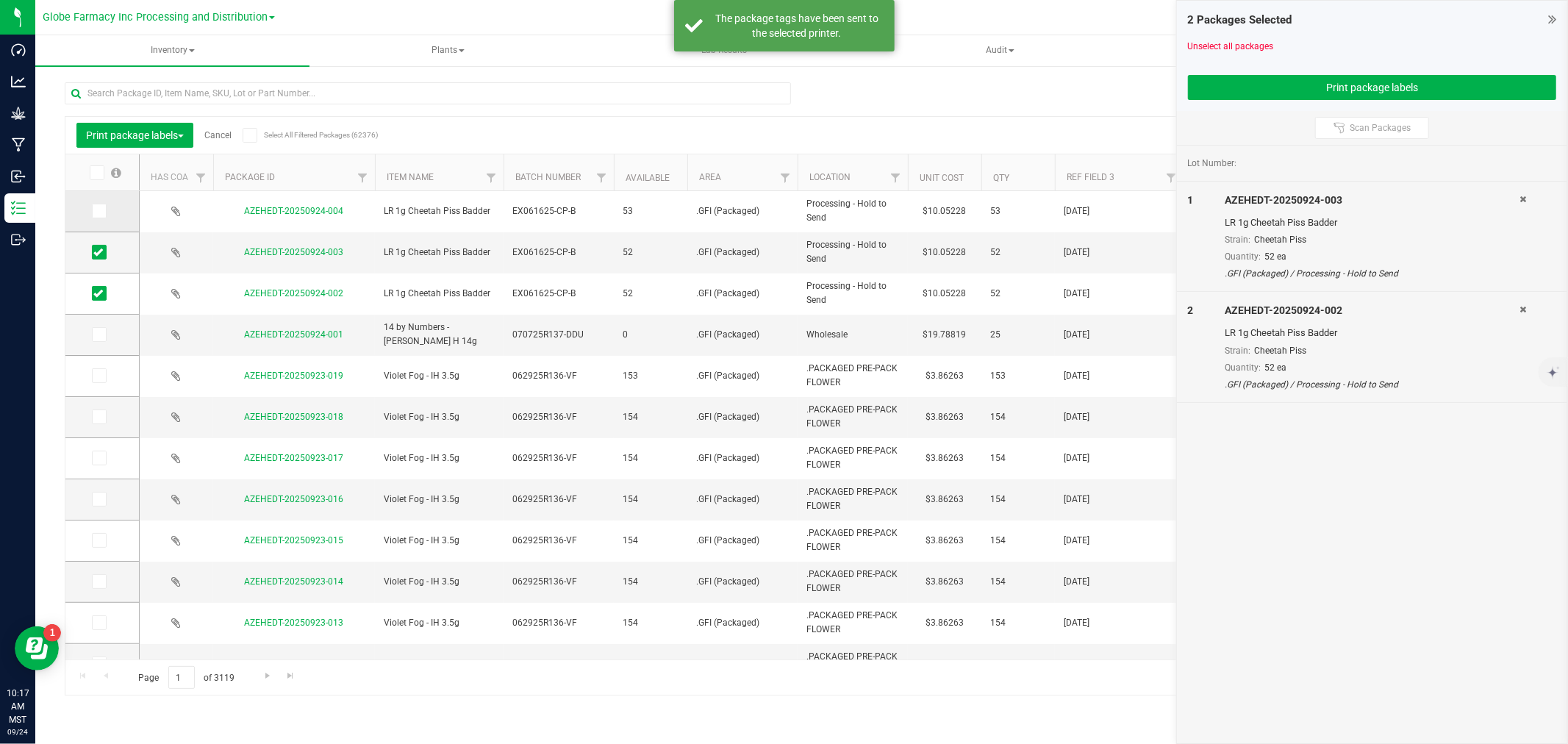
click at [101, 204] on span at bounding box center [99, 210] width 15 height 15
click at [0, 0] on input "checkbox" at bounding box center [0, 0] width 0 height 0
click at [98, 253] on icon at bounding box center [98, 253] width 10 height 0
click at [0, 0] on input "checkbox" at bounding box center [0, 0] width 0 height 0
click at [94, 287] on span at bounding box center [99, 293] width 15 height 15
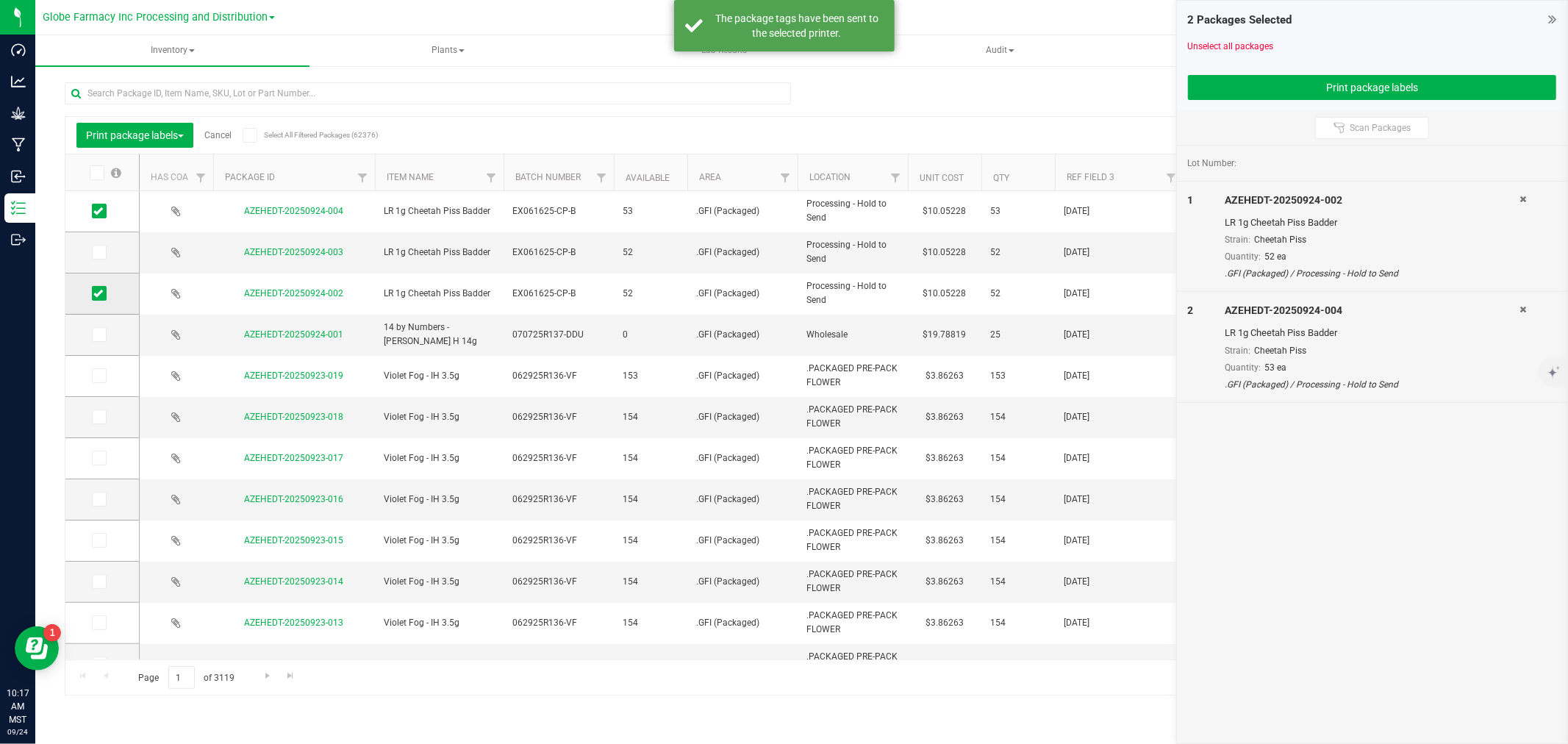
click at [0, 0] on input "checkbox" at bounding box center [0, 0] width 0 height 0
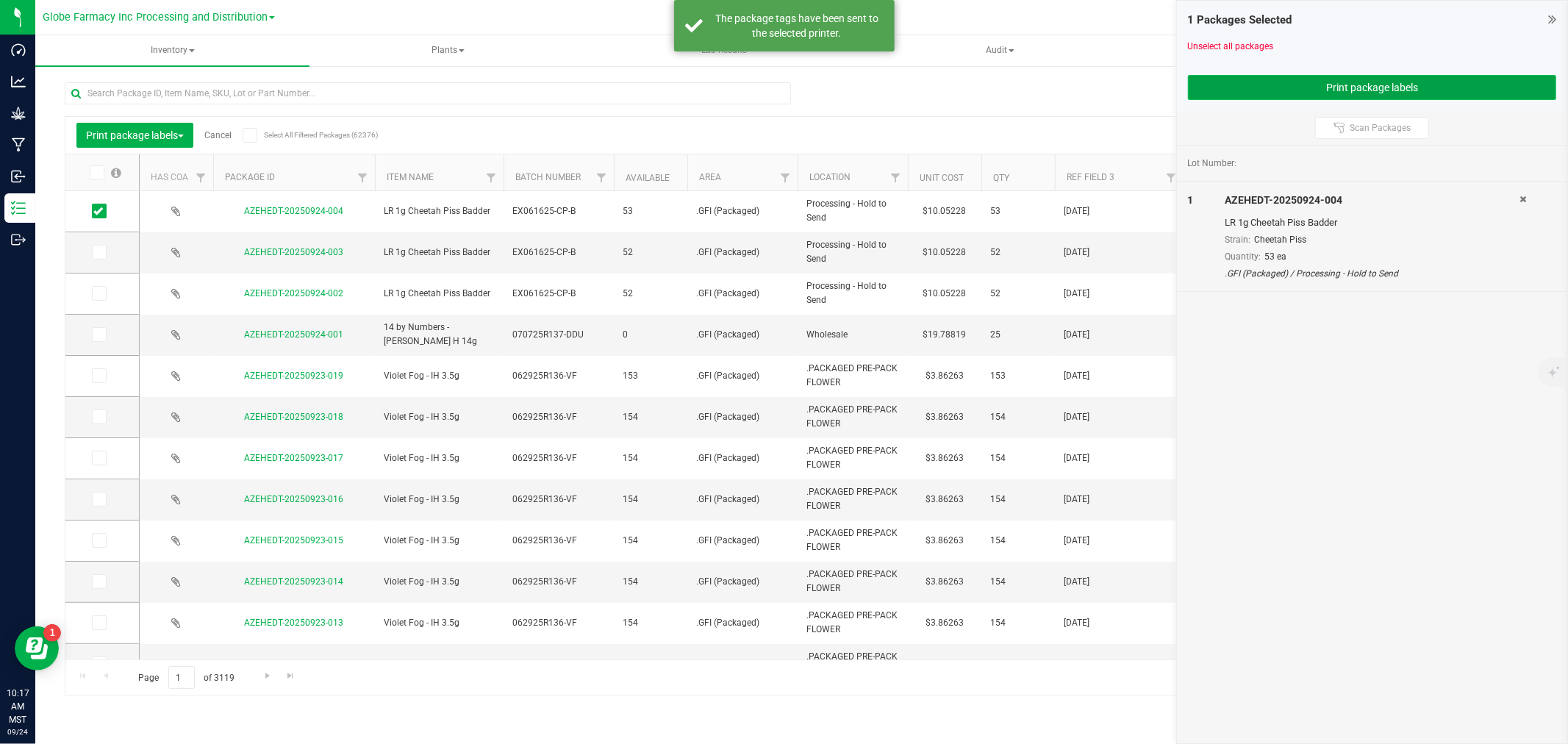
click at [1383, 79] on button "Print package labels" at bounding box center [1372, 86] width 368 height 25
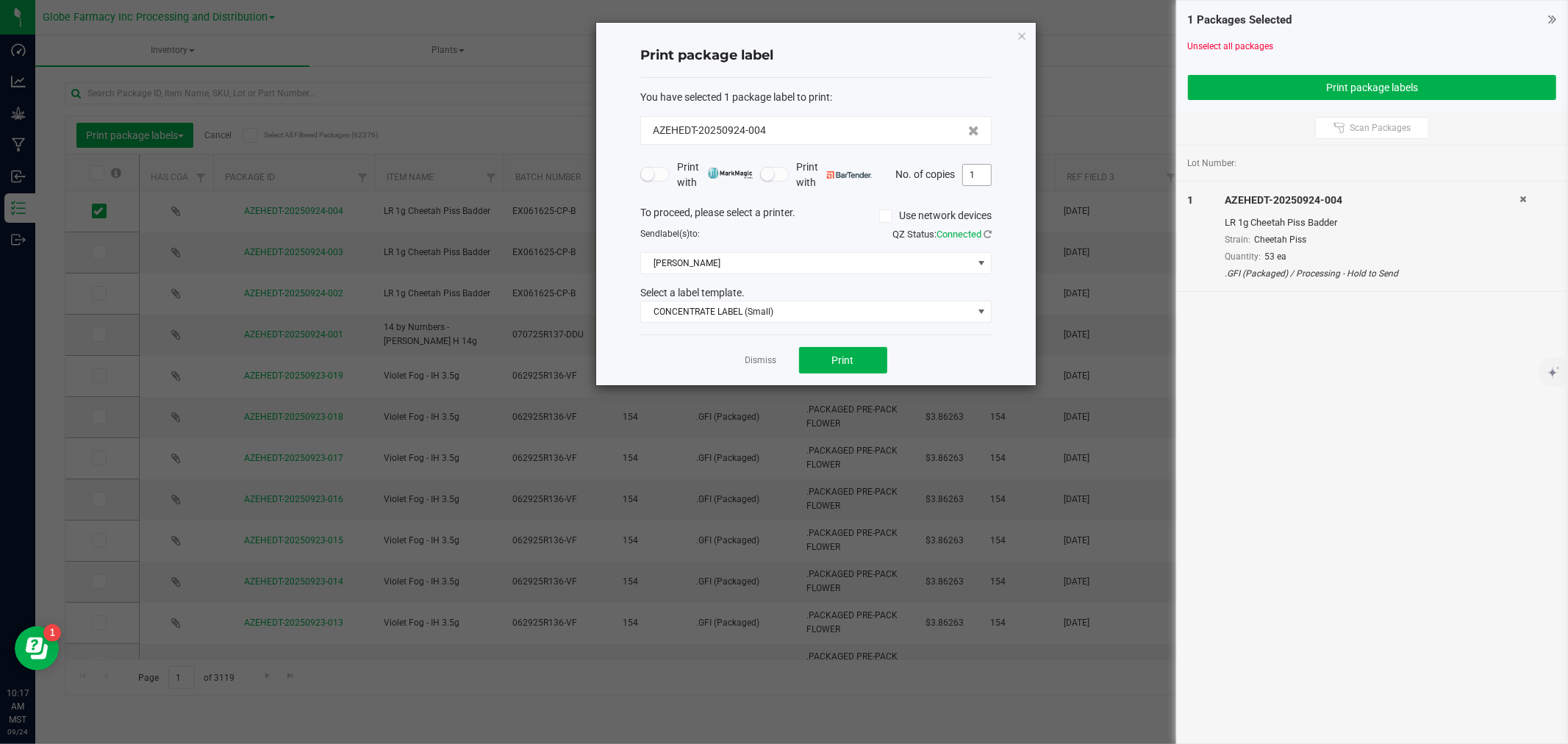
click at [977, 178] on input "1" at bounding box center [977, 175] width 28 height 21
type input "53"
click at [868, 353] on button "Print" at bounding box center [843, 360] width 88 height 27
click at [772, 361] on link "Dismiss" at bounding box center [761, 361] width 31 height 13
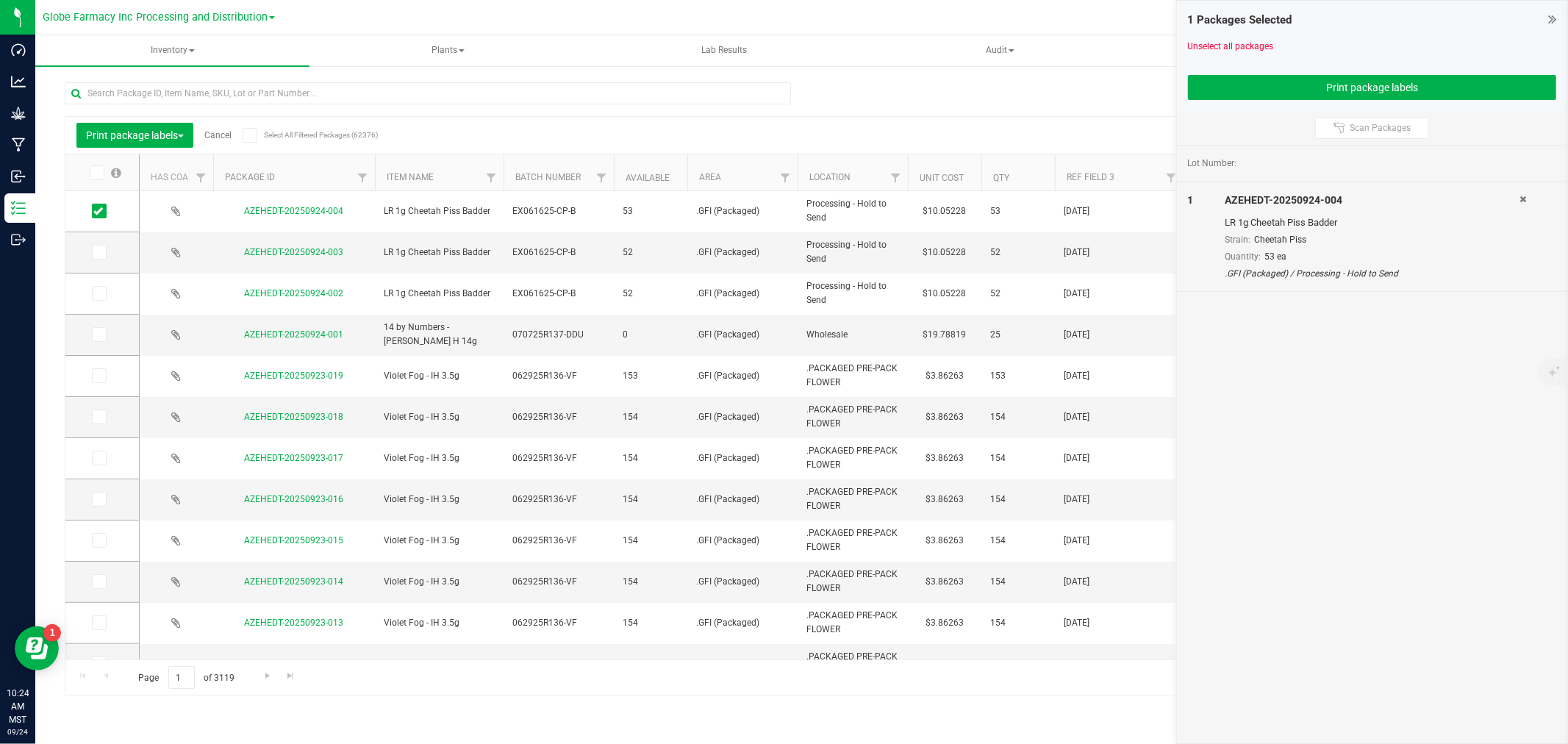
click at [226, 140] on link "Cancel" at bounding box center [218, 135] width 28 height 10
